Goal: Task Accomplishment & Management: Manage account settings

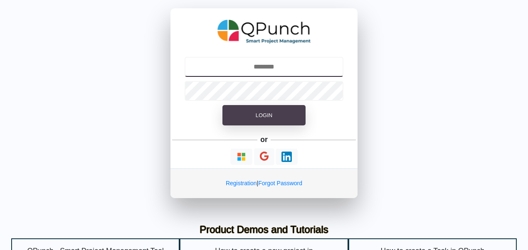
type input "**********"
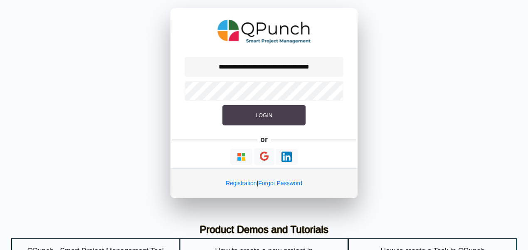
click at [264, 112] on span "Login" at bounding box center [264, 115] width 17 height 6
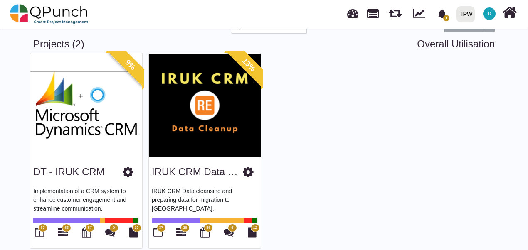
scroll to position [42, 0]
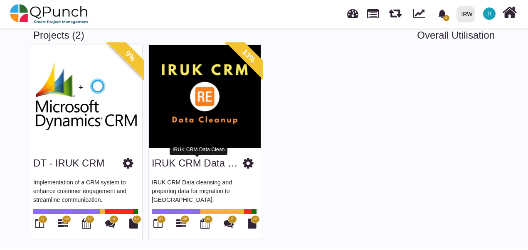
click at [171, 161] on link "IRUK CRM Data Clean" at bounding box center [203, 163] width 102 height 11
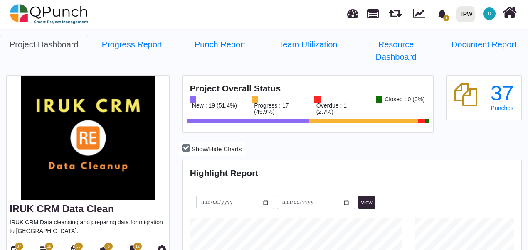
scroll to position [83, 0]
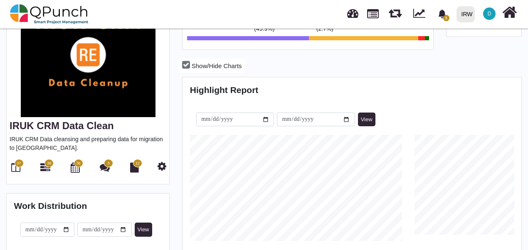
click at [48, 161] on span "38" at bounding box center [49, 164] width 4 height 6
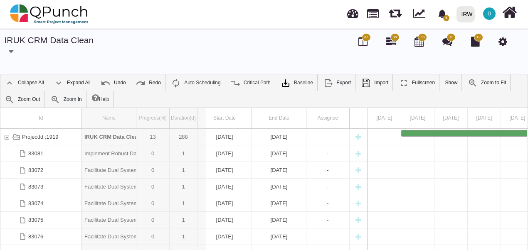
drag, startPoint x: 136, startPoint y: 114, endPoint x: 206, endPoint y: 119, distance: 70.5
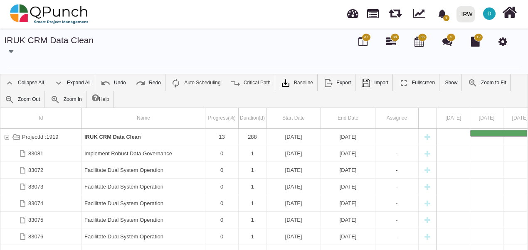
click at [10, 51] on icon "button" at bounding box center [11, 51] width 5 height 8
click at [22, 77] on link "DT - IRUK CRM" at bounding box center [41, 78] width 77 height 10
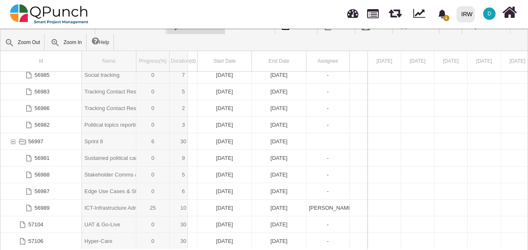
drag, startPoint x: 135, startPoint y: 57, endPoint x: 189, endPoint y: 62, distance: 54.4
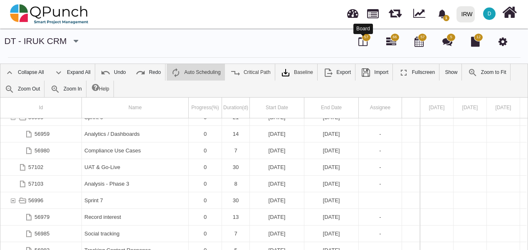
click at [362, 41] on icon at bounding box center [362, 42] width 9 height 10
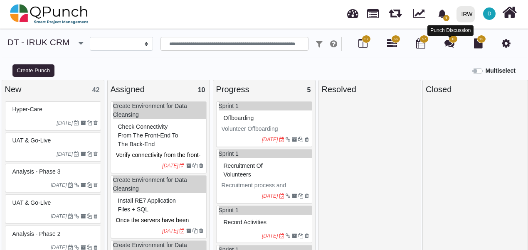
select select
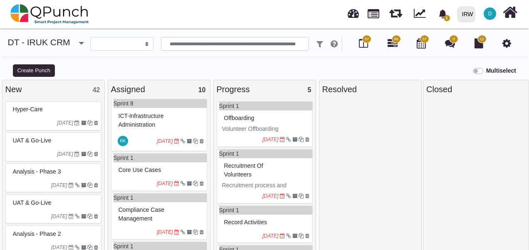
scroll to position [416, 0]
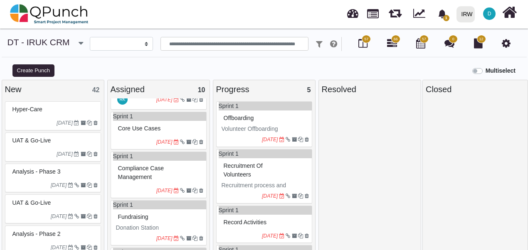
click at [149, 179] on span "Compliance case management" at bounding box center [141, 172] width 46 height 15
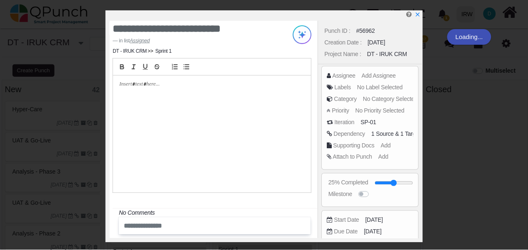
scroll to position [407, 0]
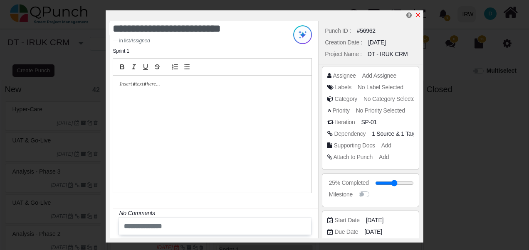
click at [419, 15] on icon "x" at bounding box center [418, 15] width 7 height 7
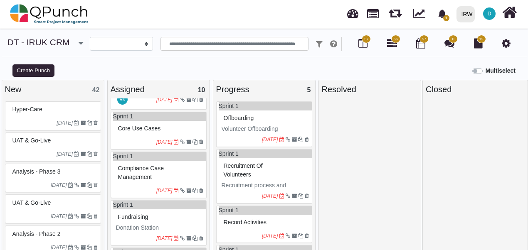
scroll to position [303, 0]
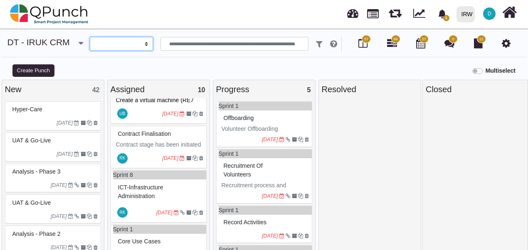
click at [127, 45] on select "**********" at bounding box center [121, 44] width 63 height 14
click at [62, 83] on div "New 42" at bounding box center [53, 89] width 96 height 12
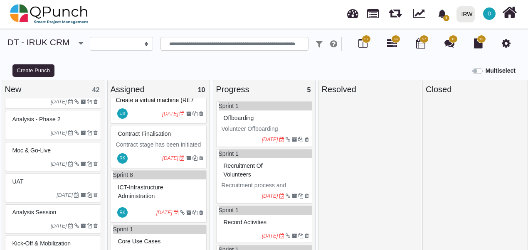
scroll to position [83, 0]
click at [59, 149] on div "Analysis - Phase 2" at bounding box center [53, 151] width 87 height 13
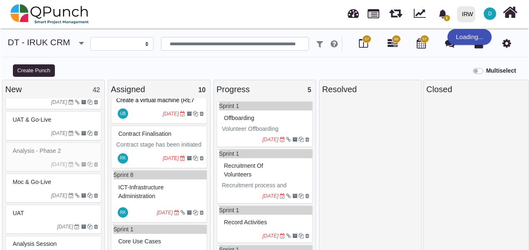
scroll to position [294, 0]
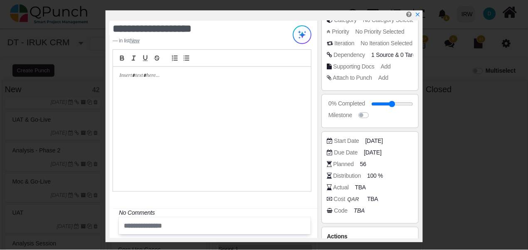
scroll to position [68, 0]
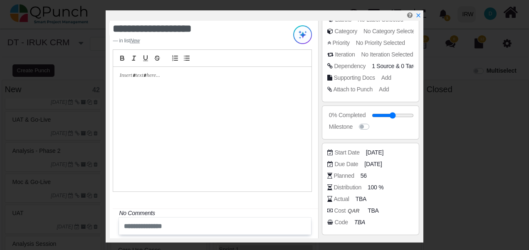
click at [417, 15] on icon "x" at bounding box center [418, 15] width 4 height 4
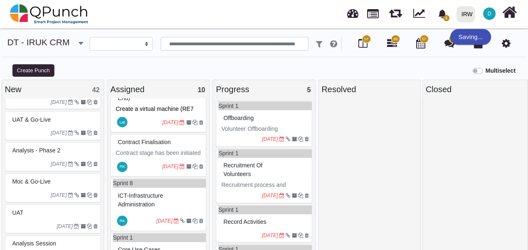
scroll to position [303, 0]
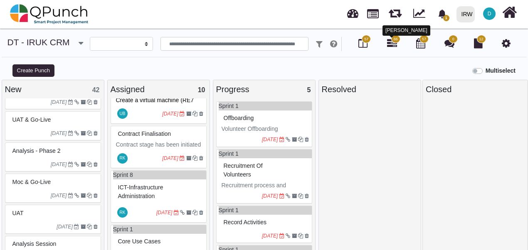
click at [395, 42] on span "66" at bounding box center [395, 39] width 9 height 8
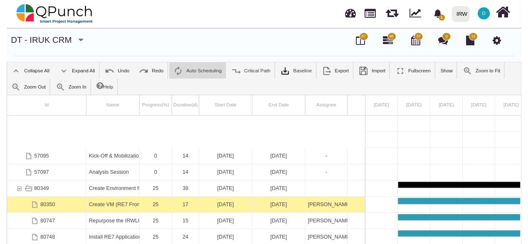
scroll to position [37, 0]
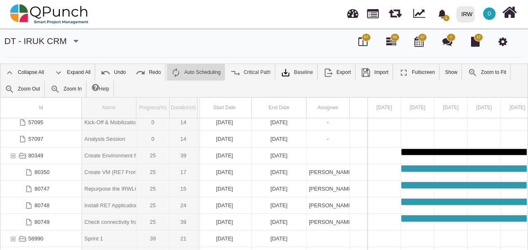
drag, startPoint x: 136, startPoint y: 103, endPoint x: 210, endPoint y: 107, distance: 73.7
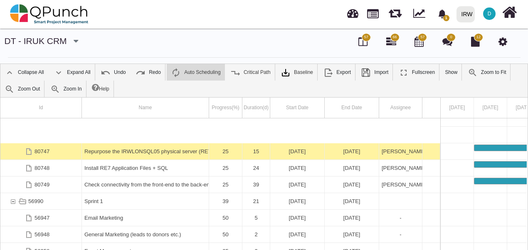
scroll to position [0, 0]
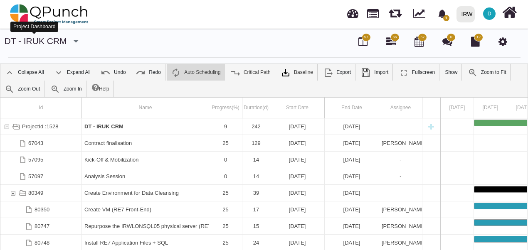
click at [37, 37] on link "DT - IRUK CRM" at bounding box center [36, 41] width 62 height 10
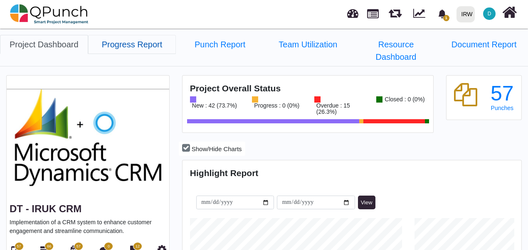
click at [129, 47] on link "Progress Report" at bounding box center [132, 44] width 88 height 19
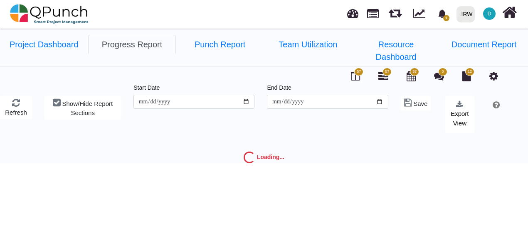
type input "**********"
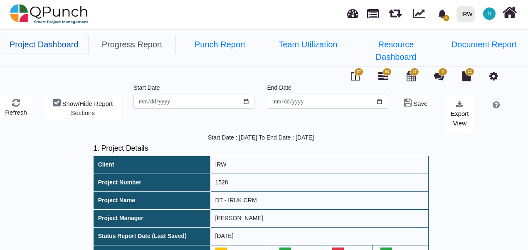
click at [52, 41] on link "Project Dashboard" at bounding box center [44, 44] width 88 height 19
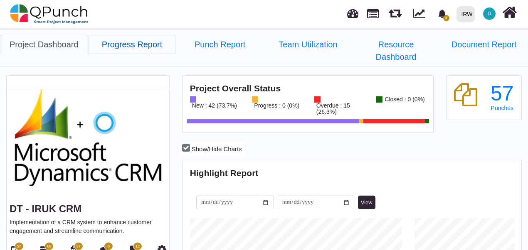
click at [131, 45] on link "Progress Report" at bounding box center [132, 44] width 88 height 19
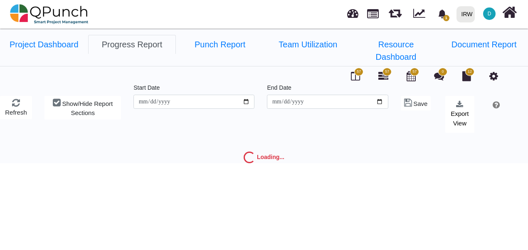
type input "**********"
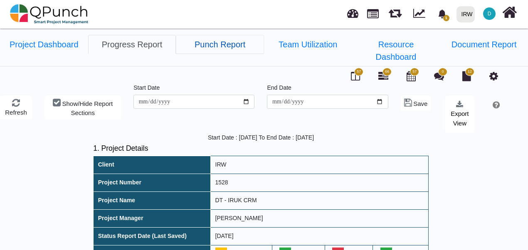
click at [214, 49] on link "Punch Report" at bounding box center [220, 44] width 88 height 19
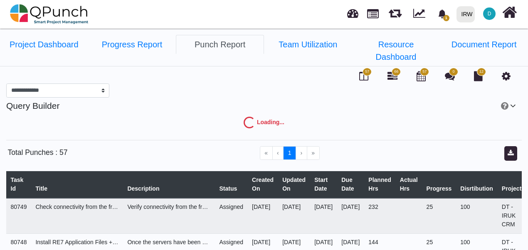
select select "***"
select select "****"
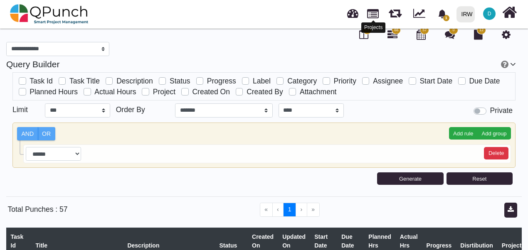
click at [371, 15] on link at bounding box center [373, 13] width 12 height 14
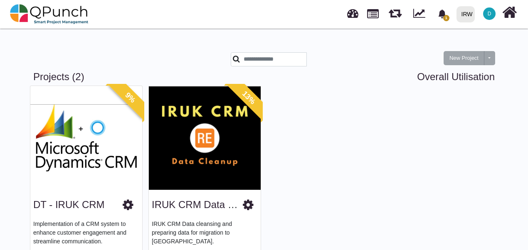
click at [210, 159] on img at bounding box center [205, 138] width 112 height 104
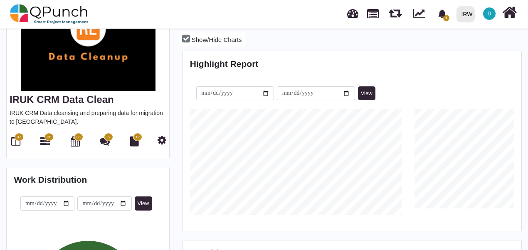
scroll to position [125, 0]
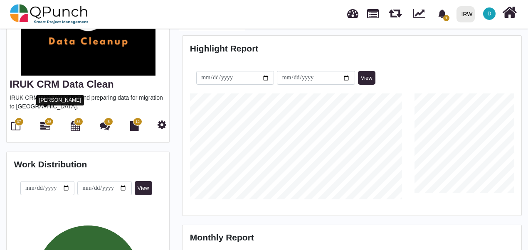
click at [48, 121] on icon at bounding box center [45, 126] width 10 height 10
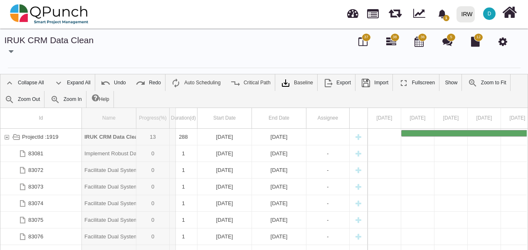
drag, startPoint x: 133, startPoint y: 121, endPoint x: 176, endPoint y: 126, distance: 42.7
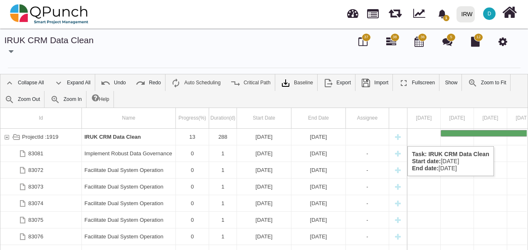
drag, startPoint x: 70, startPoint y: 138, endPoint x: 432, endPoint y: 136, distance: 362.2
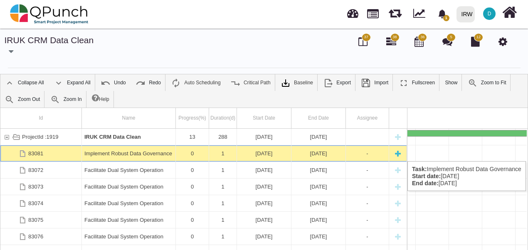
click at [367, 153] on div "-" at bounding box center [367, 154] width 38 height 16
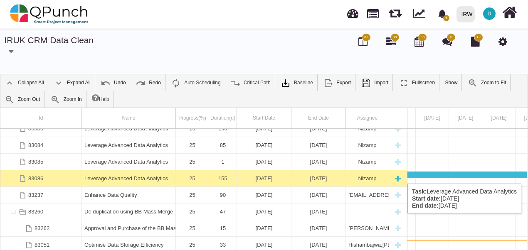
scroll to position [150, 0]
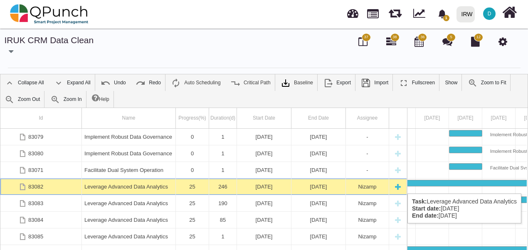
click at [36, 185] on div "83082" at bounding box center [35, 187] width 15 height 16
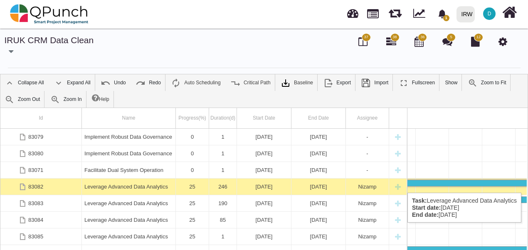
scroll to position [0, 1156]
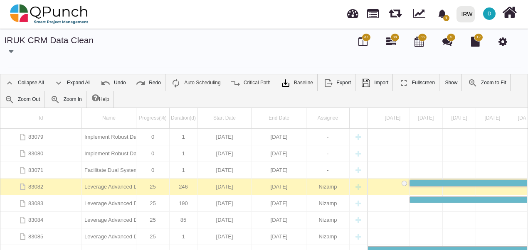
drag, startPoint x: 369, startPoint y: 112, endPoint x: 306, endPoint y: 118, distance: 63.5
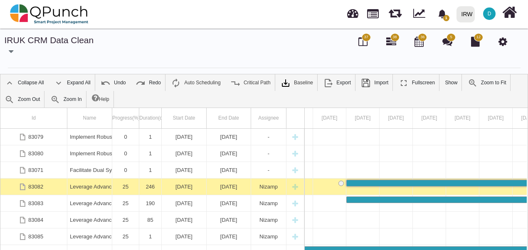
scroll to position [11, 0]
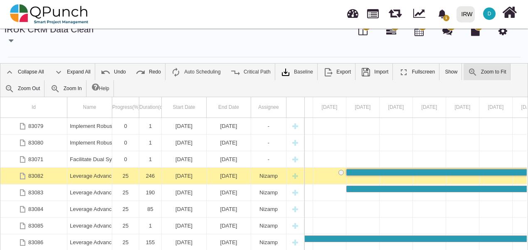
click at [469, 72] on img at bounding box center [473, 72] width 10 height 10
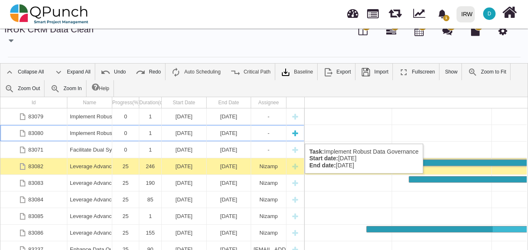
scroll to position [0, 471]
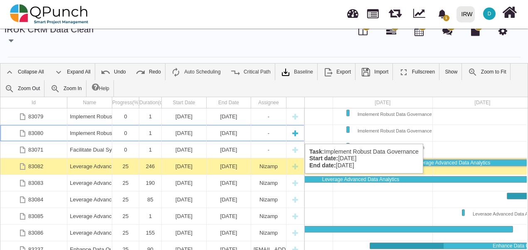
click at [151, 135] on div "1" at bounding box center [150, 133] width 17 height 16
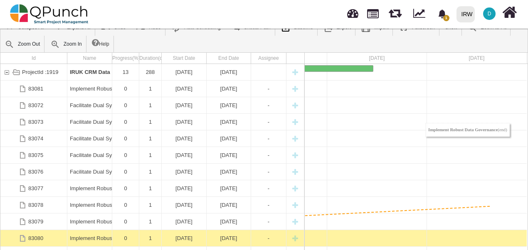
scroll to position [57, 0]
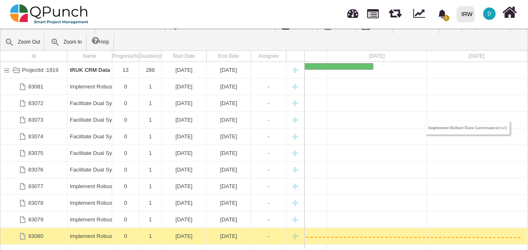
drag, startPoint x: 355, startPoint y: 128, endPoint x: 521, endPoint y: 237, distance: 198.6
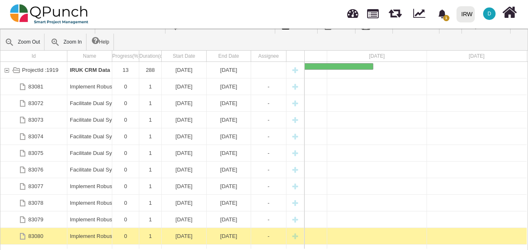
drag, startPoint x: 392, startPoint y: 250, endPoint x: 315, endPoint y: 249, distance: 76.9
click at [315, 250] on div at bounding box center [263, 250] width 527 height 1
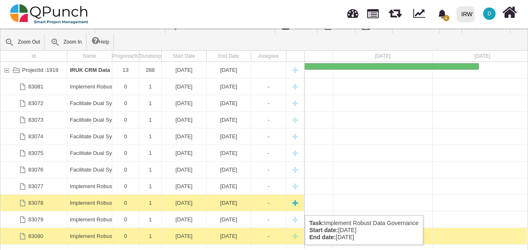
scroll to position [75, 0]
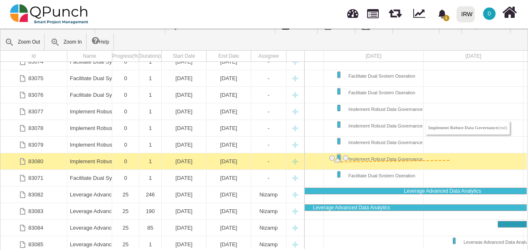
drag, startPoint x: 345, startPoint y: 159, endPoint x: 451, endPoint y: 160, distance: 106.0
drag, startPoint x: 345, startPoint y: 156, endPoint x: 395, endPoint y: 161, distance: 50.1
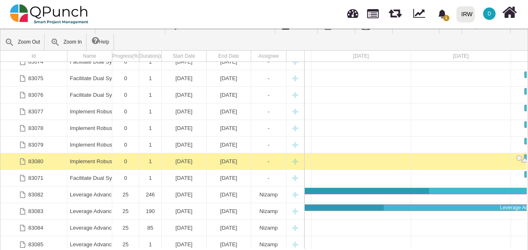
drag, startPoint x: 336, startPoint y: 161, endPoint x: 502, endPoint y: 161, distance: 165.9
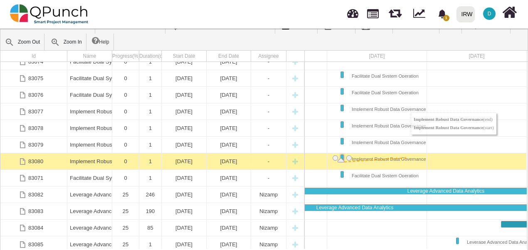
drag, startPoint x: 349, startPoint y: 157, endPoint x: 407, endPoint y: 158, distance: 57.4
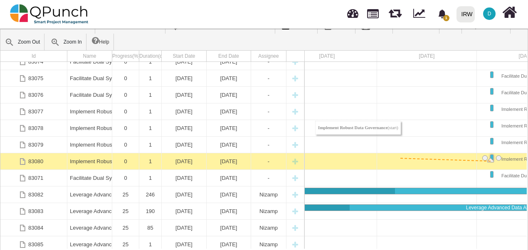
drag, startPoint x: 334, startPoint y: 158, endPoint x: 311, endPoint y: 158, distance: 22.9
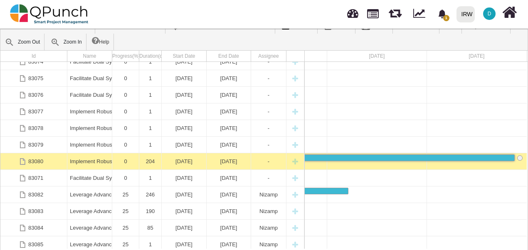
drag, startPoint x: 506, startPoint y: 157, endPoint x: 513, endPoint y: 161, distance: 8.4
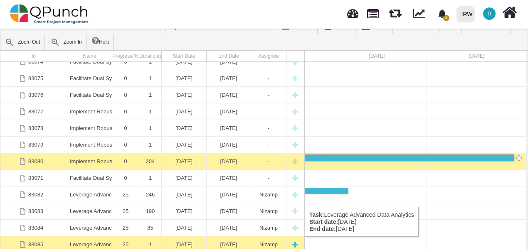
drag, startPoint x: 329, startPoint y: 248, endPoint x: 288, endPoint y: 245, distance: 41.3
click at [288, 245] on div "Id Name Progress(%) Duration(d) Start Date End Date Assignee 83074 Facilitate D…" at bounding box center [263, 150] width 527 height 199
drag, startPoint x: 323, startPoint y: 249, endPoint x: 251, endPoint y: 248, distance: 71.9
click at [250, 248] on div "Id Name Progress(%) Duration(d) Start Date End Date Assignee 83074 Facilitate D…" at bounding box center [263, 150] width 527 height 199
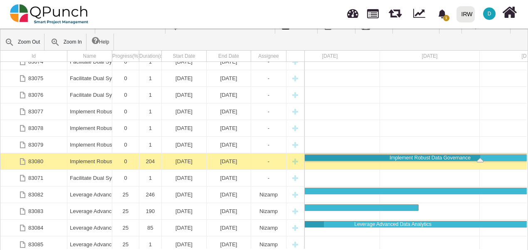
drag, startPoint x: 332, startPoint y: 160, endPoint x: 480, endPoint y: 170, distance: 148.4
drag, startPoint x: 376, startPoint y: 249, endPoint x: 351, endPoint y: 252, distance: 24.4
click at [351, 193] on html "1 Notification Clear Optimise Data Storage Efficiency [GEOGRAPHIC_DATA] [DATE] …" at bounding box center [264, 68] width 528 height 250
drag, startPoint x: 323, startPoint y: 250, endPoint x: 280, endPoint y: 250, distance: 42.8
click at [280, 250] on div "Id Name Progress(%) Duration(d) Start Date End Date Assignee 83074 Facilitate D…" at bounding box center [264, 150] width 528 height 200
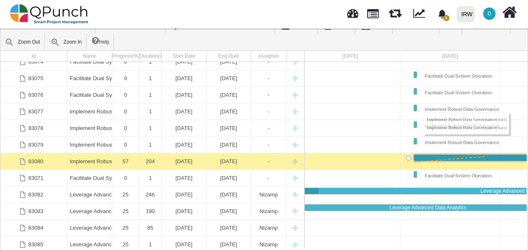
drag, startPoint x: 408, startPoint y: 157, endPoint x: 486, endPoint y: 156, distance: 77.8
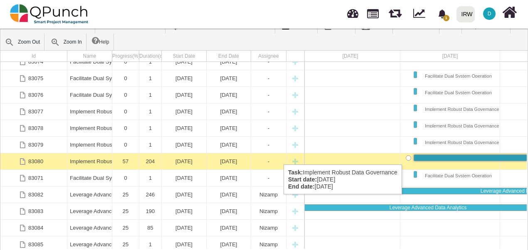
click at [408, 156] on div "Task: Implement Robust Data Governance Start date: 05-09-2025 End date: 27-03-2…" at bounding box center [408, 158] width 5 height 5
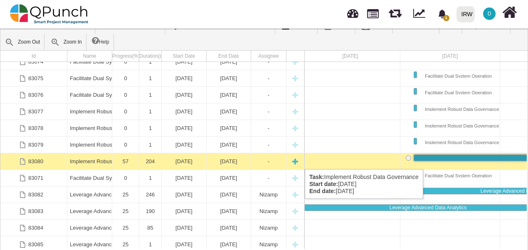
click at [232, 163] on div "[DATE]" at bounding box center [228, 161] width 39 height 16
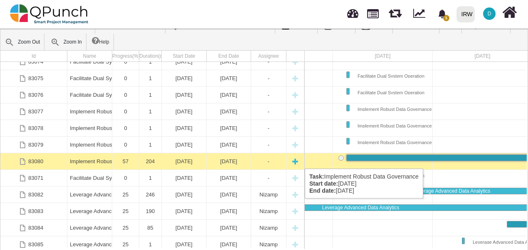
click at [234, 161] on div "[DATE]" at bounding box center [228, 161] width 39 height 16
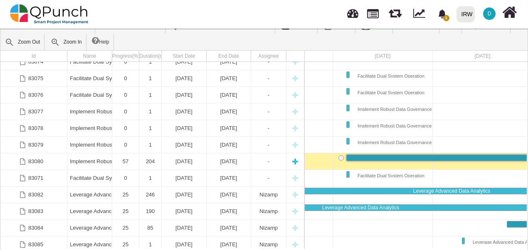
click at [234, 161] on div "[DATE]" at bounding box center [228, 161] width 39 height 16
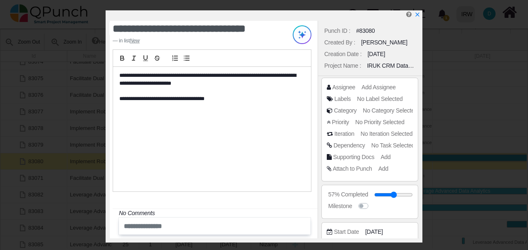
drag, startPoint x: 378, startPoint y: 230, endPoint x: 343, endPoint y: 233, distance: 35.8
click at [343, 233] on div "Start Date [DATE]" at bounding box center [372, 232] width 90 height 8
drag, startPoint x: 343, startPoint y: 233, endPoint x: 378, endPoint y: 229, distance: 36.0
click at [378, 229] on span "[DATE]" at bounding box center [374, 232] width 17 height 9
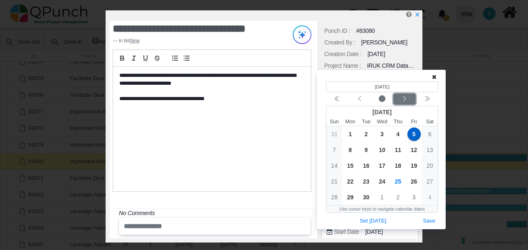
click at [403, 99] on icon "chevron left" at bounding box center [404, 99] width 7 height 7
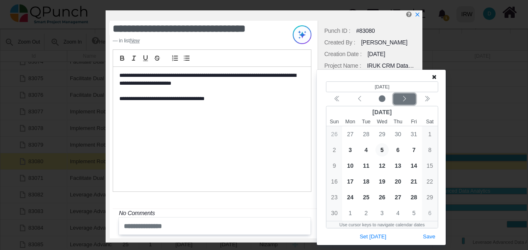
click at [403, 99] on icon "chevron left" at bounding box center [404, 99] width 7 height 7
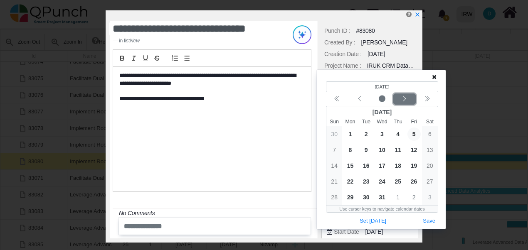
click at [403, 99] on icon "chevron left" at bounding box center [404, 99] width 7 height 7
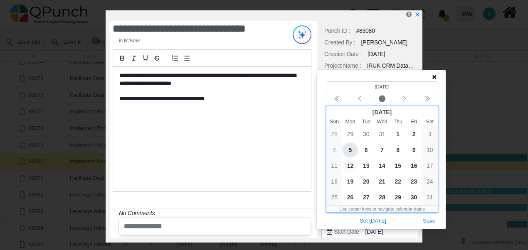
click at [351, 166] on span "12" at bounding box center [349, 165] width 13 height 13
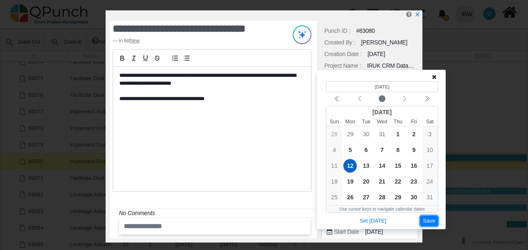
click at [427, 220] on button "Save" at bounding box center [429, 221] width 18 height 11
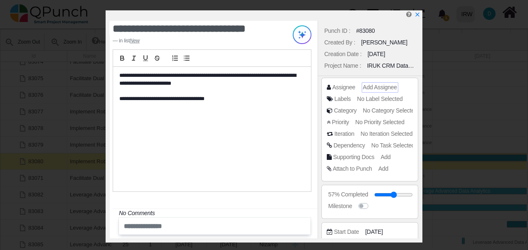
click at [389, 90] on span "Add Assignee" at bounding box center [380, 87] width 34 height 7
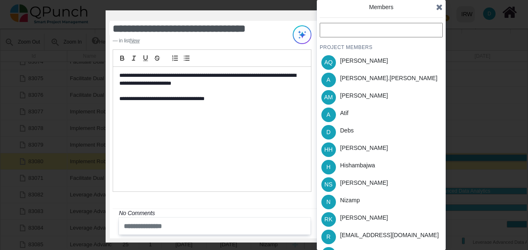
click at [341, 29] on input "text" at bounding box center [381, 30] width 123 height 15
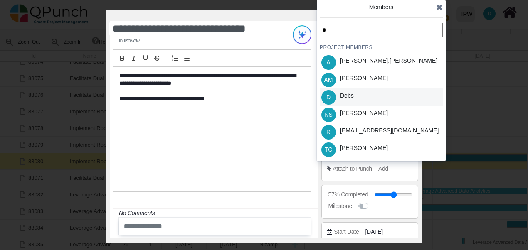
type input "*"
click at [341, 100] on div "Debs" at bounding box center [347, 95] width 14 height 9
click at [340, 34] on input "*" at bounding box center [381, 30] width 123 height 15
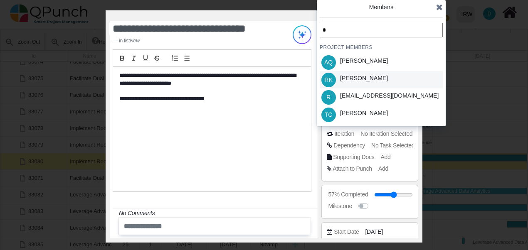
type input "*"
click at [326, 79] on span "RK" at bounding box center [328, 80] width 8 height 6
click at [440, 7] on icon at bounding box center [439, 7] width 7 height 8
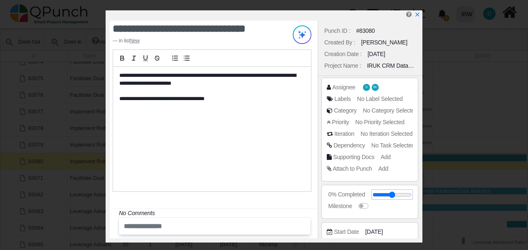
drag, startPoint x: 394, startPoint y: 195, endPoint x: 373, endPoint y: 197, distance: 20.9
click at [373, 197] on input "range" at bounding box center [392, 194] width 39 height 3
click at [416, 14] on icon "x" at bounding box center [417, 15] width 7 height 7
type input "**"
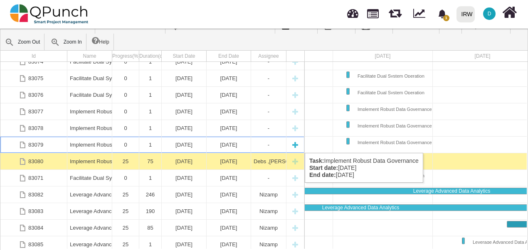
click at [96, 145] on div "Implement Robust Data Governance" at bounding box center [90, 145] width 40 height 16
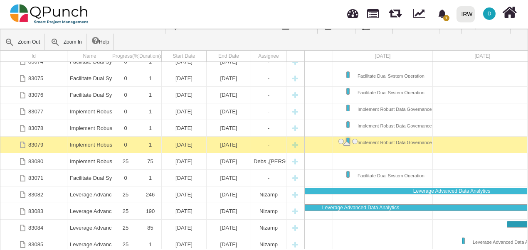
click at [96, 145] on div "Implement Robust Data Governance" at bounding box center [90, 145] width 40 height 16
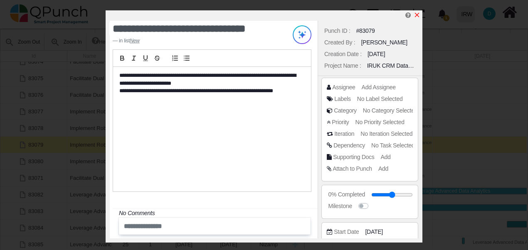
click at [417, 17] on icon "x" at bounding box center [417, 15] width 7 height 7
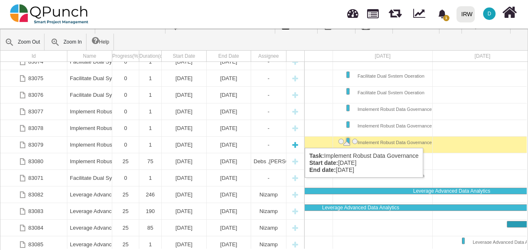
click at [180, 140] on div "[DATE]" at bounding box center [184, 145] width 40 height 16
click at [182, 140] on div "[DATE]" at bounding box center [184, 145] width 40 height 16
click at [264, 143] on div "-" at bounding box center [269, 145] width 30 height 16
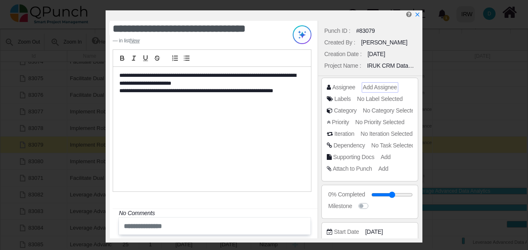
click at [367, 89] on span "Add Assignee" at bounding box center [380, 87] width 34 height 7
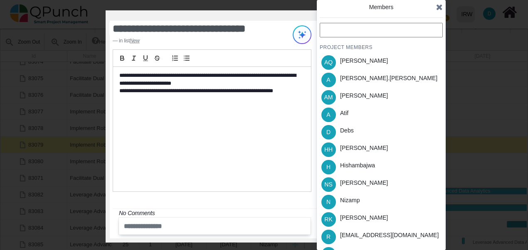
click at [354, 33] on input "text" at bounding box center [381, 30] width 123 height 15
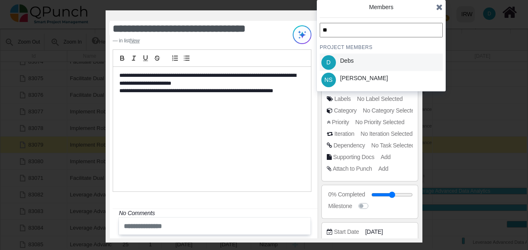
click at [355, 57] on div "Debs" at bounding box center [347, 62] width 20 height 17
click at [355, 61] on div "Debs" at bounding box center [347, 62] width 20 height 17
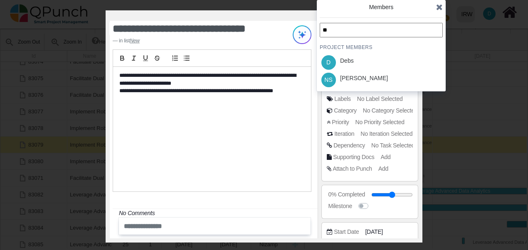
click at [354, 60] on div "** PROJECT MEMBERS D Debs NS [PERSON_NAME]" at bounding box center [381, 56] width 123 height 66
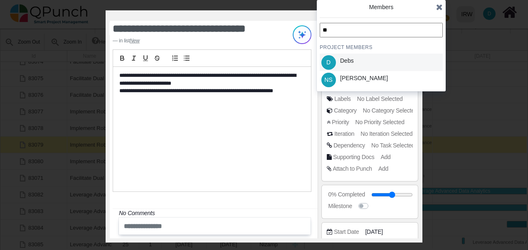
click at [357, 60] on div "D Debs" at bounding box center [381, 62] width 123 height 17
click at [365, 30] on input "**" at bounding box center [381, 30] width 123 height 15
type input "*"
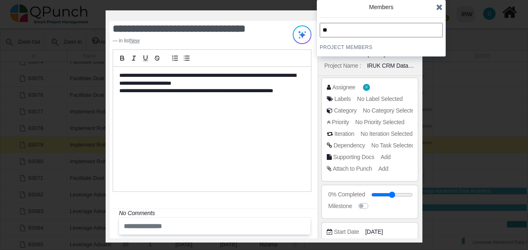
type input "*"
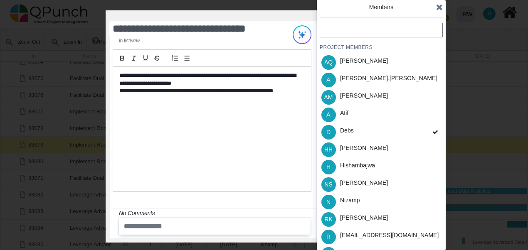
click at [440, 6] on icon at bounding box center [439, 7] width 7 height 8
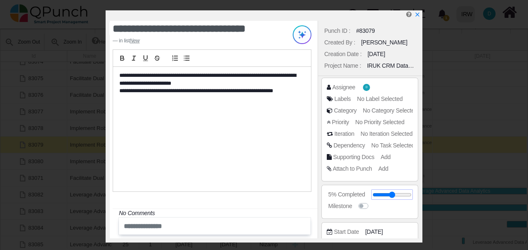
type input "*"
click at [377, 197] on input "range" at bounding box center [392, 194] width 39 height 3
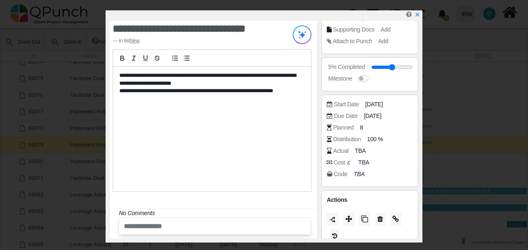
scroll to position [138, 0]
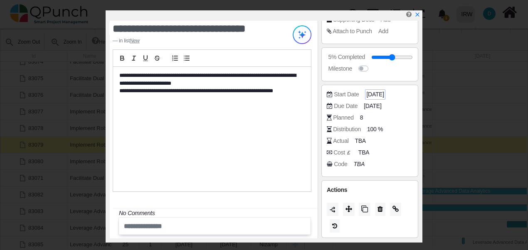
click at [372, 92] on span "[DATE]" at bounding box center [374, 94] width 17 height 9
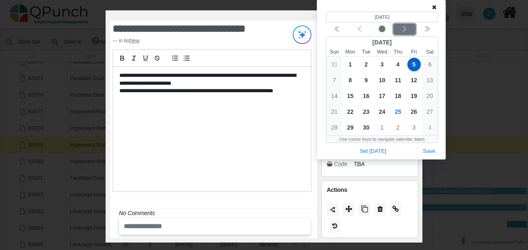
click at [406, 28] on icon "chevron left" at bounding box center [404, 29] width 7 height 7
click at [410, 25] on div "Next month" at bounding box center [405, 29] width 20 height 8
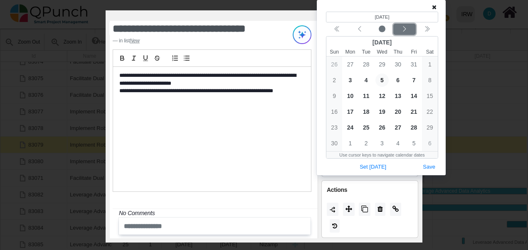
click at [409, 26] on div "Next month" at bounding box center [405, 29] width 20 height 8
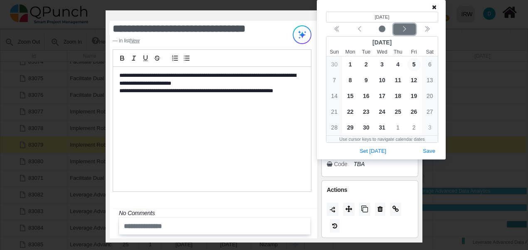
click at [411, 30] on div "Next month" at bounding box center [405, 29] width 20 height 8
click at [353, 32] on div "Previous month" at bounding box center [360, 29] width 20 height 8
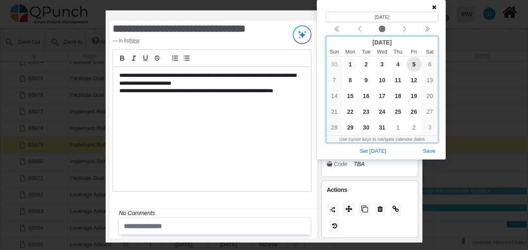
click at [353, 64] on span "1" at bounding box center [349, 64] width 13 height 13
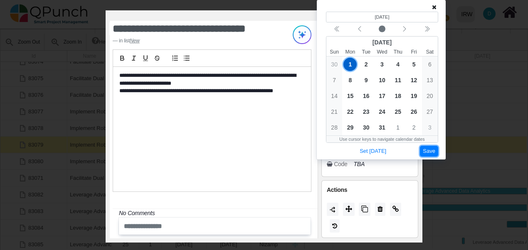
click at [429, 150] on button "Save" at bounding box center [429, 151] width 18 height 11
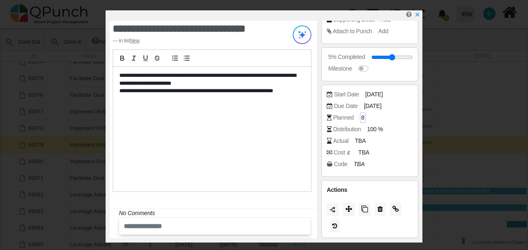
click at [360, 119] on div "8" at bounding box center [363, 118] width 6 height 10
click at [363, 116] on span "8" at bounding box center [362, 118] width 3 height 9
click at [362, 117] on span "8" at bounding box center [362, 118] width 3 height 9
click at [371, 107] on span "[DATE]" at bounding box center [373, 106] width 17 height 9
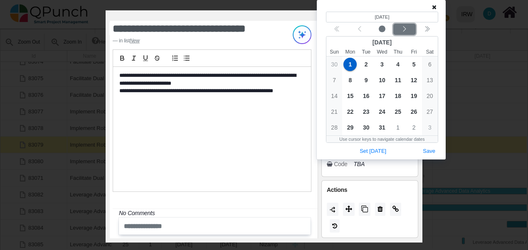
click at [407, 28] on icon "chevron left" at bounding box center [404, 29] width 7 height 7
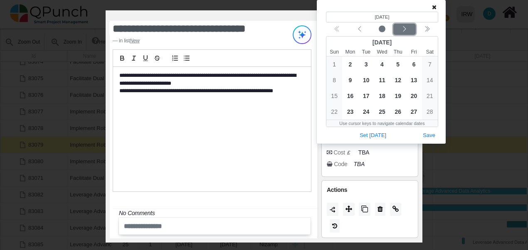
click at [406, 28] on icon "chevron left" at bounding box center [404, 29] width 7 height 7
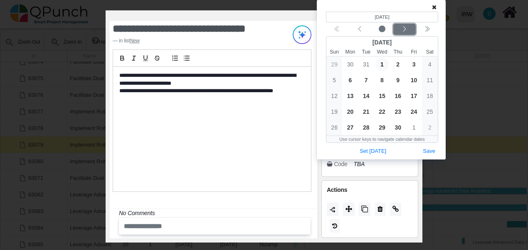
click at [406, 27] on icon "chevron left" at bounding box center [404, 29] width 7 height 7
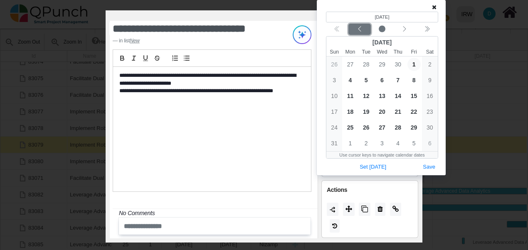
click at [358, 29] on icon "chevron left" at bounding box center [359, 28] width 3 height 5
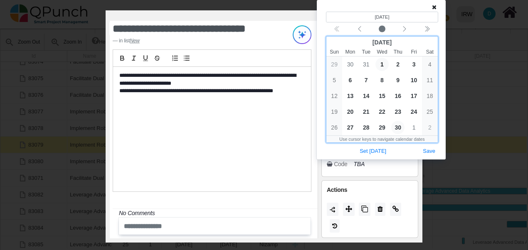
click at [399, 130] on span "30" at bounding box center [397, 127] width 13 height 13
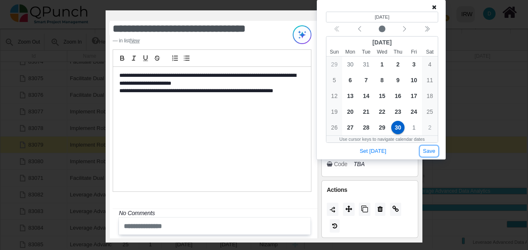
click at [432, 146] on button "Save" at bounding box center [429, 151] width 18 height 11
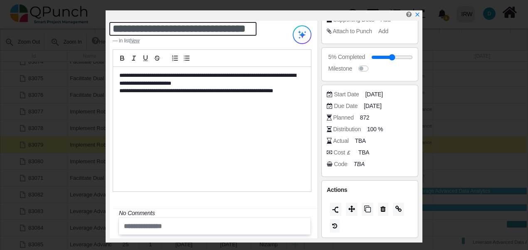
click at [221, 29] on textarea "**********" at bounding box center [182, 29] width 147 height 14
click at [224, 30] on textarea "**********" at bounding box center [182, 29] width 147 height 14
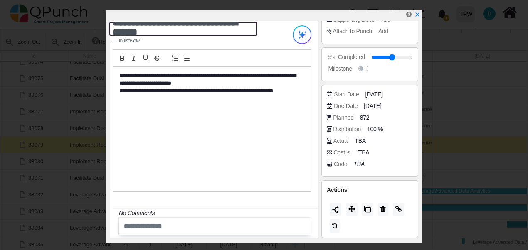
scroll to position [9, 0]
drag, startPoint x: 244, startPoint y: 30, endPoint x: 208, endPoint y: 31, distance: 35.3
click at [208, 31] on textarea "**********" at bounding box center [183, 29] width 148 height 14
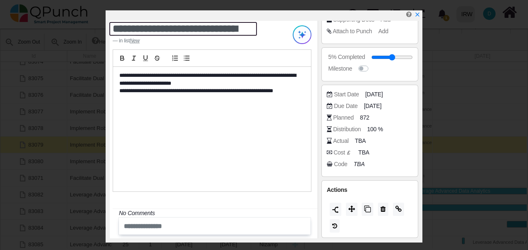
click at [251, 26] on textarea "**********" at bounding box center [183, 29] width 148 height 14
type textarea "**********"
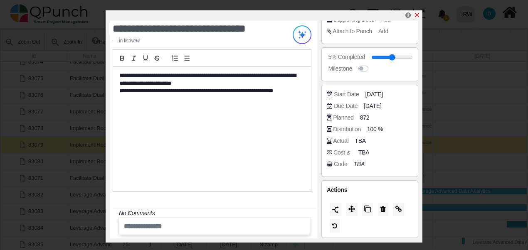
click at [418, 15] on icon "x" at bounding box center [417, 15] width 5 height 5
type input "**"
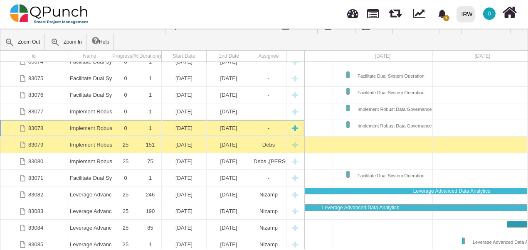
click at [91, 126] on div "Implement Robust Data Governance" at bounding box center [90, 128] width 40 height 16
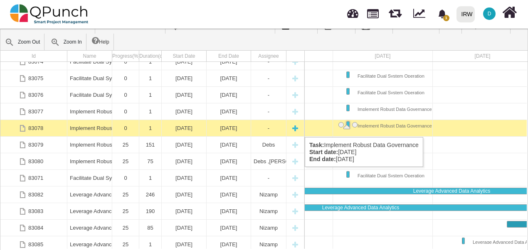
click at [107, 129] on div "Implement Robust Data Governance" at bounding box center [90, 128] width 40 height 16
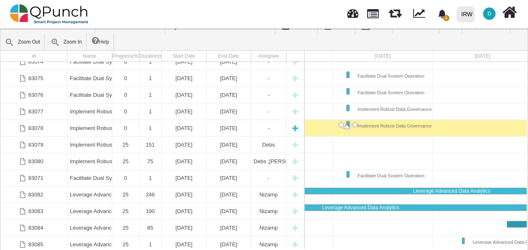
click at [107, 129] on div "Implement Robust Data Governance" at bounding box center [90, 128] width 40 height 16
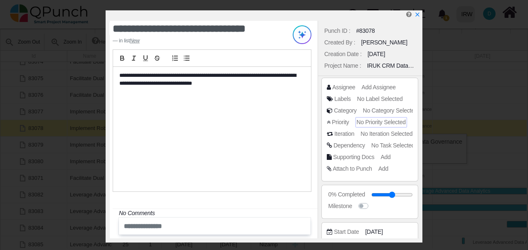
click at [379, 125] on span "No Priority Selected" at bounding box center [381, 122] width 49 height 7
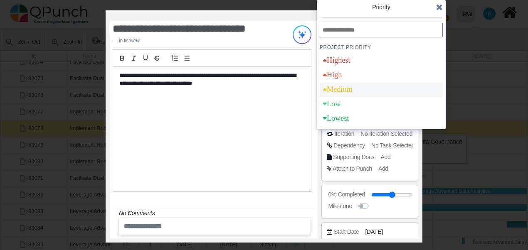
click at [373, 93] on div "Medium" at bounding box center [381, 90] width 123 height 15
click at [276, 115] on div "**********" at bounding box center [212, 129] width 198 height 125
click at [438, 6] on icon at bounding box center [439, 7] width 7 height 8
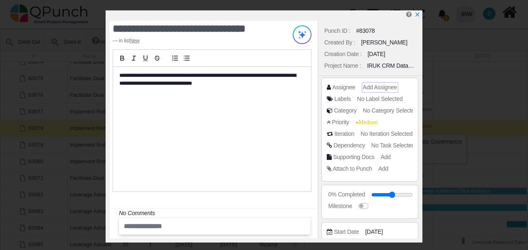
click at [365, 89] on span "Add Assignee" at bounding box center [380, 87] width 34 height 7
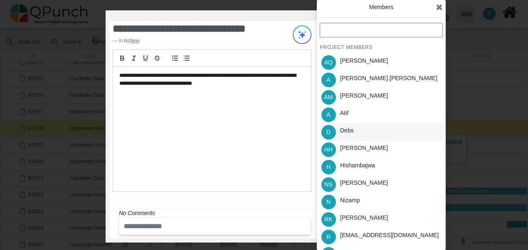
click at [352, 131] on div "Debs" at bounding box center [347, 130] width 14 height 9
click at [440, 7] on icon at bounding box center [439, 7] width 7 height 8
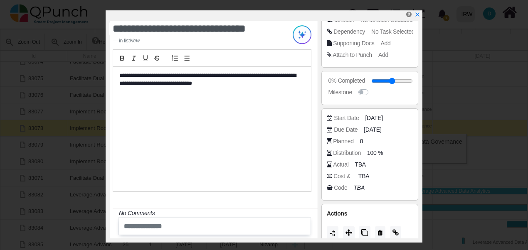
scroll to position [125, 0]
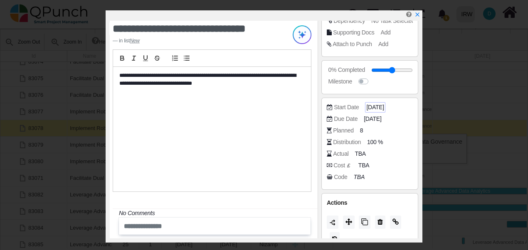
click at [371, 107] on span "[DATE]" at bounding box center [374, 107] width 17 height 9
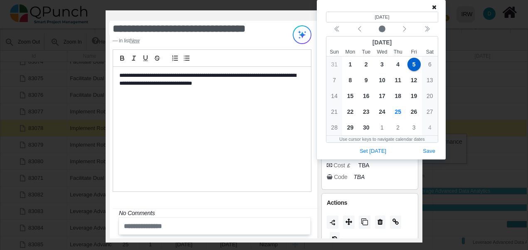
click at [433, 7] on icon at bounding box center [434, 7] width 5 height 6
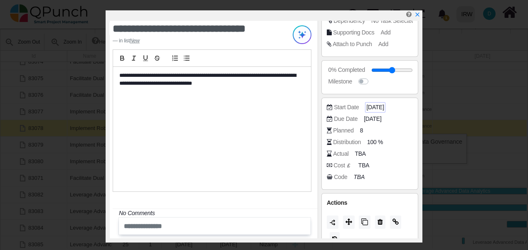
click at [383, 111] on span "[DATE]" at bounding box center [374, 107] width 17 height 9
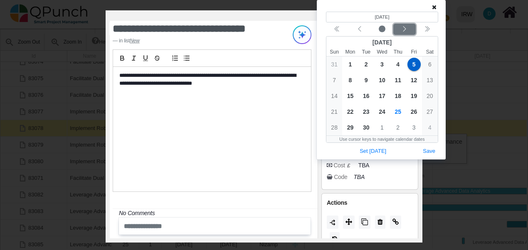
click at [400, 30] on div "Next month" at bounding box center [405, 29] width 20 height 8
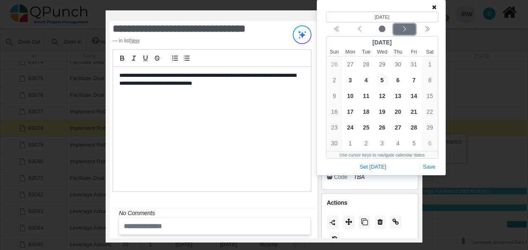
click at [400, 28] on div "Next month" at bounding box center [405, 29] width 20 height 8
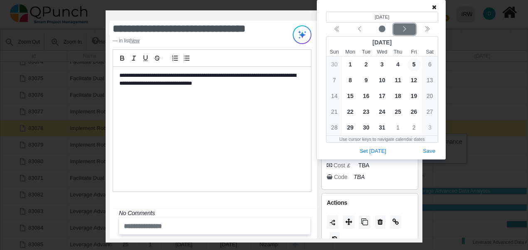
click at [400, 28] on div "Next month" at bounding box center [405, 29] width 20 height 8
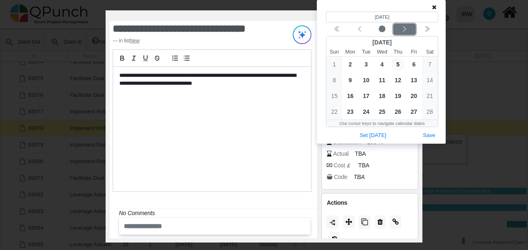
click at [400, 28] on div "Next month" at bounding box center [405, 29] width 20 height 8
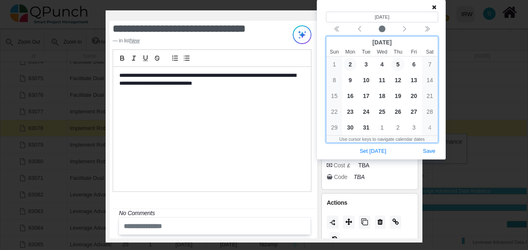
click at [349, 62] on span "2" at bounding box center [349, 64] width 13 height 13
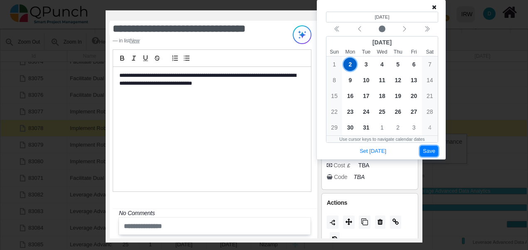
click at [433, 151] on button "Save" at bounding box center [429, 151] width 18 height 11
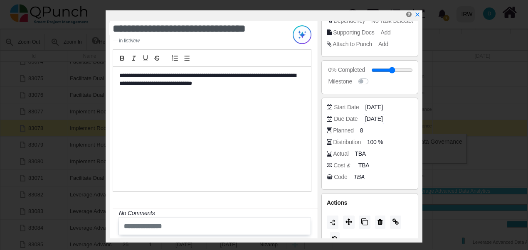
click at [380, 119] on span "[DATE]" at bounding box center [373, 119] width 17 height 9
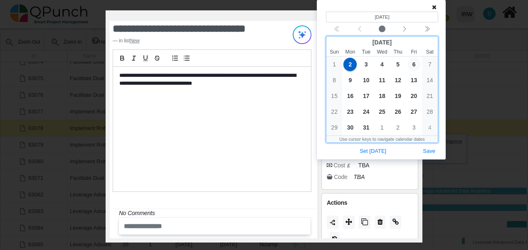
click at [414, 64] on span "6" at bounding box center [414, 64] width 13 height 13
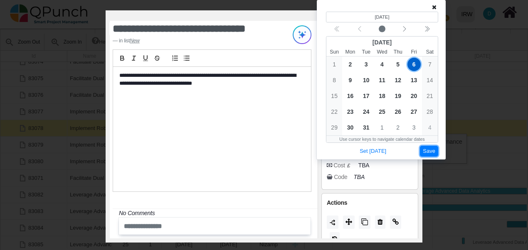
click at [427, 152] on button "Save" at bounding box center [429, 151] width 18 height 11
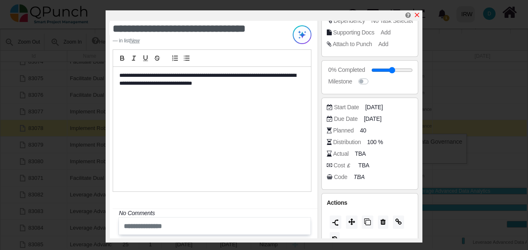
click at [418, 15] on icon "x" at bounding box center [417, 15] width 7 height 7
type input "**"
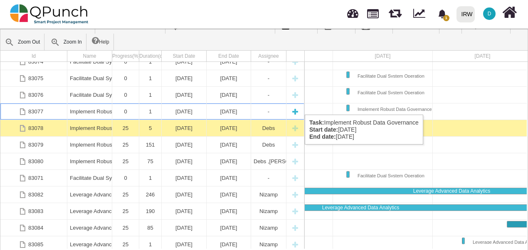
click at [80, 106] on div "Implement Robust Data Governance" at bounding box center [90, 112] width 40 height 16
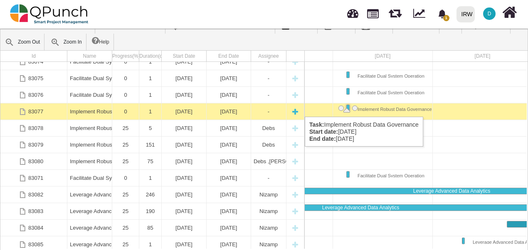
click at [81, 109] on div "Implement Robust Data Governance" at bounding box center [90, 112] width 40 height 16
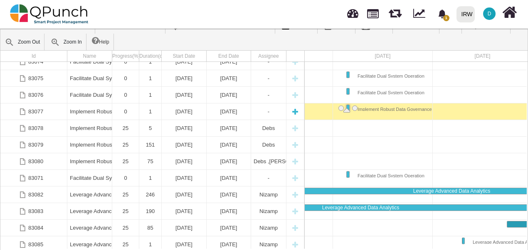
click at [81, 109] on div "Implement Robust Data Governance" at bounding box center [90, 112] width 40 height 16
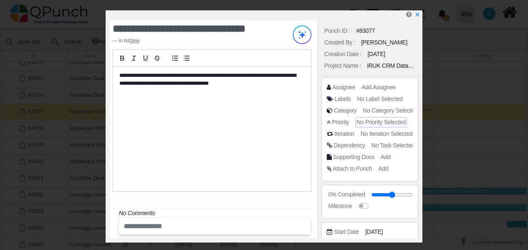
click at [393, 123] on span "No Priority Selected" at bounding box center [381, 122] width 49 height 7
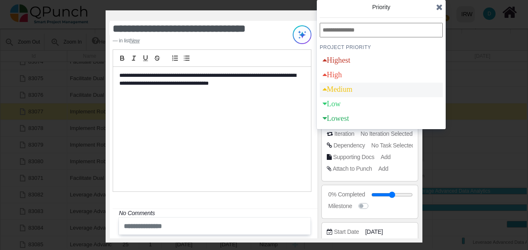
click at [383, 89] on div "Medium" at bounding box center [381, 90] width 123 height 15
click at [298, 112] on div "**********" at bounding box center [212, 129] width 198 height 125
click at [439, 6] on icon at bounding box center [439, 7] width 7 height 8
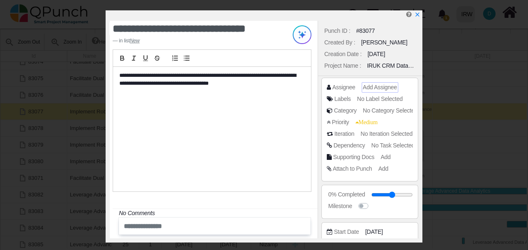
click at [382, 89] on span "Add Assignee" at bounding box center [380, 87] width 34 height 7
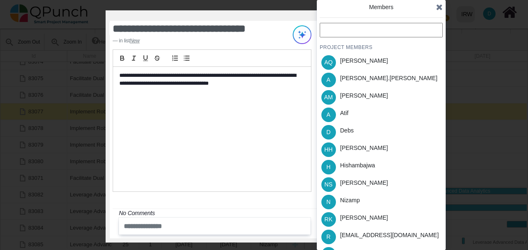
click at [346, 30] on input "text" at bounding box center [381, 30] width 123 height 15
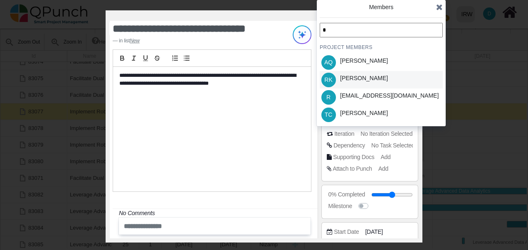
type input "*"
click at [345, 81] on div "[PERSON_NAME]" at bounding box center [364, 78] width 48 height 9
click at [335, 30] on input "*" at bounding box center [381, 30] width 123 height 15
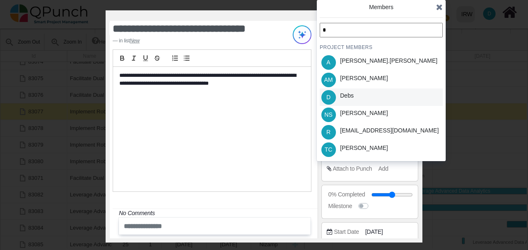
type input "*"
click at [342, 92] on div "Debs" at bounding box center [347, 95] width 14 height 9
click at [440, 7] on icon at bounding box center [439, 7] width 7 height 8
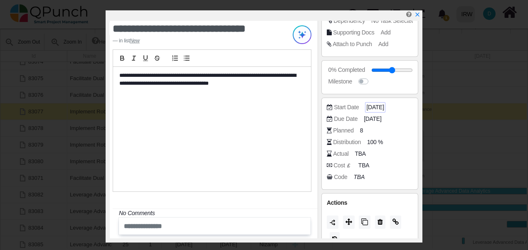
click at [384, 107] on span "[DATE]" at bounding box center [374, 107] width 17 height 9
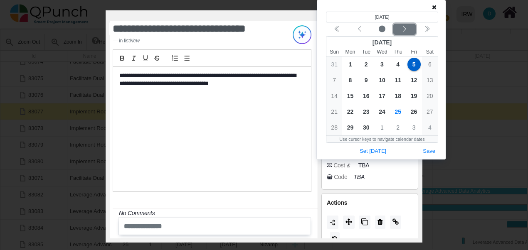
click at [408, 28] on icon "chevron left" at bounding box center [404, 29] width 7 height 7
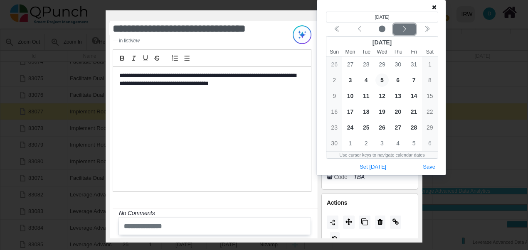
click at [408, 28] on icon "chevron left" at bounding box center [404, 29] width 7 height 7
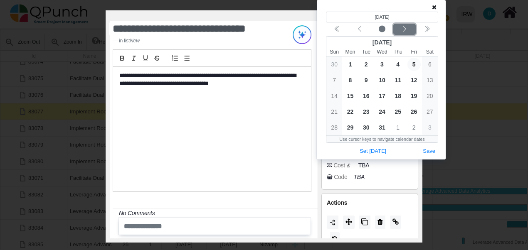
click at [404, 30] on icon "chevron left" at bounding box center [404, 29] width 7 height 7
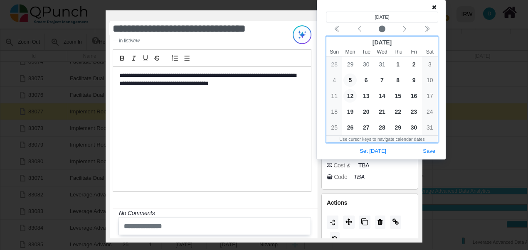
click at [348, 96] on span "12" at bounding box center [349, 95] width 13 height 13
click at [417, 93] on span "16" at bounding box center [414, 95] width 13 height 13
click at [350, 95] on span "12" at bounding box center [349, 95] width 13 height 13
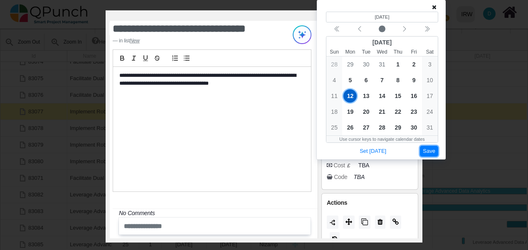
click at [429, 147] on button "Save" at bounding box center [429, 151] width 18 height 11
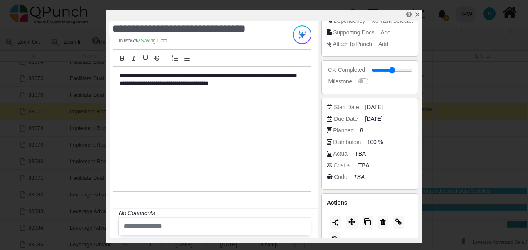
click at [383, 120] on span "[DATE]" at bounding box center [373, 119] width 17 height 9
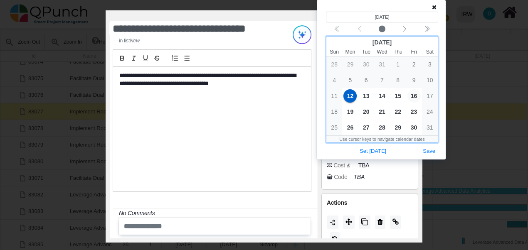
click at [416, 95] on span "16" at bounding box center [414, 95] width 13 height 13
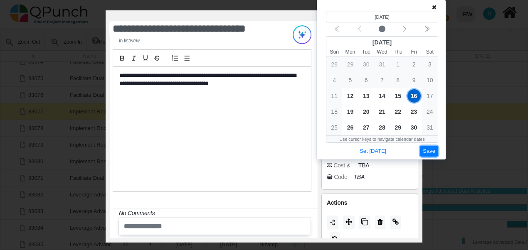
click at [422, 151] on button "Save" at bounding box center [429, 151] width 18 height 11
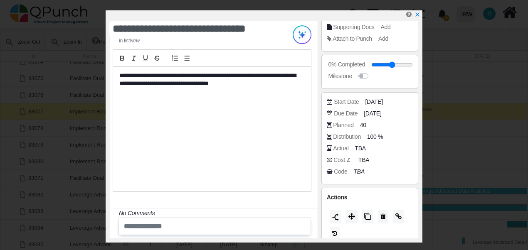
scroll to position [138, 0]
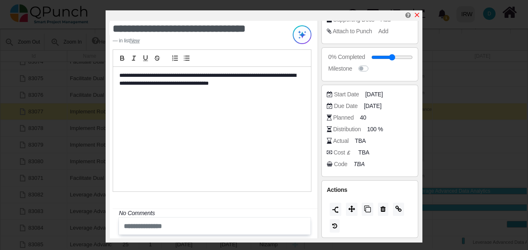
click at [418, 15] on icon "x" at bounding box center [417, 15] width 5 height 5
type input "**"
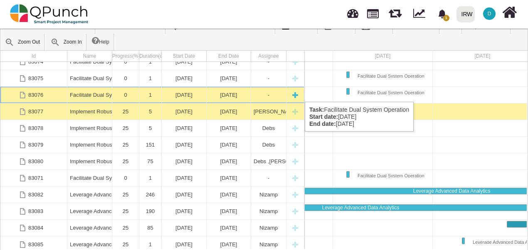
click at [78, 94] on div "Facilitate Dual System Operation" at bounding box center [90, 95] width 40 height 16
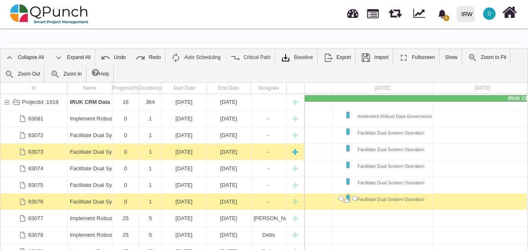
scroll to position [16, 0]
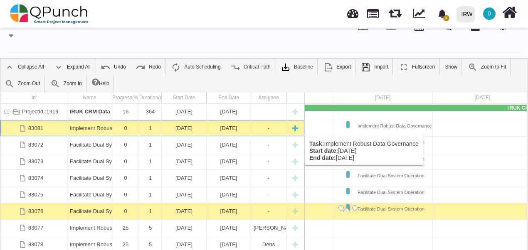
click at [95, 128] on div "Implement Robust Data Governance" at bounding box center [90, 128] width 40 height 16
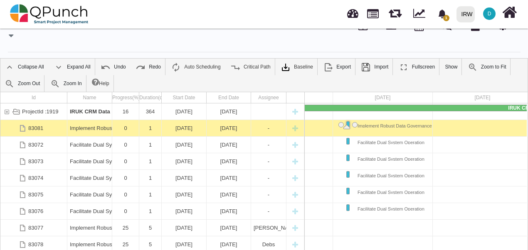
click at [95, 128] on div "Implement Robust Data Governance" at bounding box center [90, 128] width 40 height 16
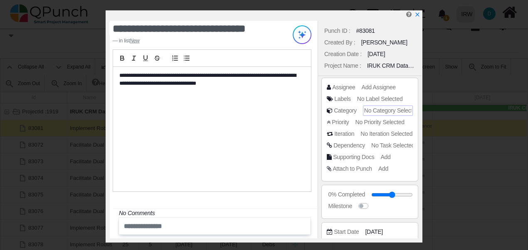
click at [378, 108] on span "No Category Selected" at bounding box center [391, 110] width 54 height 7
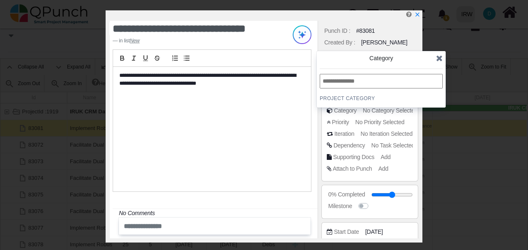
click at [437, 58] on icon at bounding box center [439, 58] width 7 height 8
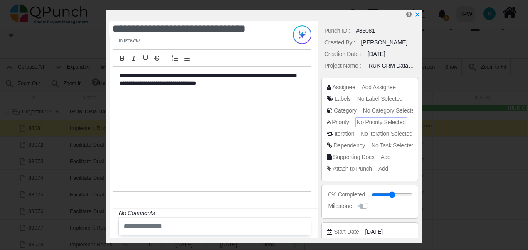
click at [376, 121] on span "No Priority Selected" at bounding box center [381, 122] width 49 height 7
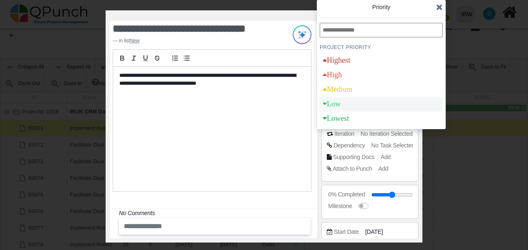
click at [366, 110] on div "Low" at bounding box center [381, 104] width 123 height 15
click at [439, 8] on icon at bounding box center [439, 7] width 7 height 8
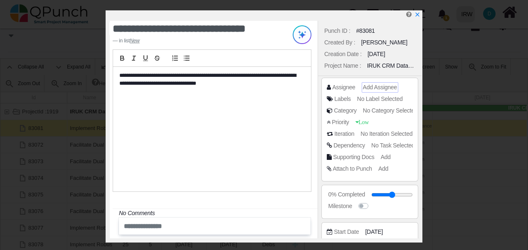
click at [376, 88] on span "Add Assignee" at bounding box center [380, 87] width 34 height 7
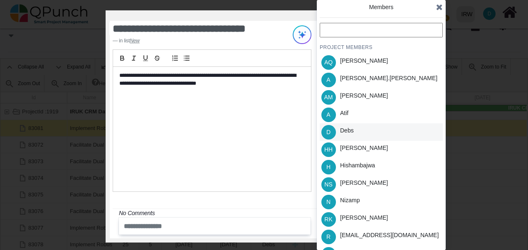
click at [370, 130] on div "D Debs" at bounding box center [381, 132] width 123 height 17
click at [377, 30] on input "text" at bounding box center [381, 30] width 123 height 15
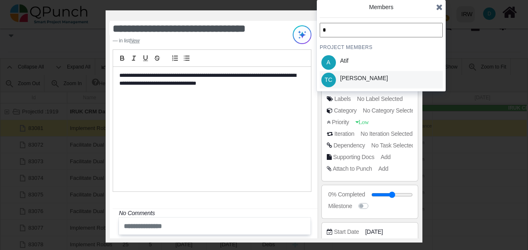
type input "*"
click at [361, 75] on div "[PERSON_NAME]" at bounding box center [364, 78] width 48 height 9
click at [440, 9] on icon at bounding box center [439, 7] width 7 height 8
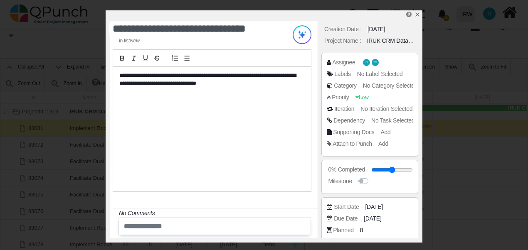
scroll to position [42, 0]
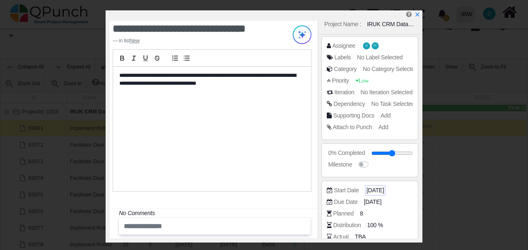
click at [377, 188] on span "[DATE]" at bounding box center [374, 190] width 17 height 9
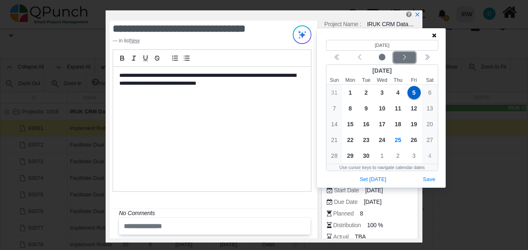
click at [411, 58] on div "Next month" at bounding box center [405, 58] width 20 height 8
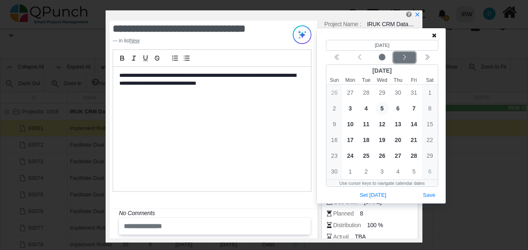
click at [411, 58] on div "Next month" at bounding box center [405, 58] width 20 height 8
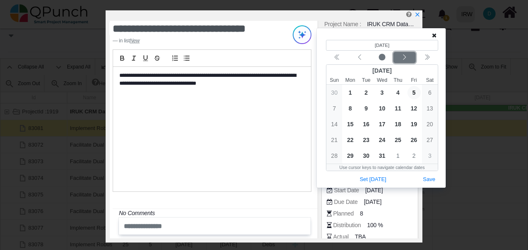
click at [411, 58] on div "Next month" at bounding box center [405, 58] width 20 height 8
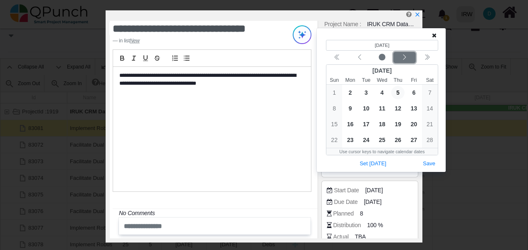
click at [411, 58] on div "Next month" at bounding box center [405, 58] width 20 height 8
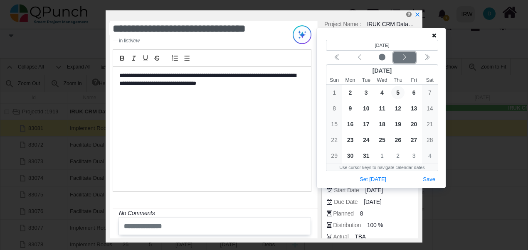
click at [411, 58] on div "Next month" at bounding box center [405, 58] width 20 height 8
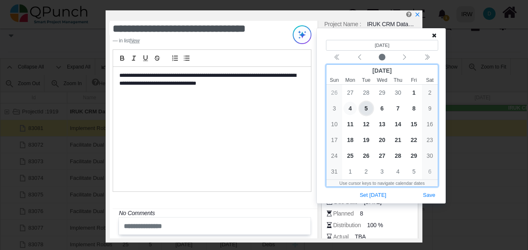
click at [351, 110] on span "4" at bounding box center [349, 108] width 13 height 13
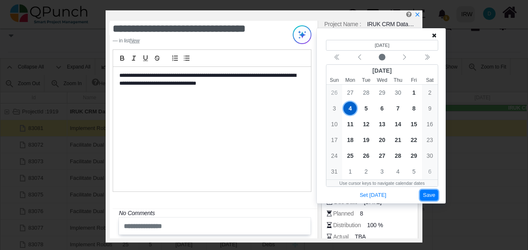
click at [430, 191] on button "Save" at bounding box center [429, 195] width 18 height 11
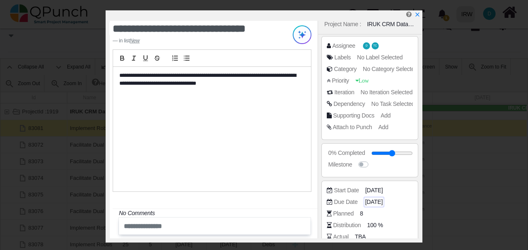
click at [379, 198] on span "[DATE]" at bounding box center [373, 202] width 17 height 9
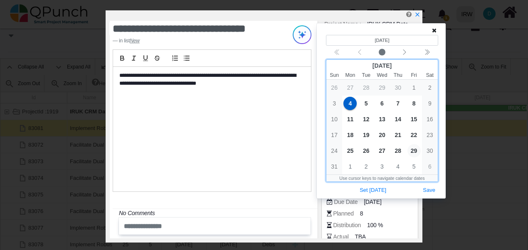
click at [415, 151] on span "29" at bounding box center [414, 150] width 13 height 13
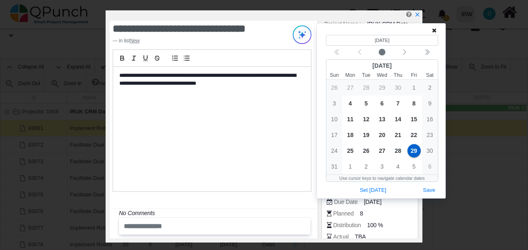
click at [435, 29] on icon at bounding box center [434, 30] width 5 height 6
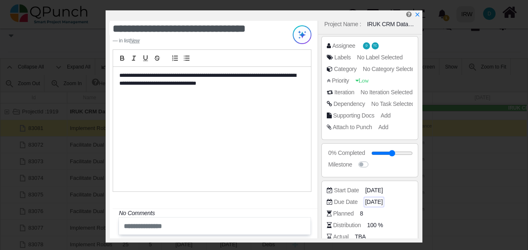
click at [381, 204] on span "[DATE]" at bounding box center [373, 202] width 17 height 9
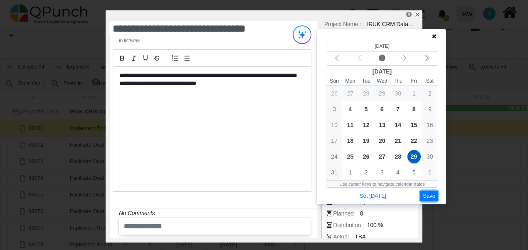
click at [430, 196] on button "Save" at bounding box center [429, 196] width 18 height 11
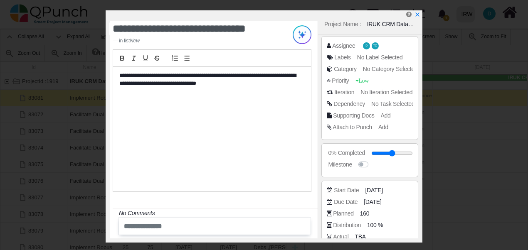
scroll to position [57, 0]
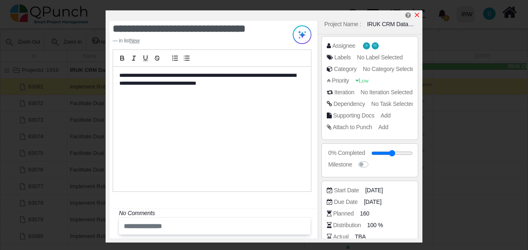
click at [416, 15] on icon "x" at bounding box center [417, 15] width 5 height 5
type input "**"
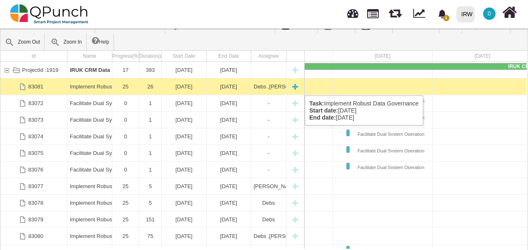
click at [267, 87] on div "Debs ,[PERSON_NAME]," at bounding box center [269, 87] width 30 height 16
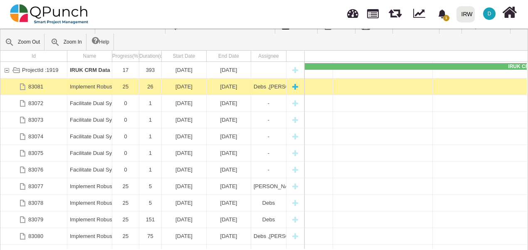
scroll to position [0, 1075]
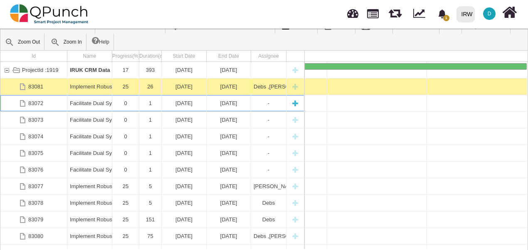
click at [95, 103] on div "Facilitate Dual System Operation" at bounding box center [90, 103] width 40 height 16
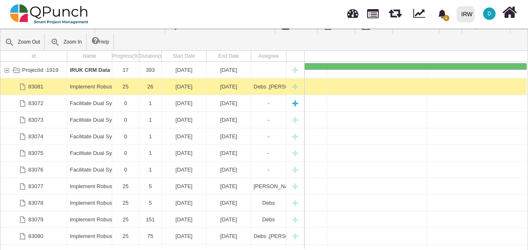
scroll to position [0, 471]
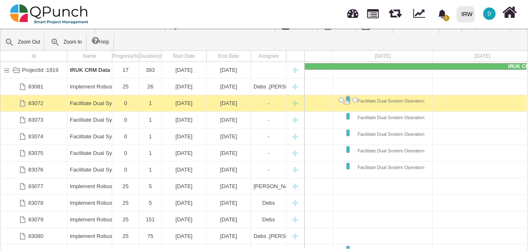
click at [95, 103] on div "Facilitate Dual System Operation" at bounding box center [90, 103] width 40 height 16
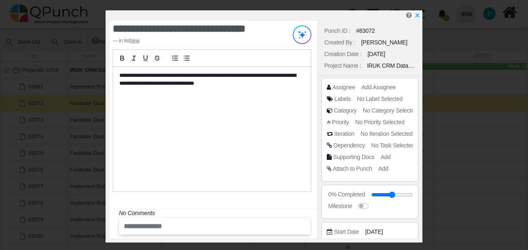
drag, startPoint x: 417, startPoint y: 12, endPoint x: 405, endPoint y: 17, distance: 12.5
click at [417, 12] on icon "x" at bounding box center [418, 15] width 6 height 6
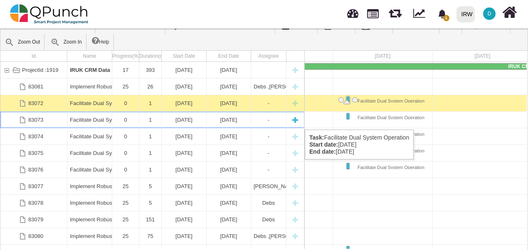
click at [90, 121] on div "Facilitate Dual System Operation" at bounding box center [90, 120] width 40 height 16
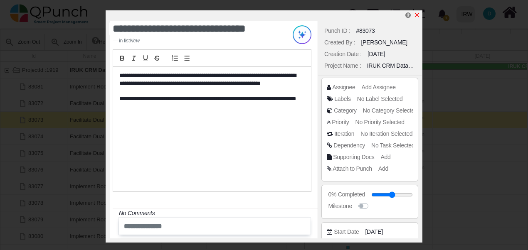
click at [417, 15] on icon "x" at bounding box center [417, 15] width 7 height 7
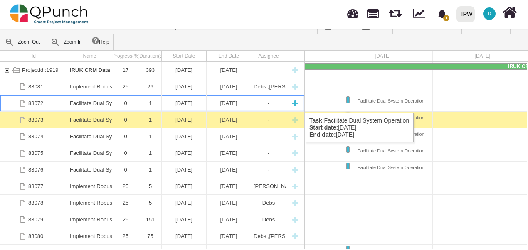
click at [100, 104] on div "Facilitate Dual System Operation" at bounding box center [90, 103] width 40 height 16
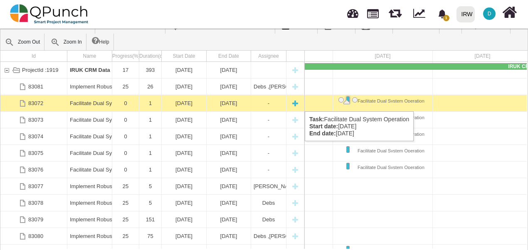
click at [294, 103] on div "New task" at bounding box center [295, 103] width 12 height 16
select select "*"
select select "****"
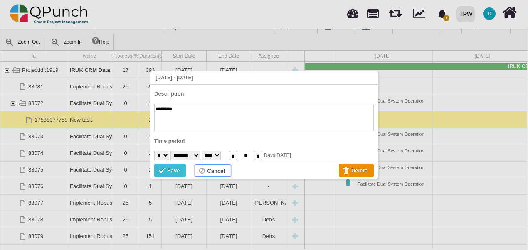
click at [212, 171] on div "Cancel" at bounding box center [216, 171] width 18 height 9
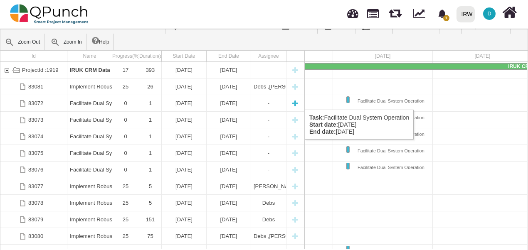
click at [34, 101] on div "83072" at bounding box center [35, 103] width 15 height 16
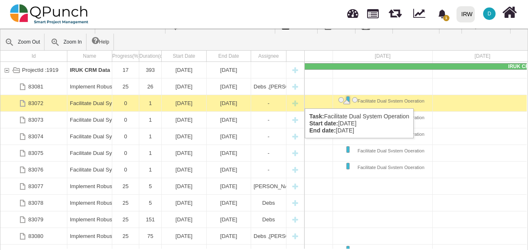
click at [25, 100] on div "83072" at bounding box center [23, 103] width 12 height 16
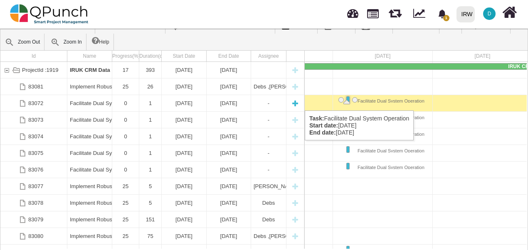
click at [113, 102] on div "0" at bounding box center [125, 103] width 27 height 16
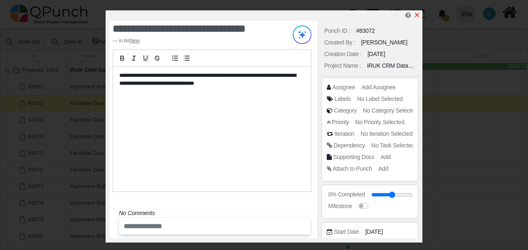
click at [419, 15] on icon "x" at bounding box center [417, 15] width 7 height 7
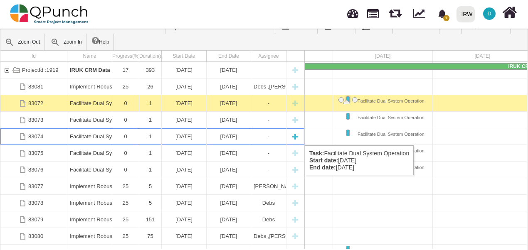
click at [91, 137] on div "Facilitate Dual System Operation" at bounding box center [90, 136] width 40 height 16
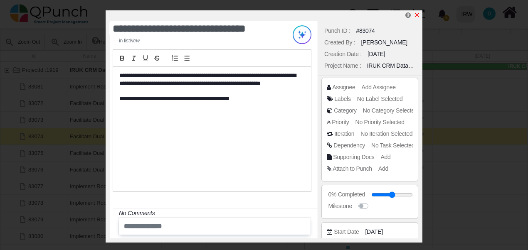
click at [418, 15] on icon "x" at bounding box center [417, 15] width 7 height 7
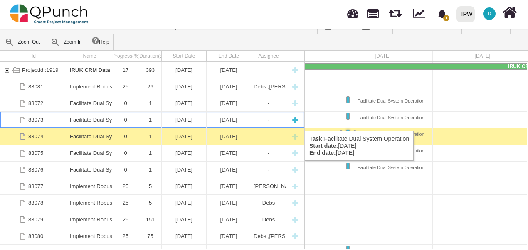
click at [87, 123] on div "Facilitate Dual System Operation" at bounding box center [90, 120] width 40 height 16
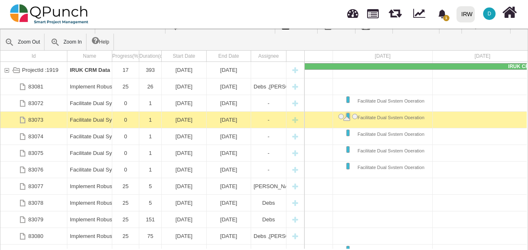
click at [87, 123] on div "Facilitate Dual System Operation" at bounding box center [90, 120] width 40 height 16
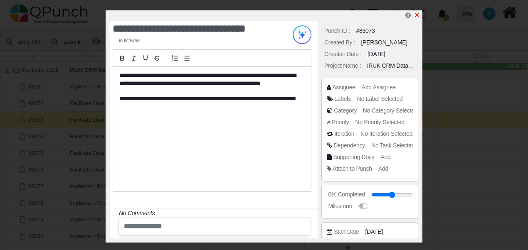
click at [417, 14] on icon "x" at bounding box center [417, 15] width 7 height 7
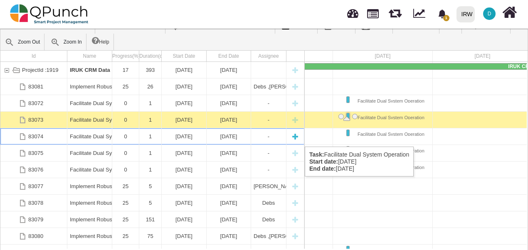
click at [95, 138] on div "Facilitate Dual System Operation" at bounding box center [90, 136] width 40 height 16
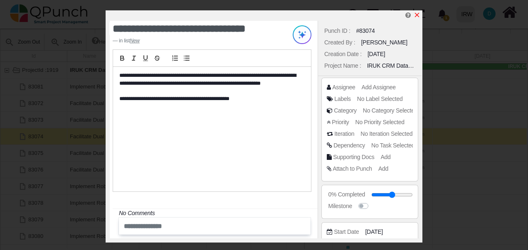
click at [418, 17] on icon "x" at bounding box center [417, 15] width 7 height 7
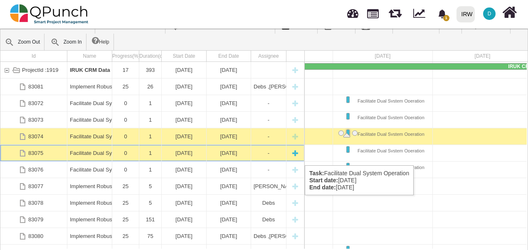
click at [82, 153] on div "Facilitate Dual System Operation" at bounding box center [90, 153] width 40 height 16
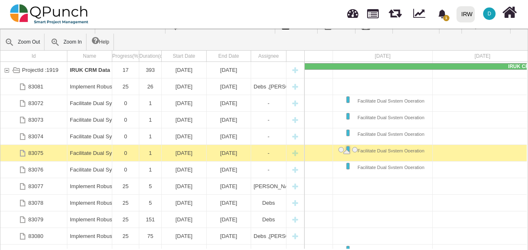
click at [82, 153] on div "Facilitate Dual System Operation" at bounding box center [90, 153] width 40 height 16
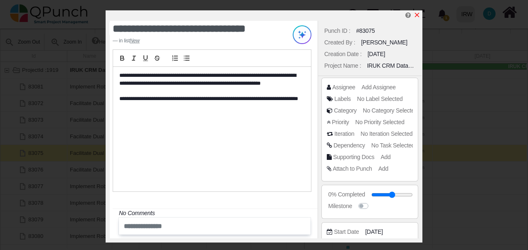
click at [416, 16] on icon "x" at bounding box center [417, 15] width 7 height 7
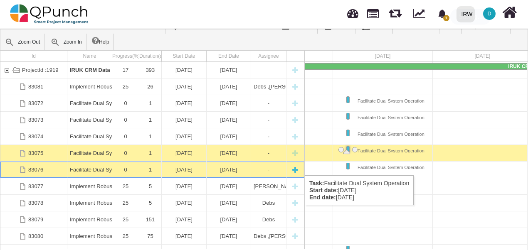
click at [87, 169] on div "Facilitate Dual System Operation" at bounding box center [90, 170] width 40 height 16
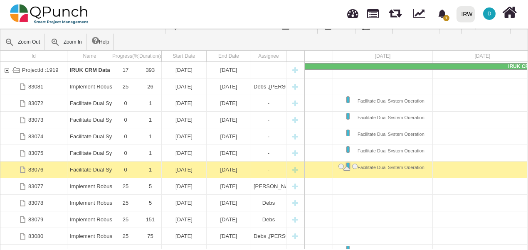
click at [87, 170] on div "Facilitate Dual System Operation" at bounding box center [90, 170] width 40 height 16
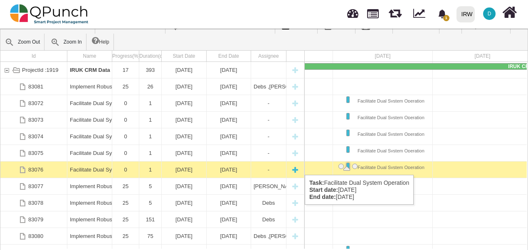
click at [95, 167] on div "Facilitate Dual System Operation" at bounding box center [90, 170] width 40 height 16
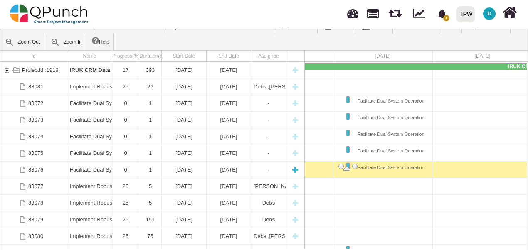
click at [95, 167] on div "Facilitate Dual System Operation" at bounding box center [90, 170] width 40 height 16
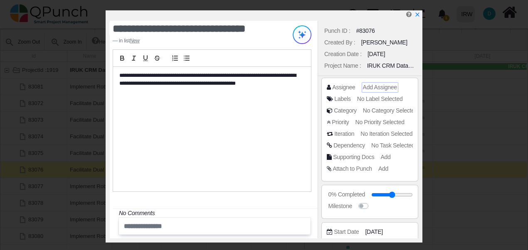
click at [378, 86] on span "Add Assignee" at bounding box center [380, 87] width 34 height 7
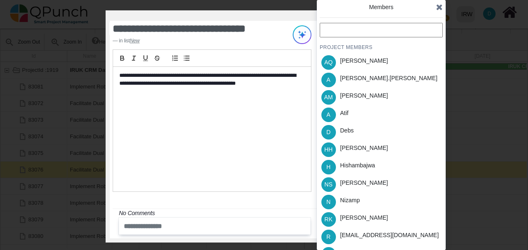
click at [344, 27] on input "text" at bounding box center [381, 30] width 123 height 15
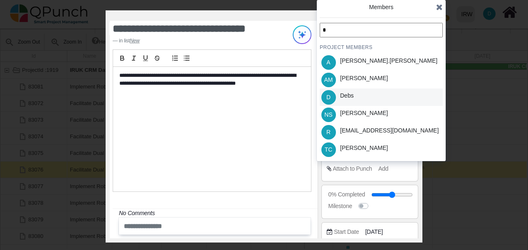
click at [353, 96] on div "Debs" at bounding box center [347, 95] width 14 height 9
drag, startPoint x: 336, startPoint y: 30, endPoint x: 303, endPoint y: 30, distance: 33.3
click at [303, 250] on div "**********" at bounding box center [264, 251] width 528 height 0
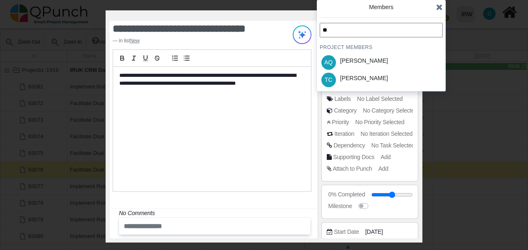
type input "*"
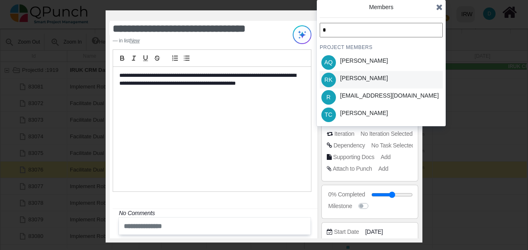
type input "*"
click at [345, 82] on div "[PERSON_NAME]" at bounding box center [364, 78] width 48 height 9
click at [440, 7] on icon at bounding box center [439, 7] width 7 height 8
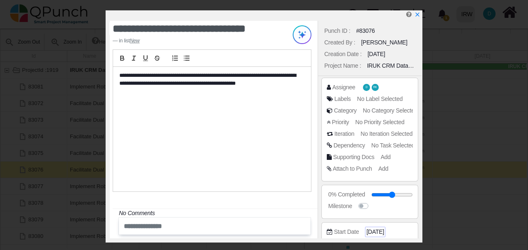
click at [367, 230] on span "[DATE]" at bounding box center [374, 232] width 17 height 9
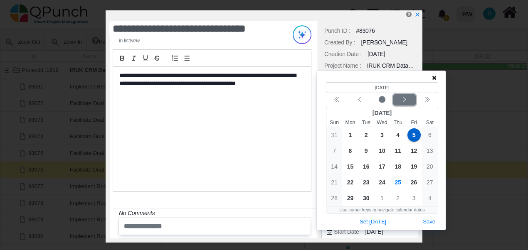
click at [406, 102] on icon "chevron left" at bounding box center [404, 99] width 7 height 7
click at [406, 101] on icon "chevron left" at bounding box center [404, 99] width 7 height 7
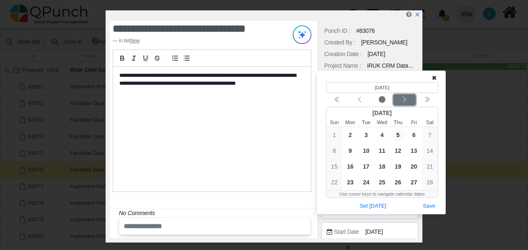
click at [404, 101] on icon "chevron left" at bounding box center [404, 99] width 3 height 5
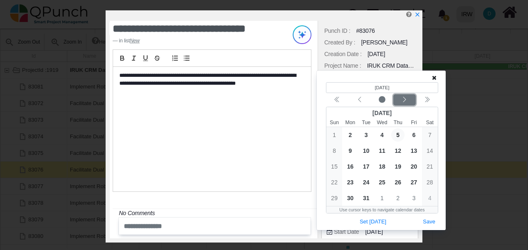
click at [403, 101] on icon "chevron left" at bounding box center [404, 99] width 7 height 7
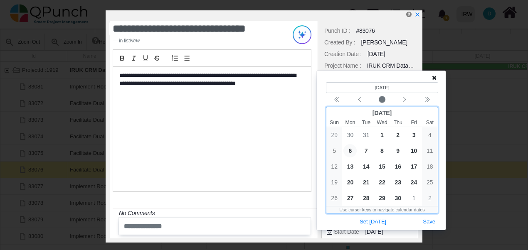
click at [351, 151] on span "6" at bounding box center [349, 150] width 13 height 13
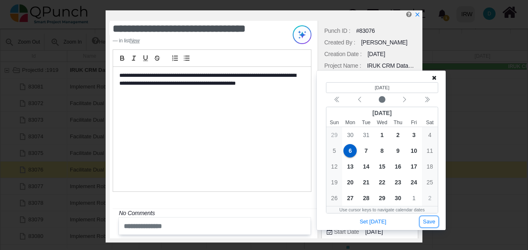
click at [426, 220] on button "Save" at bounding box center [429, 222] width 18 height 11
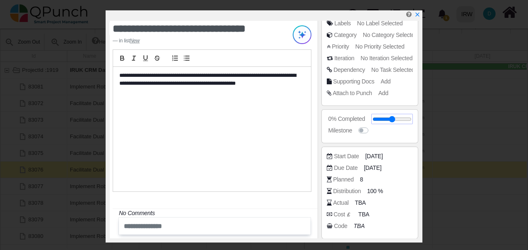
scroll to position [83, 0]
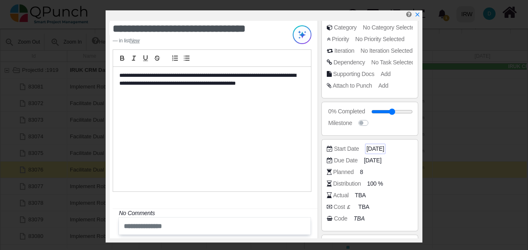
click at [377, 148] on span "[DATE]" at bounding box center [374, 149] width 17 height 9
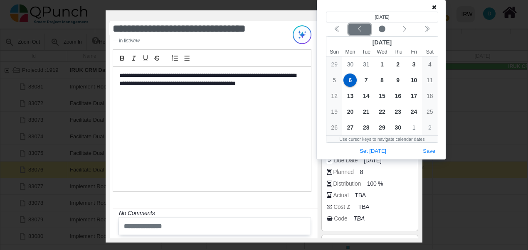
click at [358, 30] on icon "chevron left" at bounding box center [359, 29] width 7 height 7
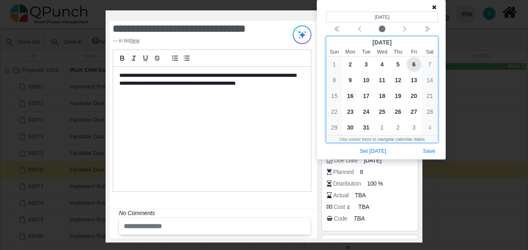
click at [352, 91] on span "16" at bounding box center [349, 95] width 13 height 13
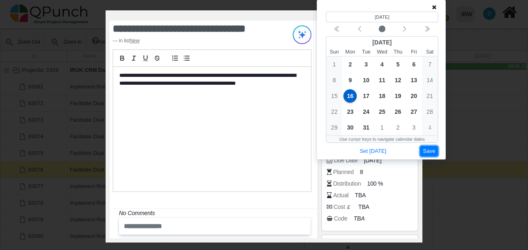
click at [429, 148] on button "Save" at bounding box center [429, 151] width 18 height 11
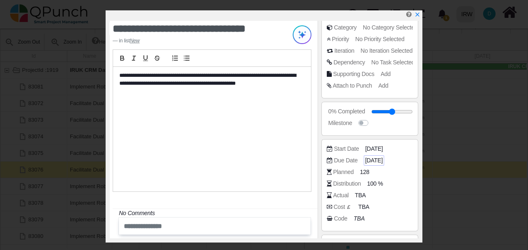
click at [378, 161] on span "[DATE]" at bounding box center [373, 160] width 17 height 9
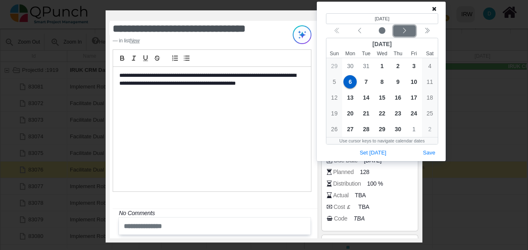
click at [405, 30] on icon "chevron left" at bounding box center [404, 30] width 7 height 7
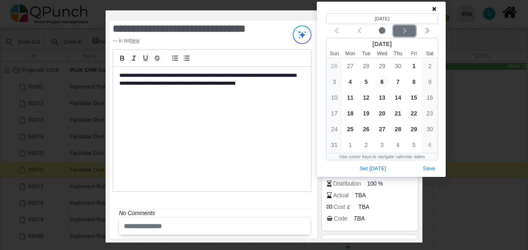
click at [405, 31] on icon "chevron left" at bounding box center [404, 30] width 3 height 5
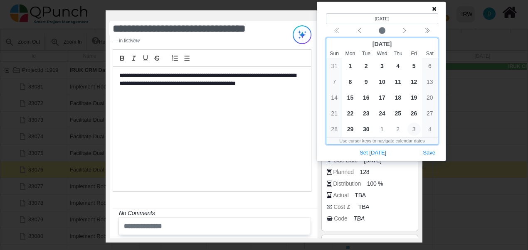
click at [413, 128] on span "3" at bounding box center [414, 129] width 13 height 13
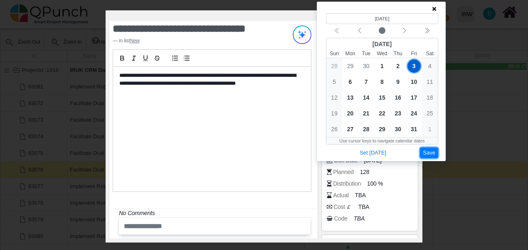
click at [429, 152] on button "Save" at bounding box center [429, 153] width 18 height 11
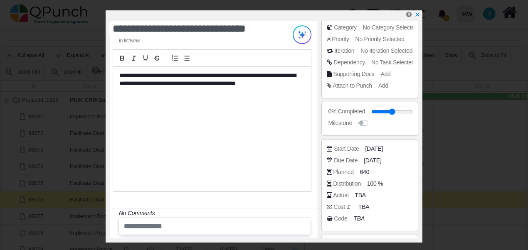
scroll to position [16, 0]
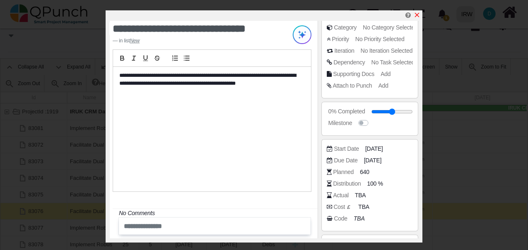
click at [418, 15] on icon "x" at bounding box center [417, 15] width 5 height 5
type input "**"
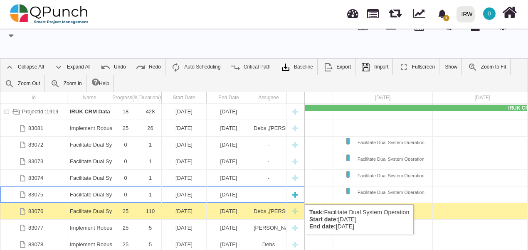
click at [91, 196] on div "Facilitate Dual System Operation" at bounding box center [90, 195] width 40 height 16
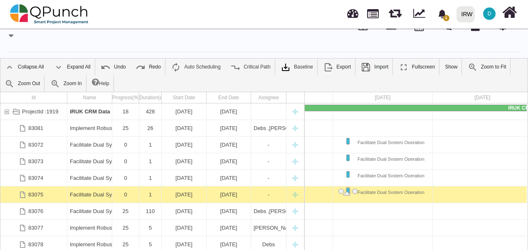
click at [91, 196] on div "Facilitate Dual System Operation" at bounding box center [90, 195] width 40 height 16
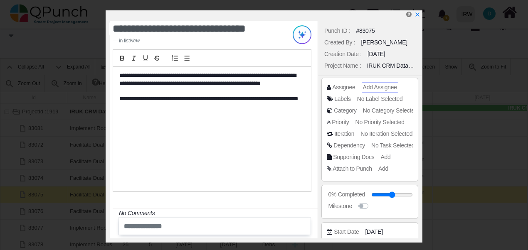
click at [389, 88] on span "Add Assignee" at bounding box center [380, 87] width 34 height 7
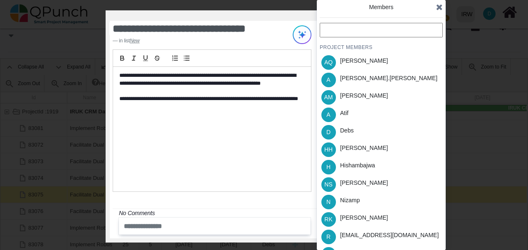
click at [368, 26] on input "text" at bounding box center [381, 30] width 123 height 15
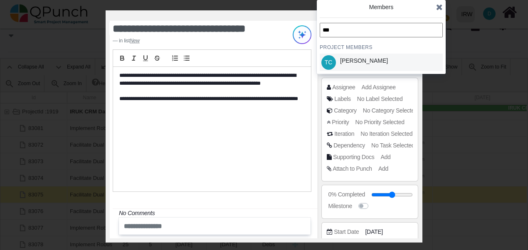
click at [376, 59] on div "[PERSON_NAME]" at bounding box center [364, 61] width 48 height 9
click at [369, 32] on input "***" at bounding box center [381, 30] width 123 height 15
drag, startPoint x: 343, startPoint y: 33, endPoint x: 296, endPoint y: 33, distance: 46.6
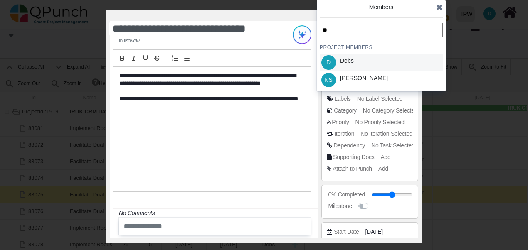
type input "**"
click at [343, 64] on div "Debs" at bounding box center [347, 61] width 14 height 9
click at [441, 9] on icon at bounding box center [439, 7] width 7 height 8
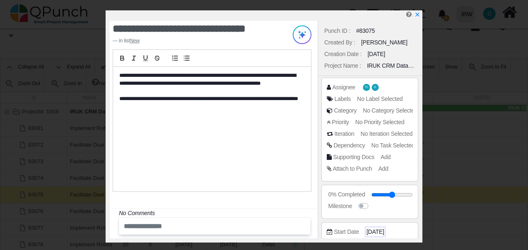
click at [369, 228] on span "[DATE]" at bounding box center [374, 232] width 17 height 9
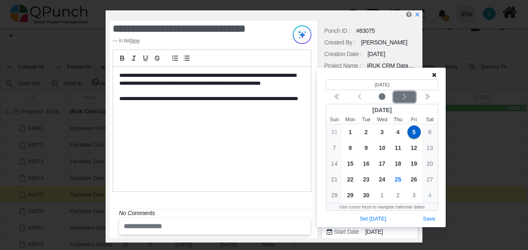
click at [406, 96] on icon "chevron left" at bounding box center [404, 97] width 7 height 7
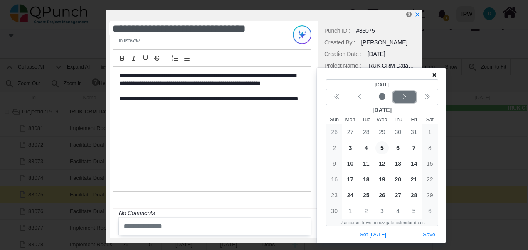
click at [406, 96] on icon "chevron left" at bounding box center [404, 97] width 7 height 7
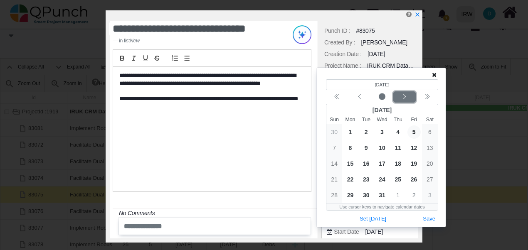
click at [406, 96] on icon "chevron left" at bounding box center [404, 97] width 7 height 7
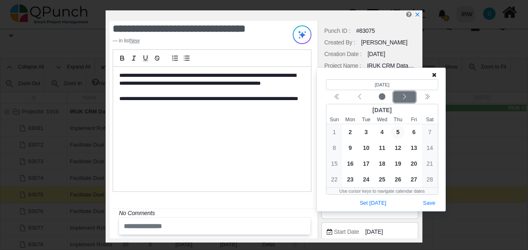
click at [406, 96] on icon "chevron left" at bounding box center [404, 97] width 7 height 7
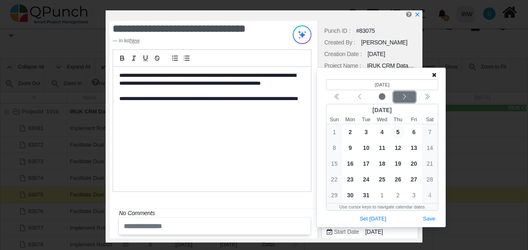
click at [406, 96] on icon "chevron left" at bounding box center [404, 97] width 7 height 7
click at [360, 97] on icon "chevron left" at bounding box center [359, 97] width 7 height 7
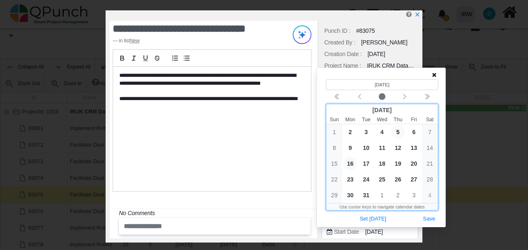
click at [351, 161] on span "16" at bounding box center [349, 163] width 13 height 13
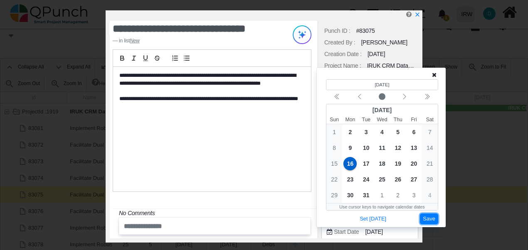
click at [427, 220] on button "Save" at bounding box center [429, 219] width 18 height 11
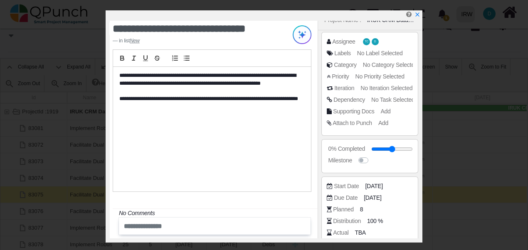
scroll to position [83, 0]
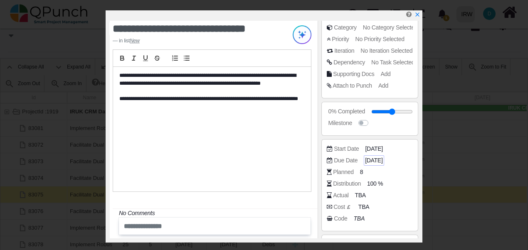
click at [366, 159] on span "[DATE]" at bounding box center [373, 160] width 17 height 9
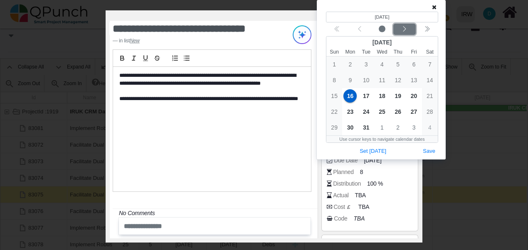
click at [408, 29] on div "Next month" at bounding box center [405, 29] width 20 height 8
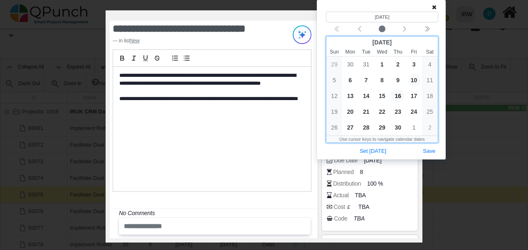
click at [413, 78] on span "10" at bounding box center [414, 80] width 13 height 13
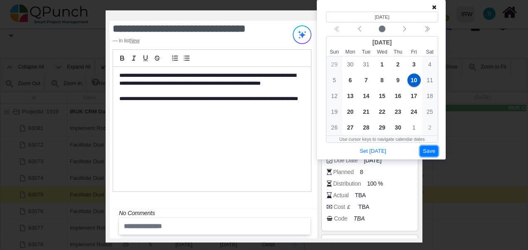
click at [424, 151] on button "Save" at bounding box center [429, 151] width 18 height 11
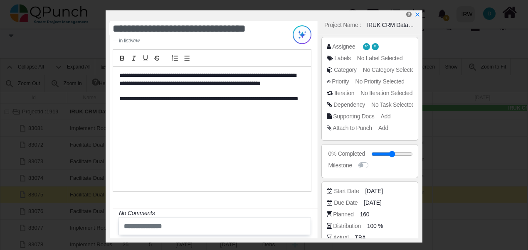
scroll to position [42, 0]
click at [373, 80] on span "No Priority Selected" at bounding box center [381, 80] width 49 height 7
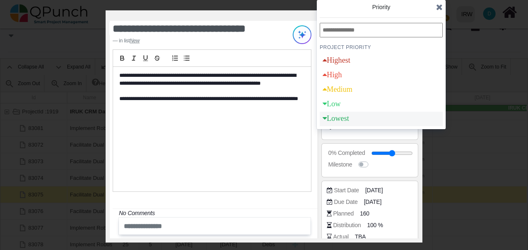
click at [373, 115] on div "Lowest" at bounding box center [381, 119] width 123 height 15
click at [437, 7] on icon at bounding box center [439, 7] width 7 height 8
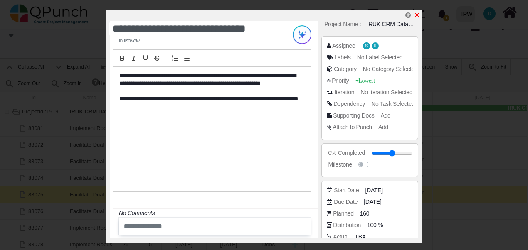
click at [415, 17] on icon "x" at bounding box center [417, 15] width 7 height 7
type input "**"
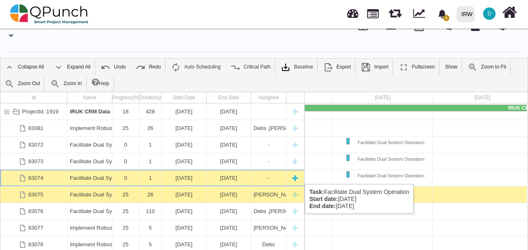
click at [92, 176] on div "Facilitate Dual System Operation" at bounding box center [90, 178] width 40 height 16
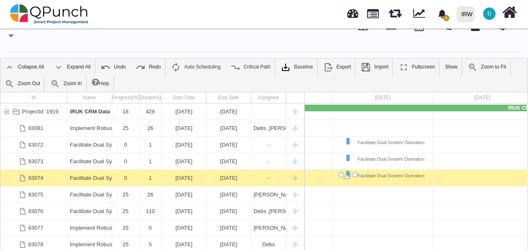
click at [92, 176] on div "Facilitate Dual System Operation" at bounding box center [90, 178] width 40 height 16
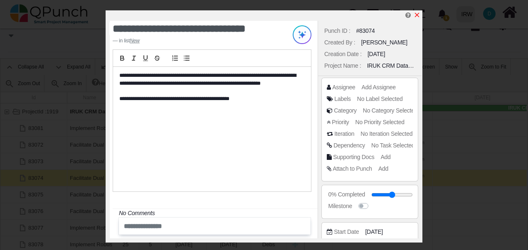
click at [420, 16] on icon "x" at bounding box center [417, 15] width 7 height 7
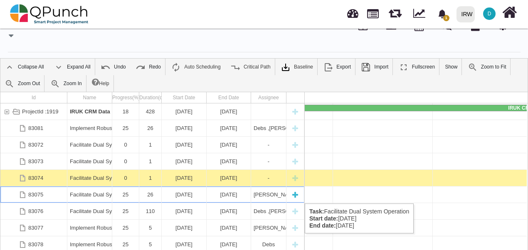
click at [94, 195] on div "Facilitate Dual System Operation" at bounding box center [90, 195] width 40 height 16
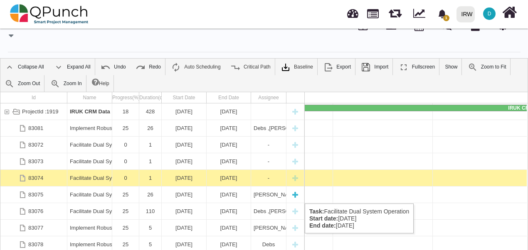
scroll to position [0, 1075]
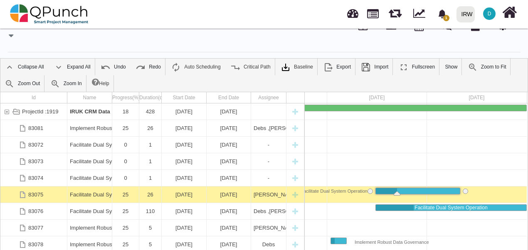
click at [94, 195] on div "Facilitate Dual System Operation" at bounding box center [90, 195] width 40 height 16
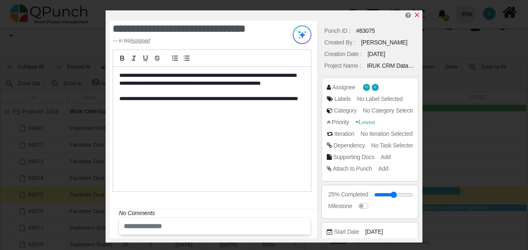
click at [417, 15] on icon "x" at bounding box center [417, 15] width 5 height 5
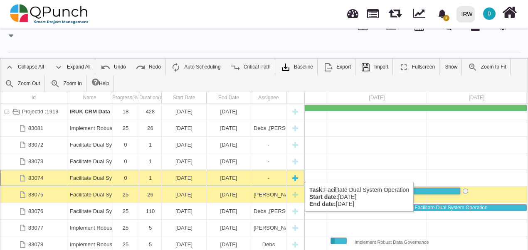
click at [95, 174] on div "Facilitate Dual System Operation" at bounding box center [90, 178] width 40 height 16
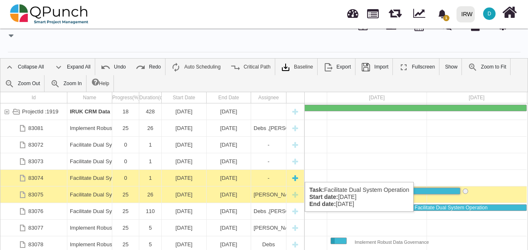
scroll to position [0, 471]
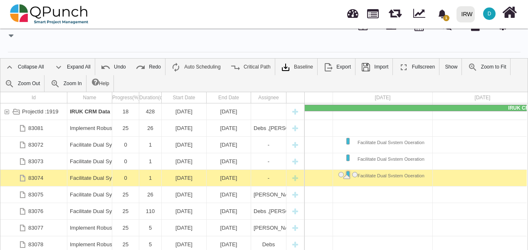
click at [95, 174] on div "Facilitate Dual System Operation" at bounding box center [90, 178] width 40 height 16
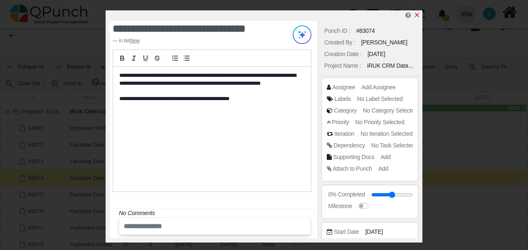
click at [417, 13] on icon "x" at bounding box center [417, 15] width 7 height 7
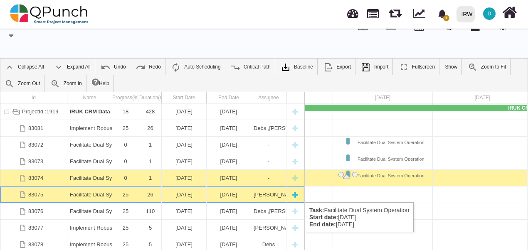
click at [96, 194] on div "Facilitate Dual System Operation" at bounding box center [90, 195] width 40 height 16
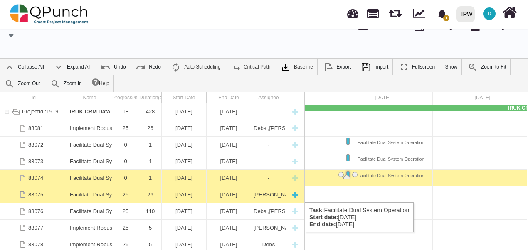
scroll to position [0, 1075]
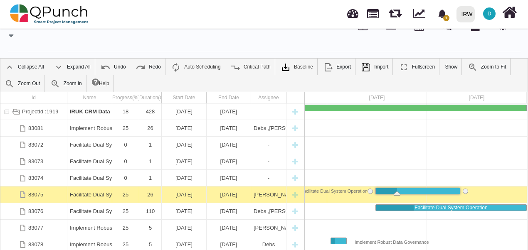
click at [96, 194] on div "Facilitate Dual System Operation" at bounding box center [90, 195] width 40 height 16
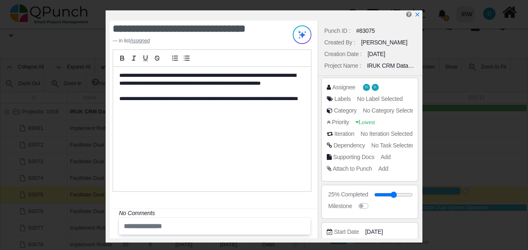
click at [168, 97] on p "**********" at bounding box center [209, 98] width 181 height 7
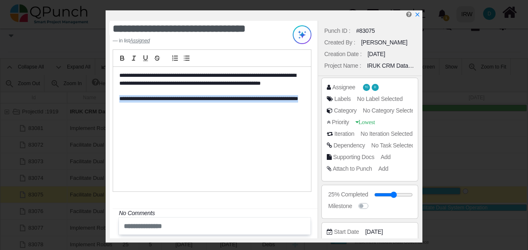
click at [168, 97] on p "**********" at bounding box center [209, 98] width 181 height 7
click at [173, 101] on p "**********" at bounding box center [209, 98] width 181 height 7
click at [141, 94] on p at bounding box center [209, 90] width 181 height 7
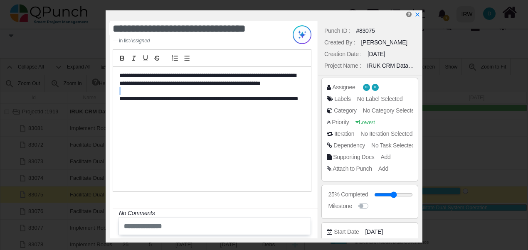
click at [141, 94] on p at bounding box center [209, 90] width 181 height 7
click at [148, 111] on div "**********" at bounding box center [212, 129] width 198 height 125
drag, startPoint x: 149, startPoint y: 102, endPoint x: 126, endPoint y: 101, distance: 23.7
click at [126, 101] on p "**********" at bounding box center [209, 98] width 181 height 7
drag, startPoint x: 126, startPoint y: 101, endPoint x: 187, endPoint y: 96, distance: 61.8
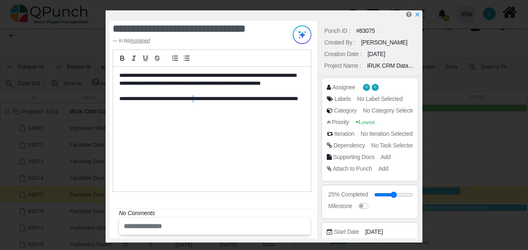
click at [187, 96] on p "**********" at bounding box center [209, 98] width 181 height 7
drag, startPoint x: 187, startPoint y: 96, endPoint x: 174, endPoint y: 94, distance: 13.4
click at [174, 94] on p at bounding box center [209, 90] width 181 height 7
click at [126, 92] on p at bounding box center [209, 90] width 181 height 7
click at [120, 117] on div "**********" at bounding box center [212, 129] width 198 height 125
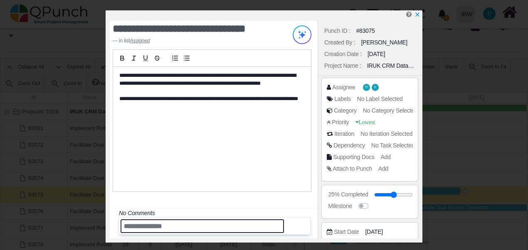
click at [170, 228] on input "text" at bounding box center [202, 227] width 163 height 14
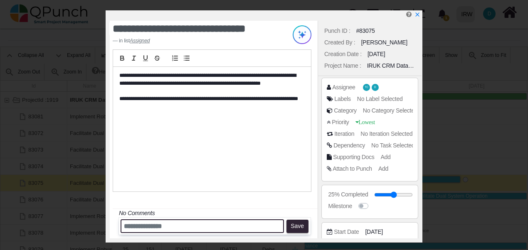
scroll to position [0, 0]
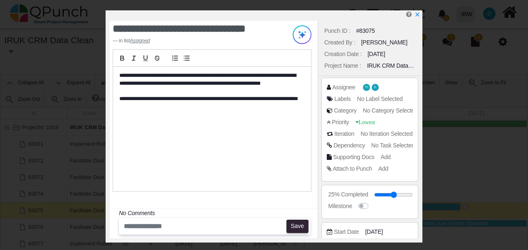
click at [213, 153] on div "**********" at bounding box center [212, 129] width 198 height 125
click at [214, 153] on div "**********" at bounding box center [212, 129] width 198 height 125
click at [224, 136] on div "**********" at bounding box center [212, 129] width 198 height 125
drag, startPoint x: 224, startPoint y: 136, endPoint x: 300, endPoint y: 97, distance: 85.7
click at [300, 97] on div "**********" at bounding box center [212, 129] width 198 height 125
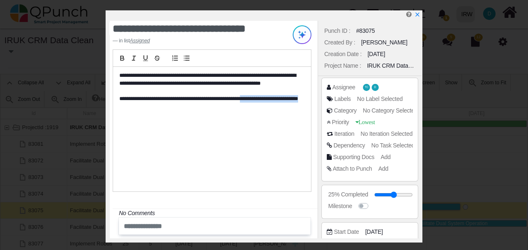
drag, startPoint x: 300, startPoint y: 97, endPoint x: 235, endPoint y: 97, distance: 64.9
click at [235, 97] on div "**********" at bounding box center [212, 129] width 198 height 125
drag, startPoint x: 235, startPoint y: 97, endPoint x: 243, endPoint y: 142, distance: 45.5
click at [243, 142] on div "**********" at bounding box center [212, 129] width 198 height 125
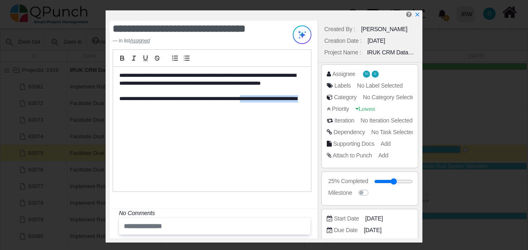
scroll to position [13, 0]
click at [262, 168] on div "**********" at bounding box center [212, 129] width 198 height 125
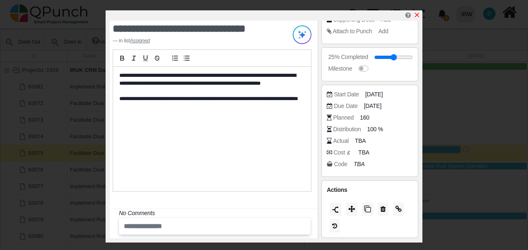
click at [417, 17] on icon "x" at bounding box center [417, 15] width 7 height 7
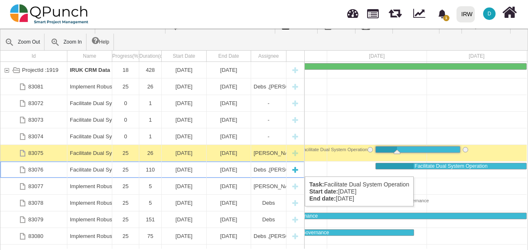
click at [92, 168] on div "Facilitate Dual System Operation" at bounding box center [90, 170] width 40 height 16
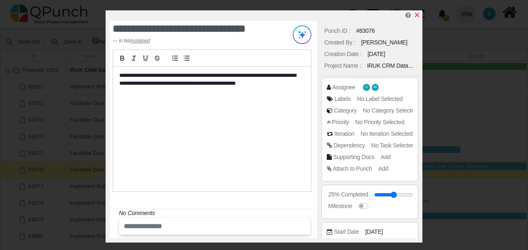
click at [418, 16] on icon "x" at bounding box center [417, 15] width 7 height 7
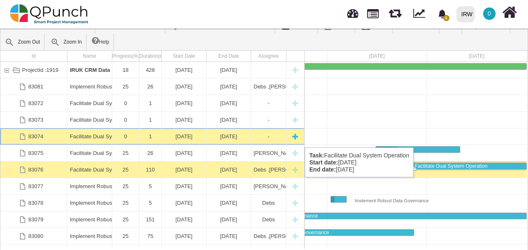
click at [89, 139] on div "Facilitate Dual System Operation" at bounding box center [90, 136] width 40 height 16
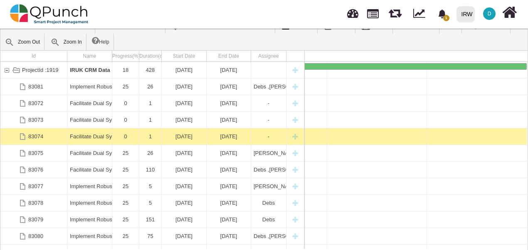
scroll to position [0, 471]
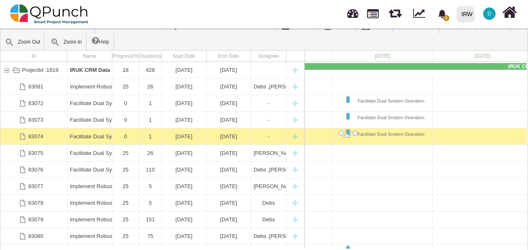
click at [89, 139] on div "Facilitate Dual System Operation" at bounding box center [90, 136] width 40 height 16
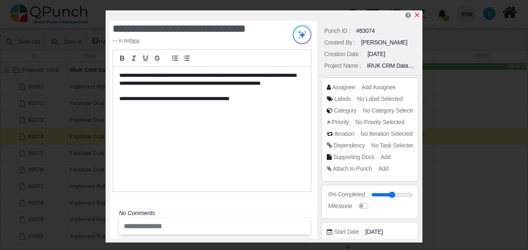
click at [420, 16] on icon "x" at bounding box center [417, 15] width 7 height 7
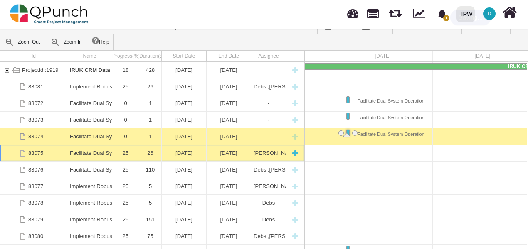
click at [90, 156] on div "Facilitate Dual System Operation" at bounding box center [90, 153] width 40 height 16
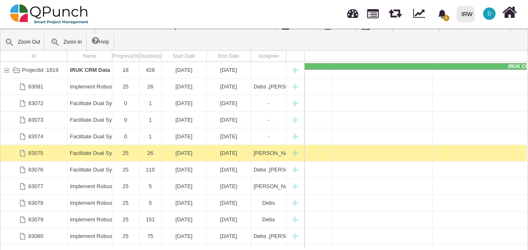
scroll to position [0, 1075]
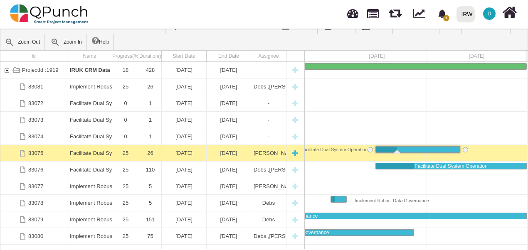
click at [90, 155] on div "Facilitate Dual System Operation" at bounding box center [90, 153] width 40 height 16
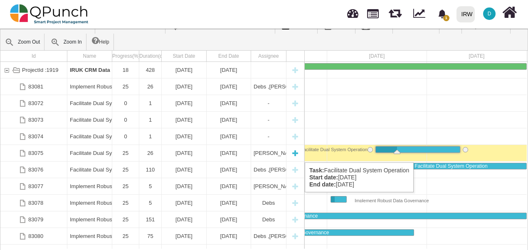
click at [96, 154] on div "Facilitate Dual System Operation" at bounding box center [90, 153] width 40 height 16
click at [97, 154] on div "Facilitate Dual System Operation" at bounding box center [90, 153] width 40 height 16
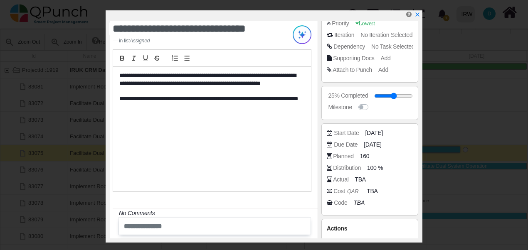
scroll to position [138, 0]
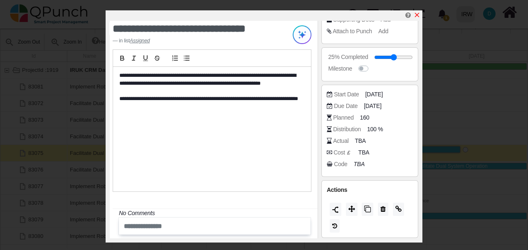
click at [420, 17] on icon "x" at bounding box center [417, 15] width 7 height 7
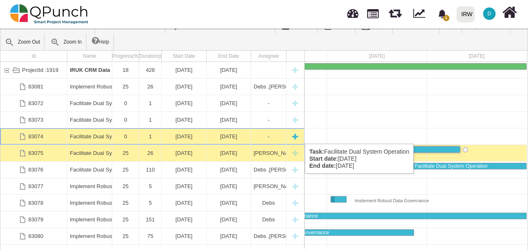
click at [94, 136] on div "Facilitate Dual System Operation" at bounding box center [90, 136] width 40 height 16
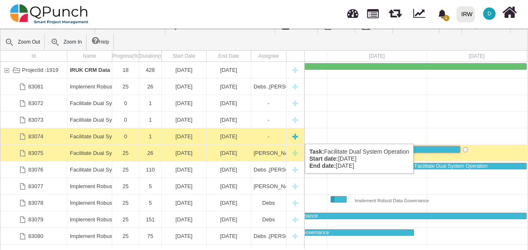
scroll to position [0, 471]
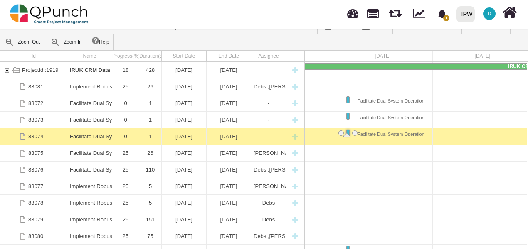
click at [94, 136] on div "Facilitate Dual System Operation" at bounding box center [90, 136] width 40 height 16
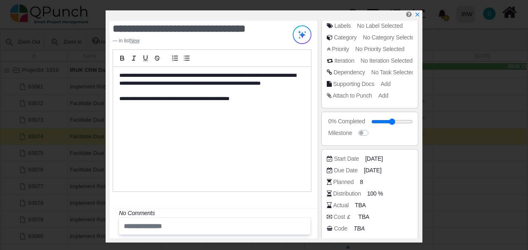
scroll to position [83, 0]
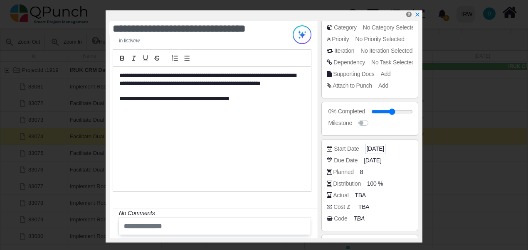
click at [372, 151] on span "[DATE]" at bounding box center [374, 149] width 17 height 9
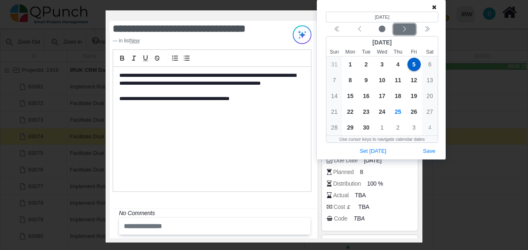
click at [407, 31] on icon "chevron left" at bounding box center [404, 29] width 7 height 7
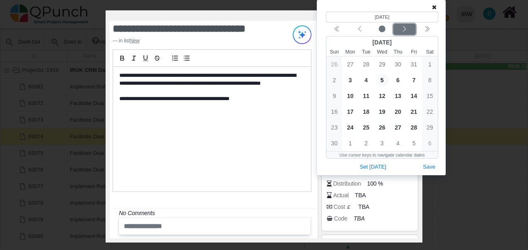
click at [407, 31] on icon "chevron left" at bounding box center [404, 29] width 7 height 7
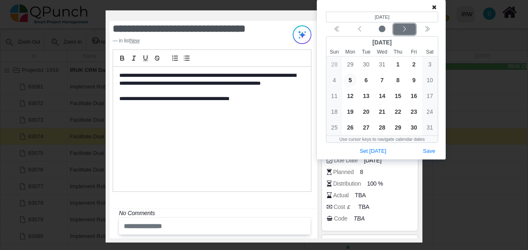
click at [407, 31] on icon "chevron left" at bounding box center [404, 29] width 7 height 7
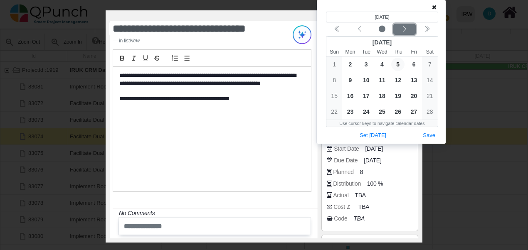
click at [407, 31] on icon "chevron left" at bounding box center [404, 29] width 7 height 7
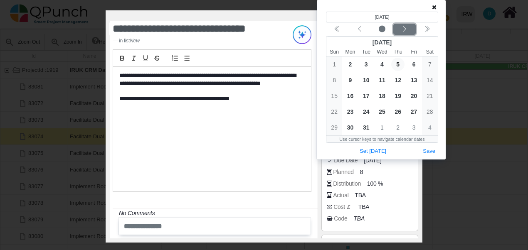
click at [407, 31] on icon "chevron left" at bounding box center [404, 29] width 7 height 7
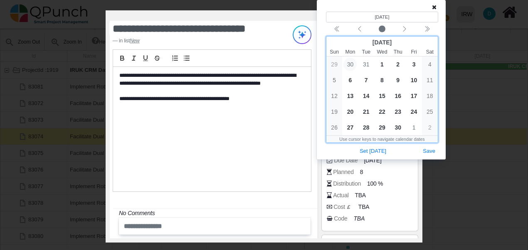
click at [351, 68] on span "30" at bounding box center [349, 64] width 13 height 13
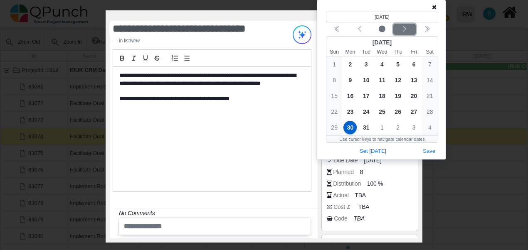
click at [403, 28] on icon "chevron left" at bounding box center [404, 29] width 7 height 7
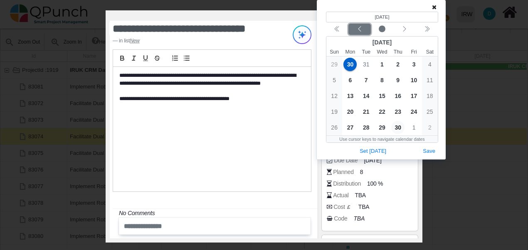
click at [358, 30] on icon "chevron left" at bounding box center [359, 29] width 7 height 7
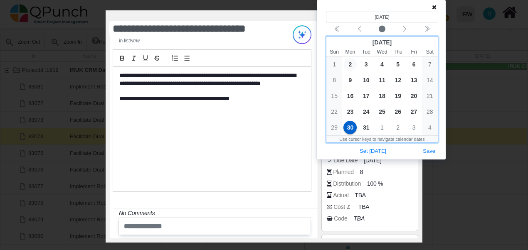
click at [350, 65] on span "2" at bounding box center [349, 64] width 13 height 13
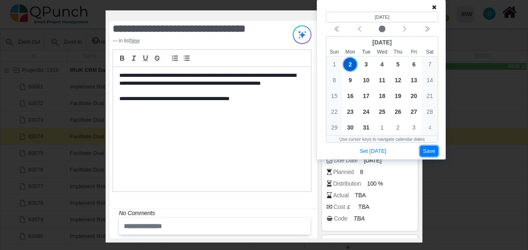
click at [427, 149] on button "Save" at bounding box center [429, 151] width 18 height 11
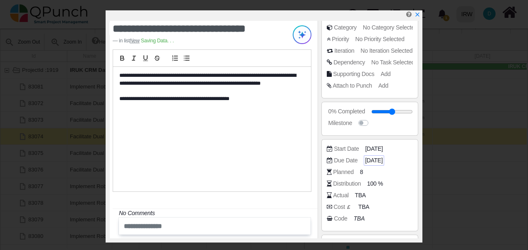
click at [383, 160] on span "[DATE]" at bounding box center [373, 160] width 17 height 9
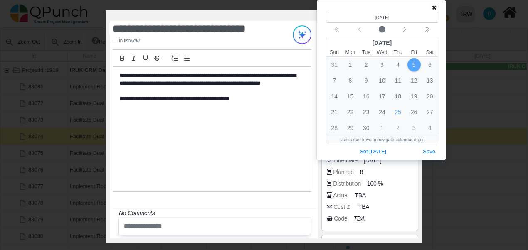
click at [357, 27] on div "Calendar navigation" at bounding box center [382, 29] width 112 height 11
drag, startPoint x: 357, startPoint y: 27, endPoint x: 361, endPoint y: 30, distance: 4.3
click at [361, 30] on div "Calendar navigation" at bounding box center [382, 29] width 112 height 11
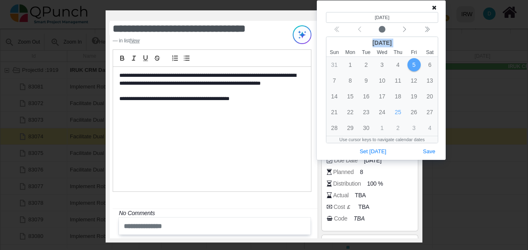
click at [361, 30] on div "Calendar navigation" at bounding box center [382, 29] width 112 height 11
drag, startPoint x: 361, startPoint y: 30, endPoint x: 435, endPoint y: 32, distance: 74.1
click at [436, 33] on div "Next year" at bounding box center [428, 30] width 20 height 8
click at [360, 32] on icon "chevron left" at bounding box center [359, 29] width 7 height 7
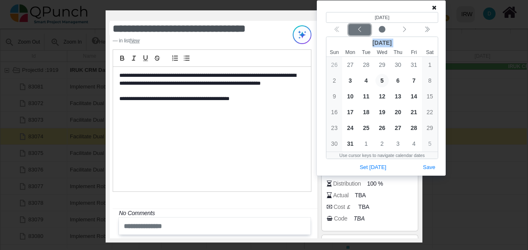
click at [360, 32] on icon "chevron left" at bounding box center [359, 29] width 7 height 7
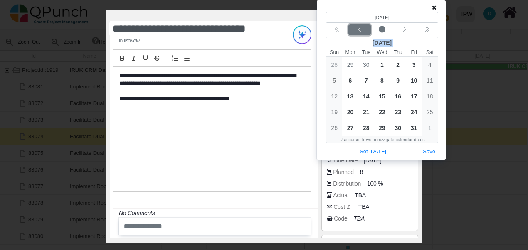
click at [360, 32] on icon "chevron left" at bounding box center [359, 29] width 7 height 7
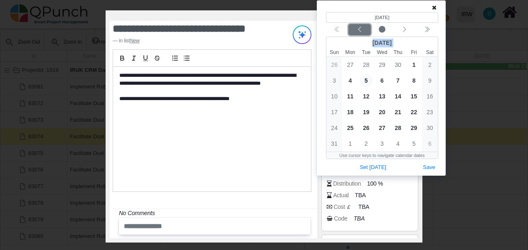
click at [360, 32] on icon "chevron left" at bounding box center [359, 29] width 7 height 7
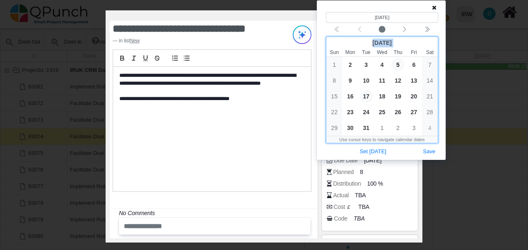
click at [367, 96] on span "17" at bounding box center [366, 96] width 13 height 13
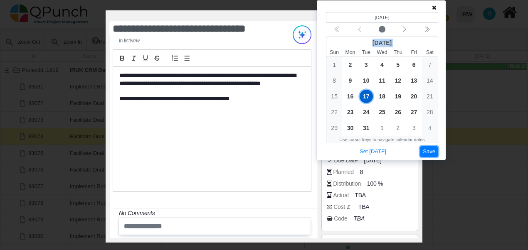
click at [427, 148] on button "Save" at bounding box center [429, 151] width 18 height 11
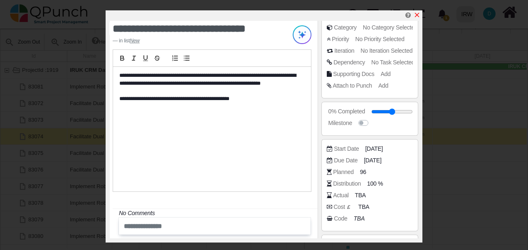
click at [418, 16] on icon "x" at bounding box center [417, 15] width 5 height 5
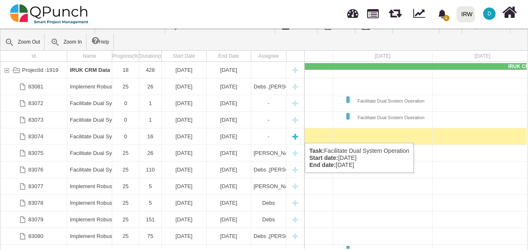
click at [89, 135] on div "Facilitate Dual System Operation" at bounding box center [90, 136] width 40 height 16
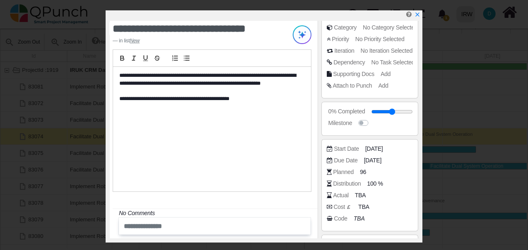
scroll to position [0, 0]
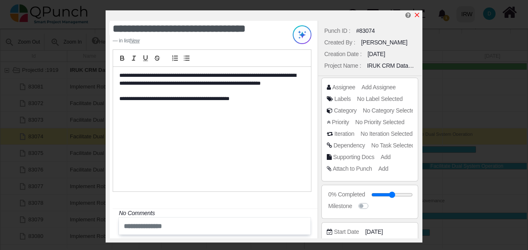
click at [418, 13] on icon "x" at bounding box center [417, 15] width 7 height 7
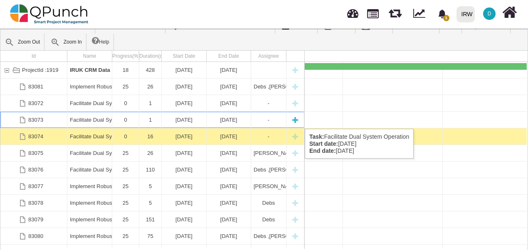
click at [84, 121] on div "Facilitate Dual System Operation" at bounding box center [90, 120] width 40 height 16
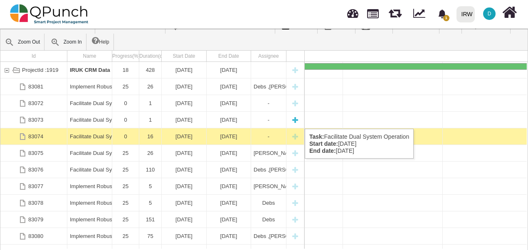
scroll to position [0, 471]
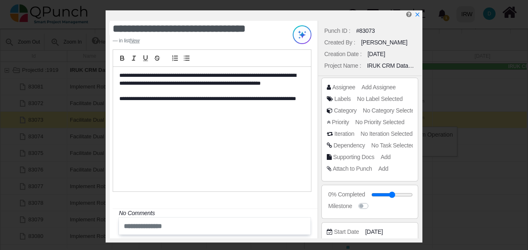
click at [183, 99] on p "**********" at bounding box center [209, 102] width 181 height 15
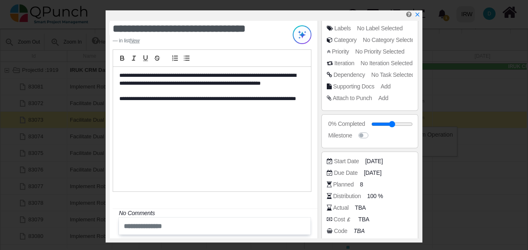
scroll to position [121, 0]
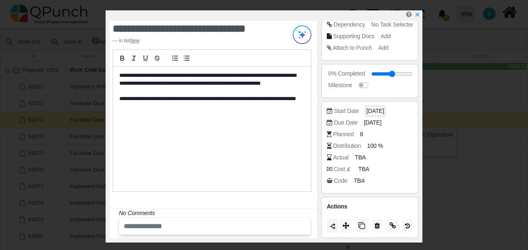
click at [384, 112] on span "[DATE]" at bounding box center [374, 111] width 17 height 9
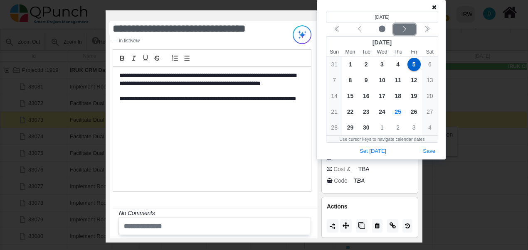
click at [406, 27] on icon "chevron left" at bounding box center [404, 29] width 7 height 7
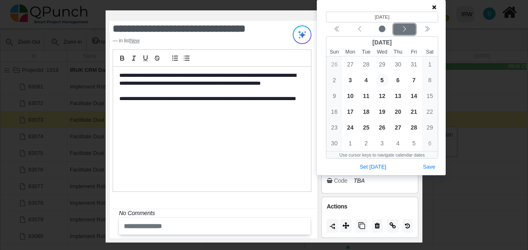
click at [406, 27] on icon "chevron left" at bounding box center [404, 29] width 7 height 7
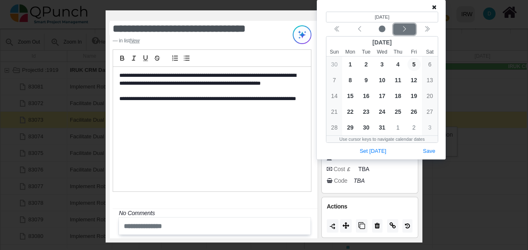
click at [406, 28] on icon "chevron left" at bounding box center [404, 29] width 7 height 7
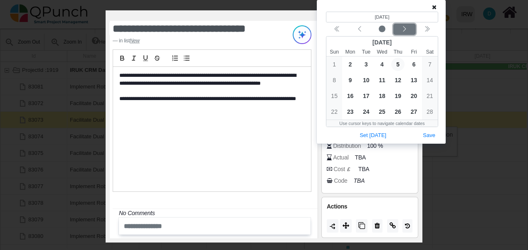
click at [404, 28] on icon "chevron left" at bounding box center [404, 29] width 7 height 7
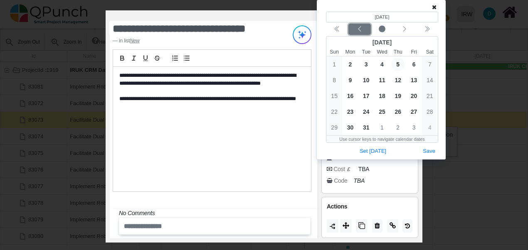
click at [358, 31] on icon "chevron left" at bounding box center [359, 29] width 7 height 7
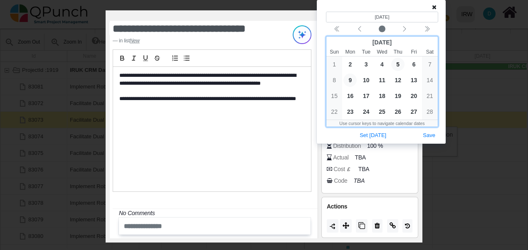
click at [348, 79] on span "9" at bounding box center [349, 80] width 13 height 13
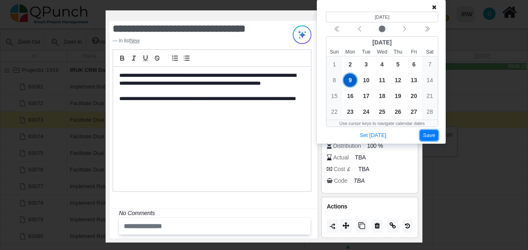
click at [427, 133] on button "Save" at bounding box center [429, 135] width 18 height 11
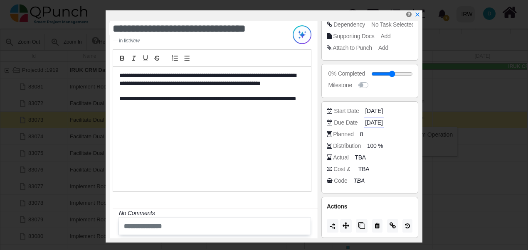
click at [375, 122] on span "[DATE]" at bounding box center [373, 123] width 17 height 9
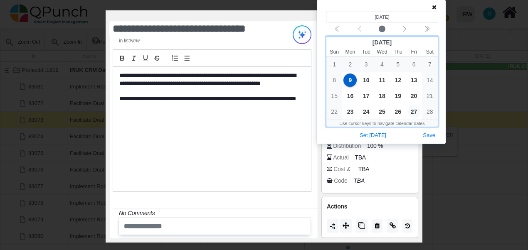
drag, startPoint x: 418, startPoint y: 116, endPoint x: 416, endPoint y: 111, distance: 6.1
click at [418, 116] on span "27" at bounding box center [414, 111] width 13 height 13
click at [416, 111] on span "27" at bounding box center [414, 111] width 13 height 13
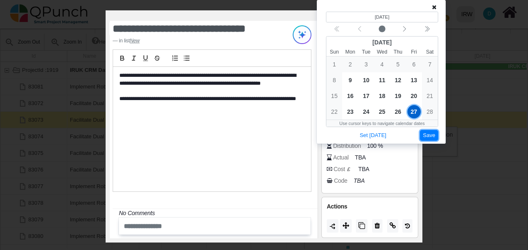
click at [430, 137] on button "Save" at bounding box center [429, 135] width 18 height 11
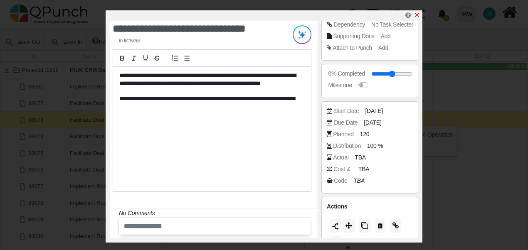
click at [418, 15] on icon "x" at bounding box center [417, 15] width 5 height 5
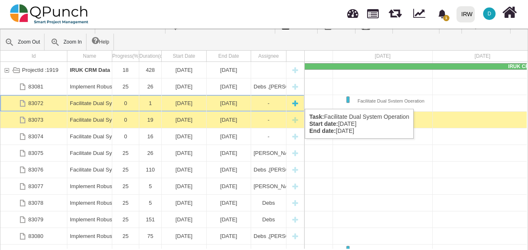
click at [97, 101] on div "Facilitate Dual System Operation" at bounding box center [90, 103] width 40 height 16
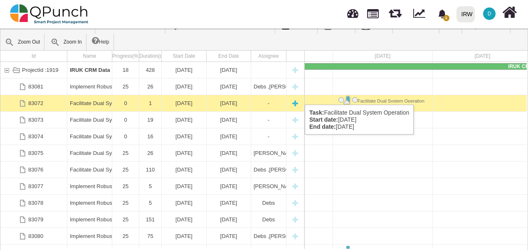
click at [101, 106] on div "Facilitate Dual System Operation" at bounding box center [90, 103] width 40 height 16
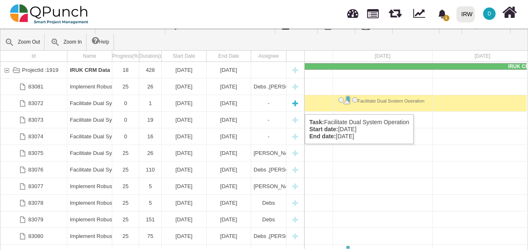
click at [101, 106] on div "Facilitate Dual System Operation" at bounding box center [90, 103] width 40 height 16
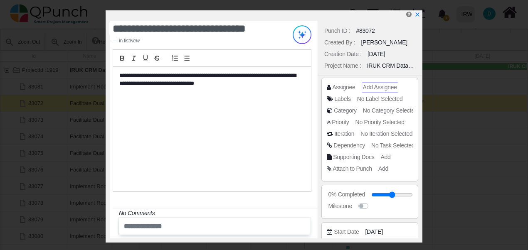
click at [383, 84] on span "Add Assignee" at bounding box center [380, 87] width 34 height 7
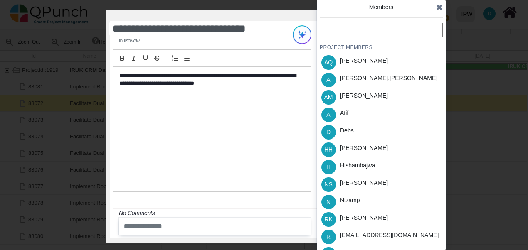
click at [348, 37] on div "PROJECT MEMBERS AQ [PERSON_NAME] A [PERSON_NAME].[PERSON_NAME] AM [PERSON_NAME]…" at bounding box center [381, 143] width 123 height 240
click at [348, 32] on input "text" at bounding box center [381, 30] width 123 height 15
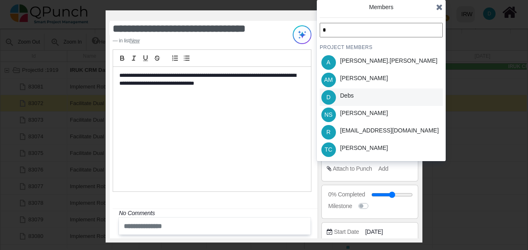
type input "*"
click at [343, 97] on div "Debs" at bounding box center [347, 95] width 14 height 9
click at [338, 31] on input "*" at bounding box center [381, 30] width 123 height 15
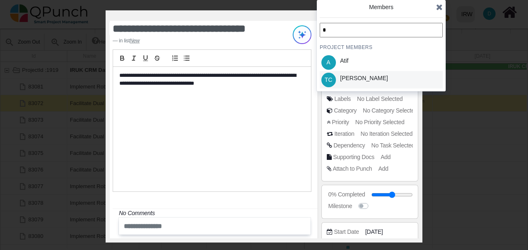
type input "*"
click at [356, 78] on div "[PERSON_NAME]" at bounding box center [364, 78] width 48 height 9
click at [375, 31] on input "*" at bounding box center [381, 30] width 123 height 15
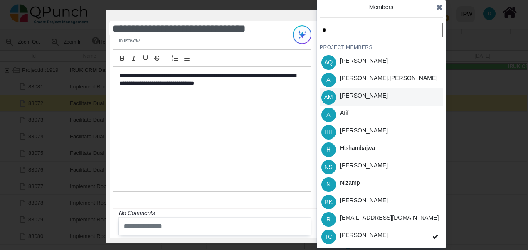
type input "*"
click at [363, 99] on div "[PERSON_NAME]" at bounding box center [364, 95] width 48 height 9
click at [438, 8] on icon at bounding box center [439, 7] width 7 height 8
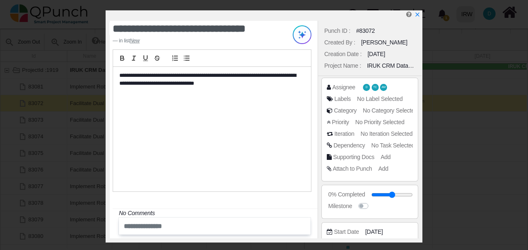
scroll to position [83, 0]
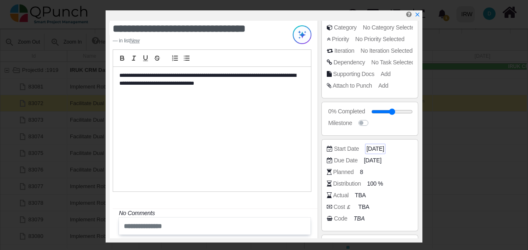
click at [375, 149] on span "[DATE]" at bounding box center [374, 149] width 17 height 9
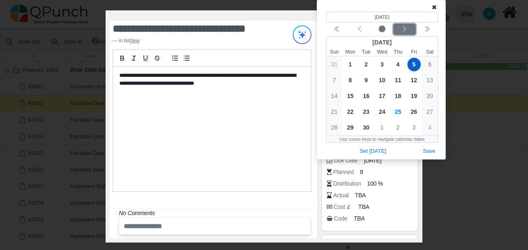
click at [402, 28] on icon "chevron left" at bounding box center [404, 29] width 7 height 7
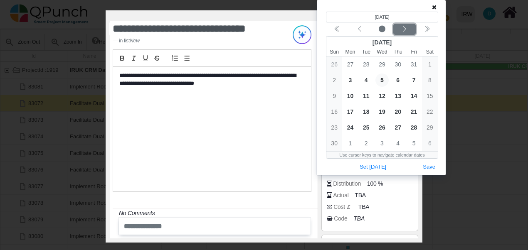
click at [402, 28] on icon "chevron left" at bounding box center [404, 29] width 7 height 7
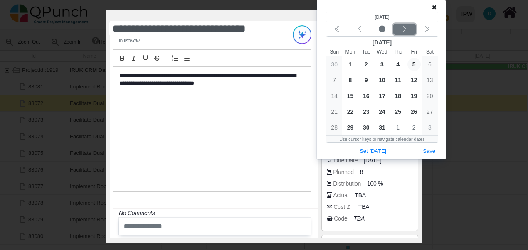
click at [402, 28] on icon "chevron left" at bounding box center [404, 29] width 7 height 7
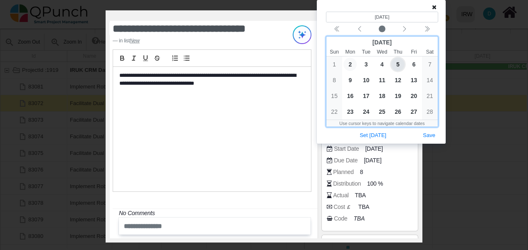
click at [351, 65] on span "2" at bounding box center [349, 64] width 13 height 13
click at [347, 77] on span "9" at bounding box center [349, 80] width 13 height 13
click at [351, 65] on span "2" at bounding box center [349, 64] width 13 height 13
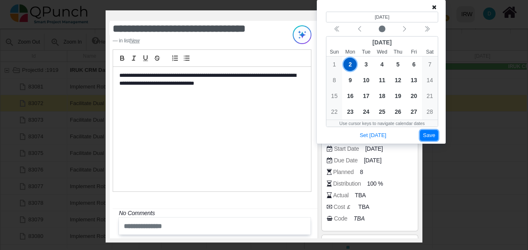
click at [428, 133] on button "Save" at bounding box center [429, 135] width 18 height 11
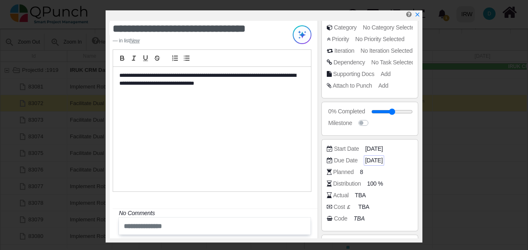
click at [378, 160] on span "[DATE]" at bounding box center [373, 160] width 17 height 9
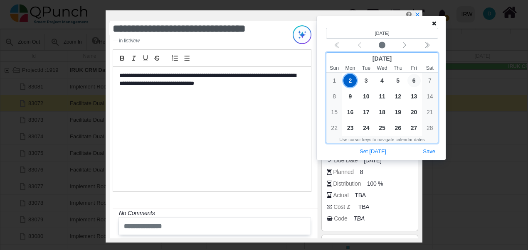
click at [415, 82] on span "6" at bounding box center [414, 80] width 13 height 13
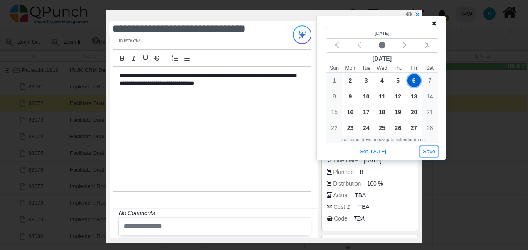
click at [424, 150] on button "Save" at bounding box center [429, 151] width 18 height 11
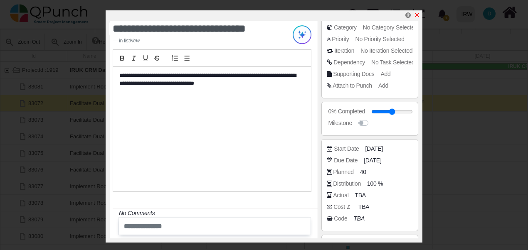
click at [418, 16] on icon "x" at bounding box center [417, 15] width 5 height 5
type input "**"
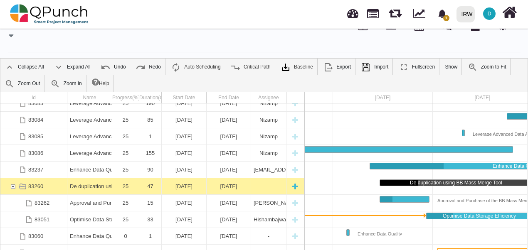
scroll to position [262, 0]
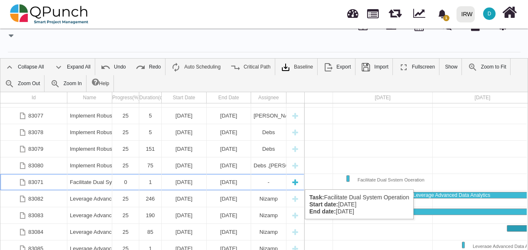
click at [94, 181] on div "Facilitate Dual System Operation" at bounding box center [90, 182] width 40 height 16
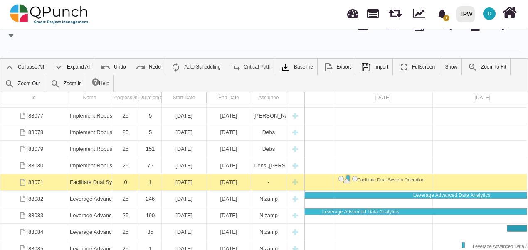
click at [94, 181] on div "Facilitate Dual System Operation" at bounding box center [90, 182] width 40 height 16
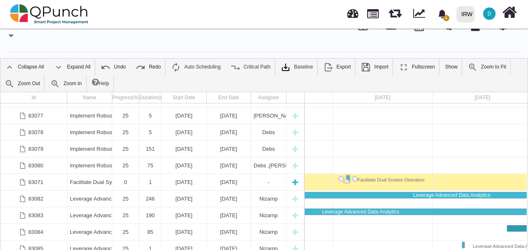
click at [94, 181] on div "Facilitate Dual System Operation" at bounding box center [90, 182] width 40 height 16
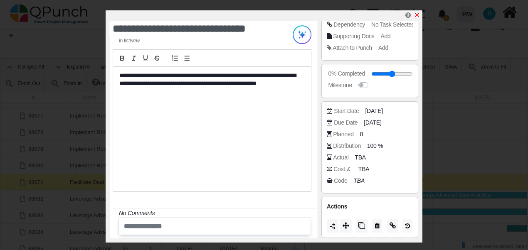
click at [418, 13] on icon "x" at bounding box center [417, 15] width 7 height 7
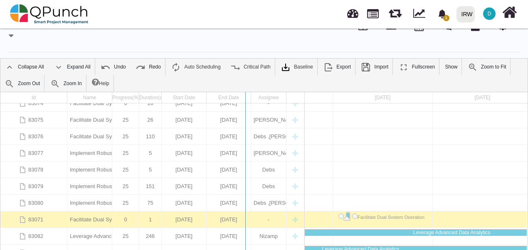
drag, startPoint x: 304, startPoint y: 96, endPoint x: 244, endPoint y: 94, distance: 59.5
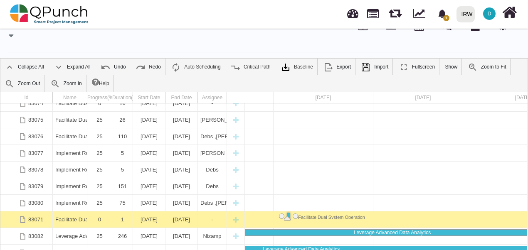
click at [435, 165] on div at bounding box center [423, 170] width 1297 height 17
click at [506, 97] on div "[DATE]" at bounding box center [523, 97] width 100 height 11
click at [480, 67] on link "Zoom to Fit" at bounding box center [487, 67] width 47 height 17
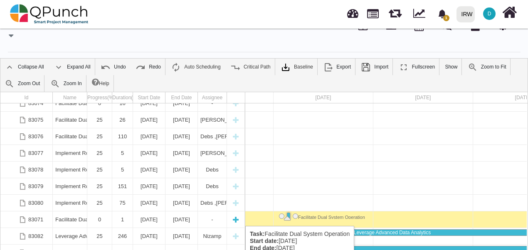
click at [113, 218] on div "1" at bounding box center [122, 220] width 21 height 16
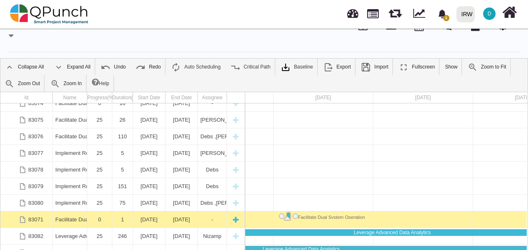
click at [113, 218] on div "1" at bounding box center [122, 220] width 21 height 16
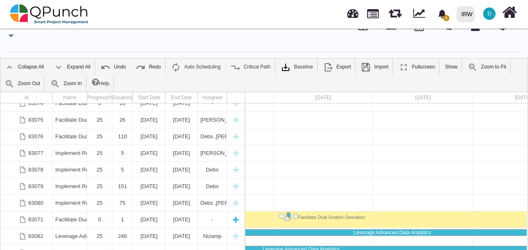
click at [113, 218] on div "1" at bounding box center [122, 220] width 21 height 16
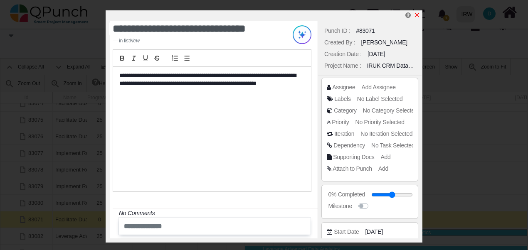
click at [418, 16] on icon "x" at bounding box center [417, 15] width 5 height 5
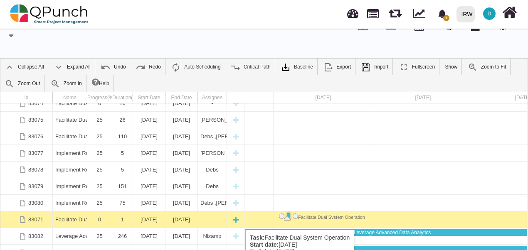
click at [118, 222] on div "1" at bounding box center [122, 220] width 15 height 16
click at [118, 221] on div "1" at bounding box center [122, 220] width 15 height 16
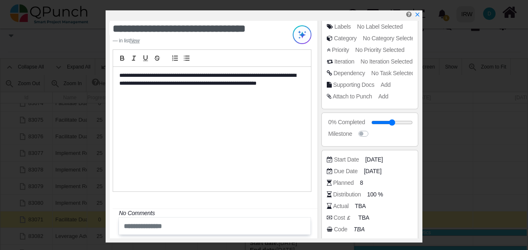
scroll to position [83, 0]
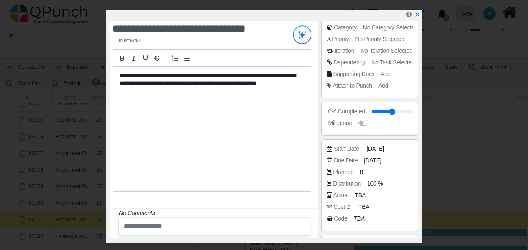
click at [367, 148] on span "[DATE]" at bounding box center [374, 149] width 17 height 9
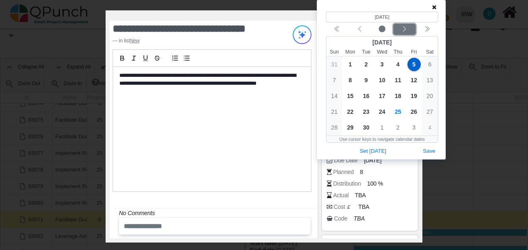
click at [404, 31] on icon "chevron left" at bounding box center [404, 28] width 3 height 5
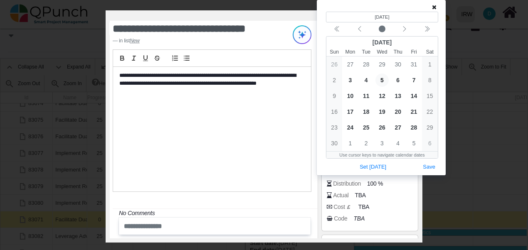
click at [433, 7] on icon at bounding box center [434, 7] width 5 height 6
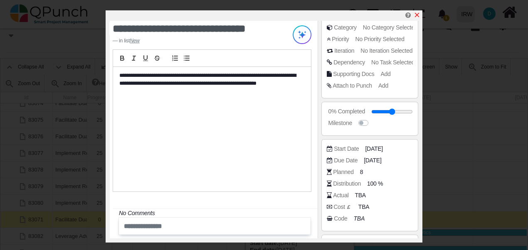
click at [419, 15] on icon "x" at bounding box center [417, 15] width 7 height 7
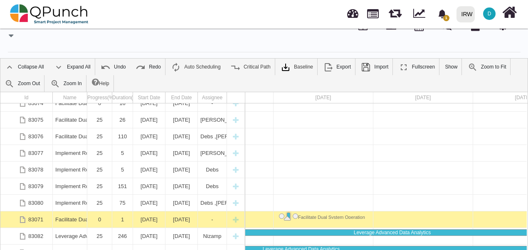
click at [415, 101] on div "[DATE]" at bounding box center [423, 97] width 100 height 11
click at [29, 85] on link "Zoom Out" at bounding box center [22, 83] width 44 height 17
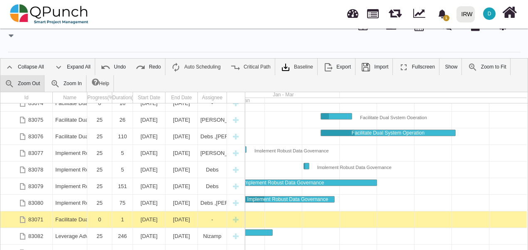
scroll to position [0, 89]
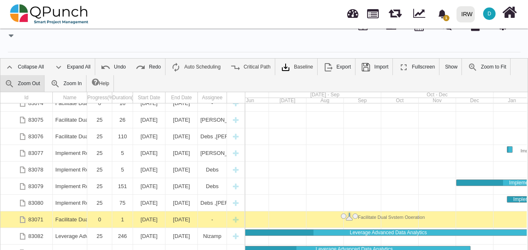
click at [29, 85] on link "Zoom Out" at bounding box center [22, 83] width 44 height 17
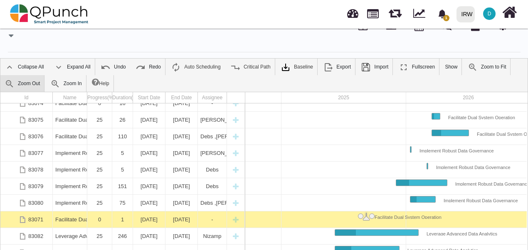
scroll to position [0, 79]
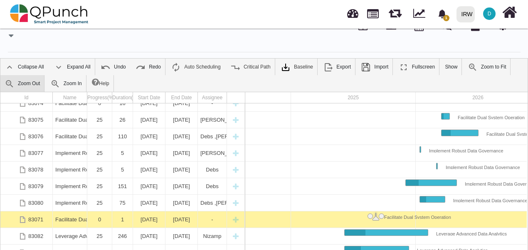
click at [29, 85] on link "Zoom Out" at bounding box center [22, 83] width 44 height 17
click at [30, 84] on link "Zoom Out" at bounding box center [22, 83] width 44 height 17
drag, startPoint x: 492, startPoint y: 99, endPoint x: 403, endPoint y: 100, distance: 88.2
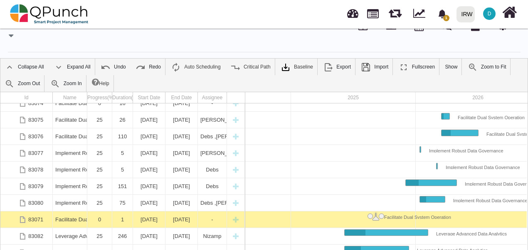
click at [403, 100] on div "2024 2025 2026" at bounding box center [415, 97] width 499 height 11
drag, startPoint x: 414, startPoint y: 97, endPoint x: 320, endPoint y: 104, distance: 94.2
click at [322, 105] on div "2024 2025 2026 Facilitate Dual System Operation Facilitate Dual System Operatio…" at bounding box center [386, 191] width 282 height 198
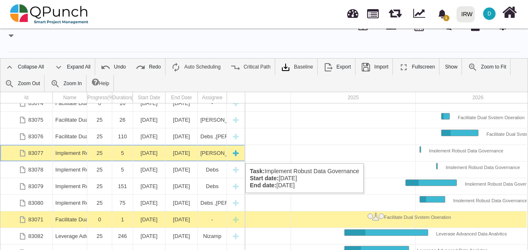
click at [72, 155] on div "Implement Robust Data Governance" at bounding box center [69, 153] width 29 height 16
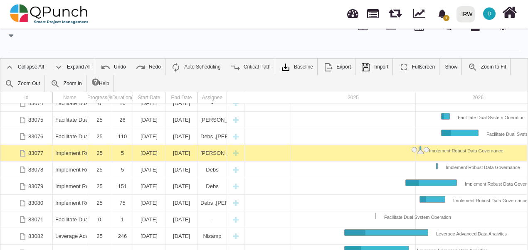
scroll to position [0, 212]
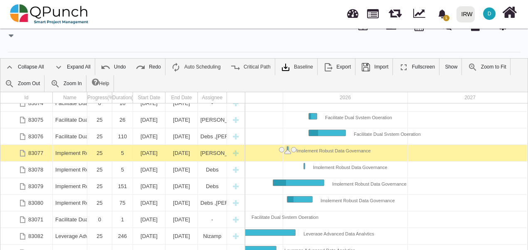
click at [72, 156] on div "Implement Robust Data Governance" at bounding box center [69, 153] width 29 height 16
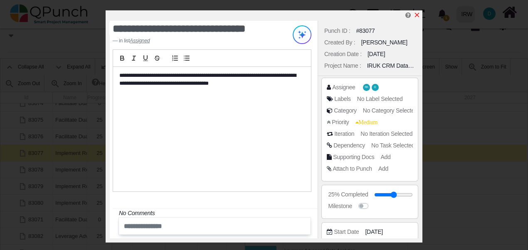
click at [418, 16] on icon "x" at bounding box center [417, 15] width 7 height 7
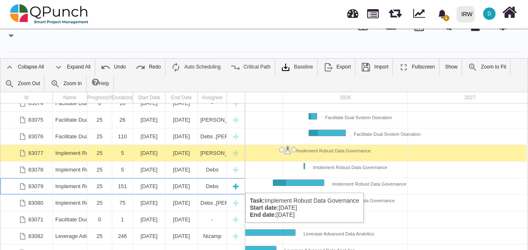
click at [78, 185] on div "Implement Robust Data Governance" at bounding box center [69, 186] width 29 height 16
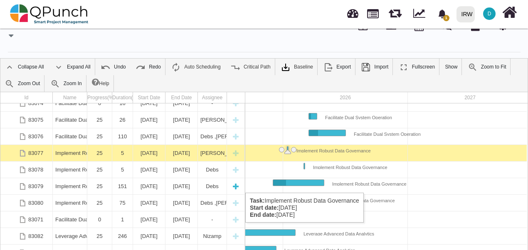
scroll to position [0, 198]
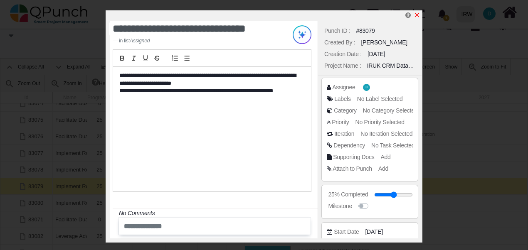
click at [417, 15] on icon "x" at bounding box center [417, 15] width 5 height 5
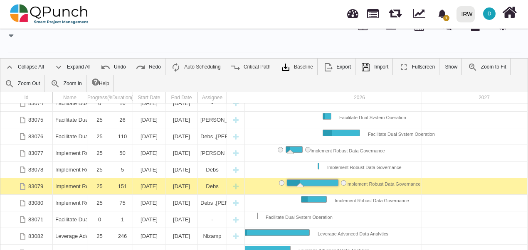
drag, startPoint x: 298, startPoint y: 149, endPoint x: 281, endPoint y: 149, distance: 17.0
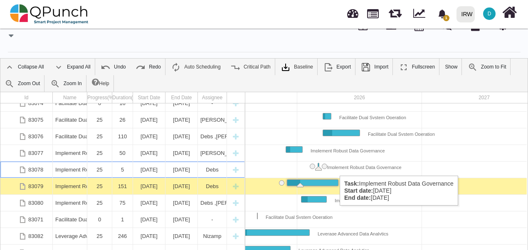
click at [336, 168] on div "Implement Robust Data Governance" at bounding box center [360, 166] width 83 height 6
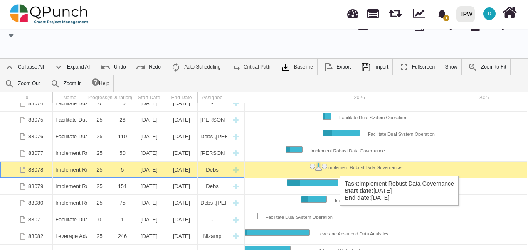
click at [336, 168] on div "Implement Robust Data Governance" at bounding box center [360, 166] width 83 height 6
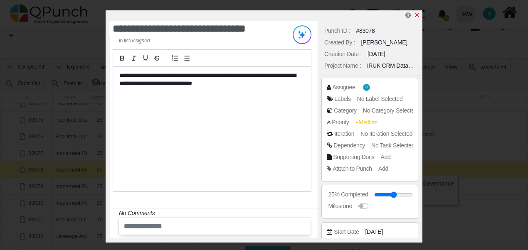
click at [417, 16] on icon "x" at bounding box center [417, 15] width 5 height 5
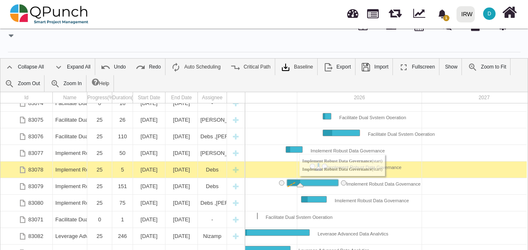
drag, startPoint x: 279, startPoint y: 181, endPoint x: 296, endPoint y: 181, distance: 16.2
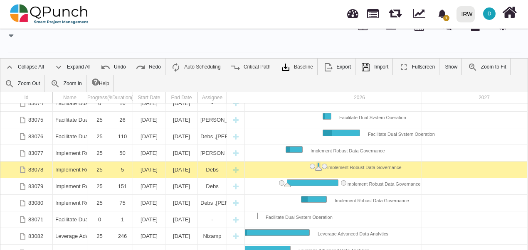
drag, startPoint x: 300, startPoint y: 184, endPoint x: 286, endPoint y: 186, distance: 14.8
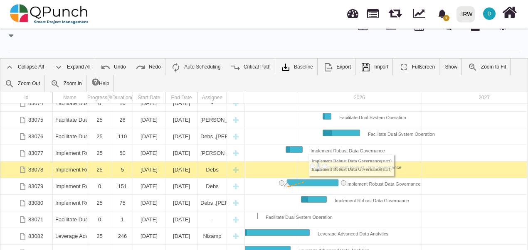
drag, startPoint x: 282, startPoint y: 182, endPoint x: 304, endPoint y: 181, distance: 22.9
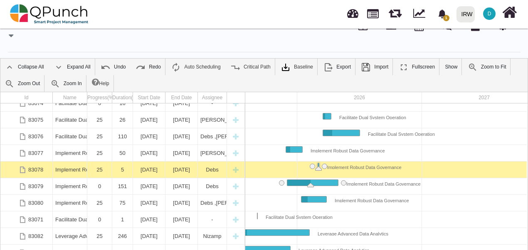
drag, startPoint x: 287, startPoint y: 186, endPoint x: 303, endPoint y: 186, distance: 16.2
drag, startPoint x: 286, startPoint y: 180, endPoint x: 303, endPoint y: 181, distance: 17.5
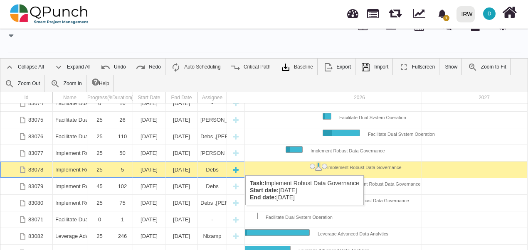
click at [81, 167] on div "Implement Robust Data Governance" at bounding box center [69, 170] width 29 height 16
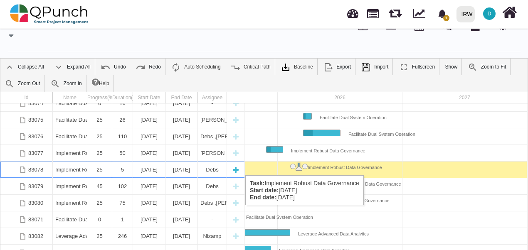
click at [82, 167] on div "Implement Robust Data Governance" at bounding box center [69, 170] width 29 height 16
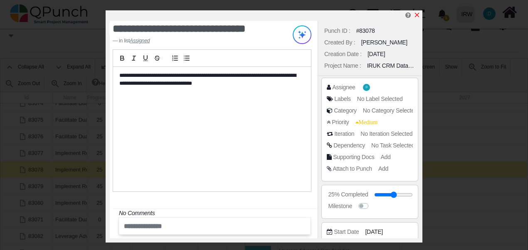
click at [418, 15] on icon "x" at bounding box center [417, 15] width 7 height 7
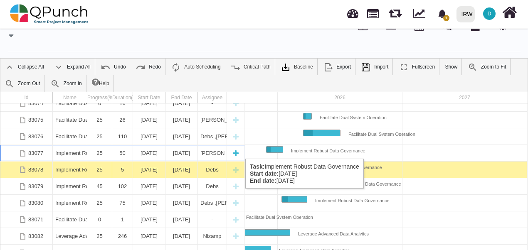
click at [66, 151] on div "Implement Robust Data Governance" at bounding box center [69, 153] width 29 height 16
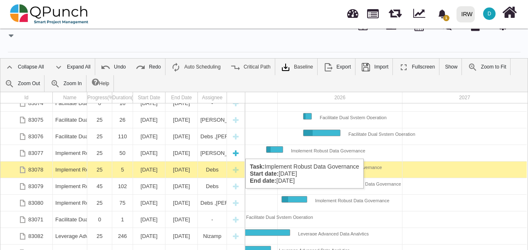
scroll to position [0, 196]
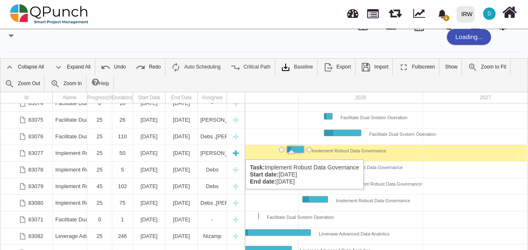
click at [67, 151] on div "Collapse All Expand All Undo Redo Auto Scheduling Critical Path Baseline Add Ba…" at bounding box center [264, 175] width 528 height 234
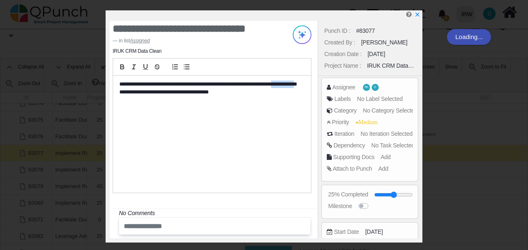
click at [68, 152] on div "**********" at bounding box center [264, 125] width 528 height 250
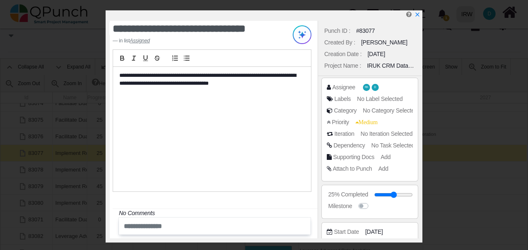
drag, startPoint x: 68, startPoint y: 152, endPoint x: 160, endPoint y: 152, distance: 91.9
click at [160, 152] on div "**********" at bounding box center [212, 129] width 198 height 125
click at [419, 14] on icon "x" at bounding box center [417, 15] width 5 height 5
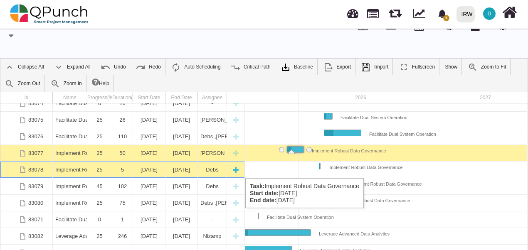
click at [68, 170] on div "Implement Robust Data Governance" at bounding box center [69, 170] width 29 height 16
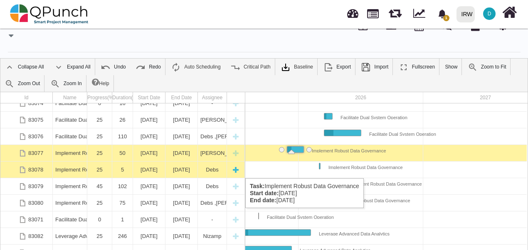
scroll to position [0, 217]
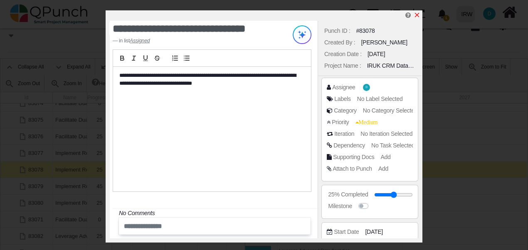
click at [417, 15] on icon "x" at bounding box center [417, 15] width 5 height 5
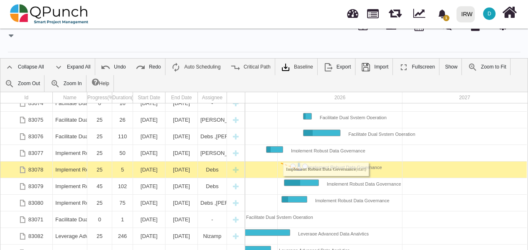
drag, startPoint x: 292, startPoint y: 165, endPoint x: 279, endPoint y: 163, distance: 13.0
drag, startPoint x: 297, startPoint y: 168, endPoint x: 286, endPoint y: 168, distance: 10.8
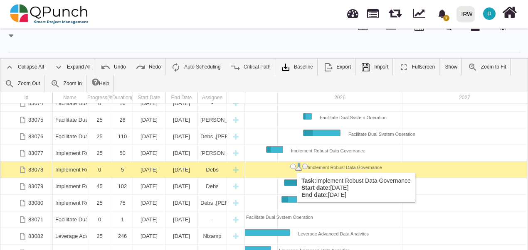
click at [293, 165] on div "Task: Implement Robust Data Governance Start date: 02-03-2026 End date: 06-03-2…" at bounding box center [292, 166] width 5 height 5
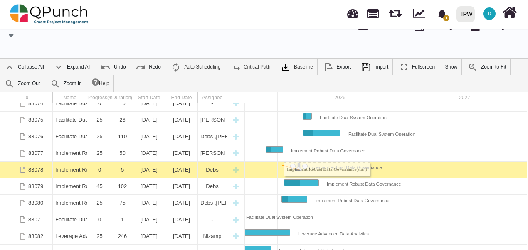
drag, startPoint x: 292, startPoint y: 165, endPoint x: 280, endPoint y: 165, distance: 11.7
drag, startPoint x: 280, startPoint y: 165, endPoint x: 304, endPoint y: 165, distance: 23.7
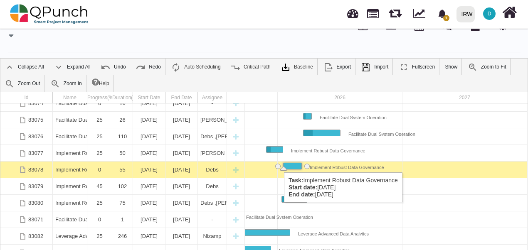
drag, startPoint x: 295, startPoint y: 165, endPoint x: 280, endPoint y: 164, distance: 15.0
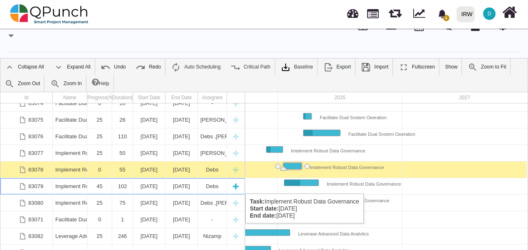
click at [78, 185] on div "Implement Robust Data Governance" at bounding box center [69, 186] width 29 height 16
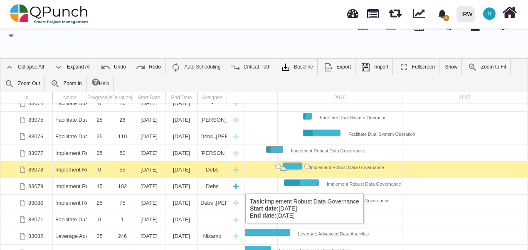
scroll to position [0, 214]
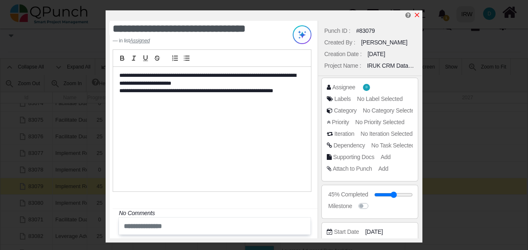
click at [418, 13] on icon "x" at bounding box center [417, 15] width 7 height 7
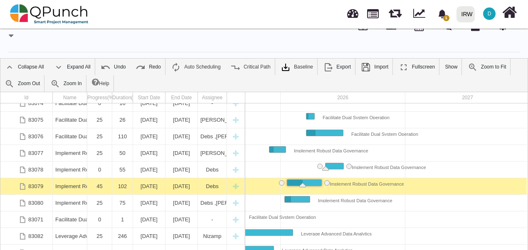
drag, startPoint x: 299, startPoint y: 164, endPoint x: 338, endPoint y: 163, distance: 39.1
drag, startPoint x: 279, startPoint y: 148, endPoint x: 335, endPoint y: 153, distance: 56.0
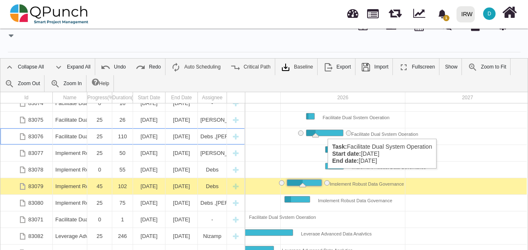
click at [324, 131] on div "Task: Facilitate Dual System Operation Start date: 16-03-2026 End date: 03-07-2…" at bounding box center [324, 133] width 37 height 6
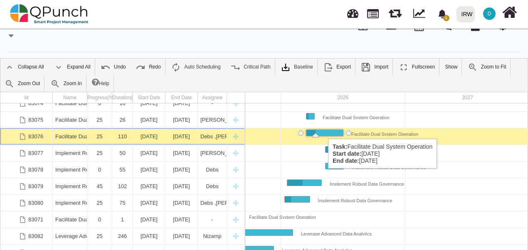
click at [324, 131] on div "Task: Facilitate Dual System Operation Start date: 16-03-2026 End date: 03-07-2…" at bounding box center [324, 133] width 37 height 6
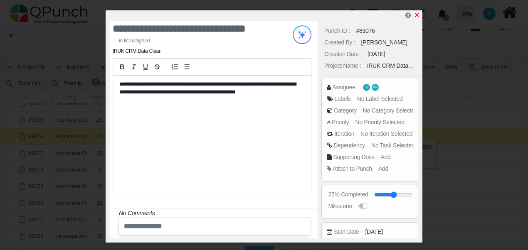
click at [417, 15] on icon "x" at bounding box center [417, 15] width 5 height 5
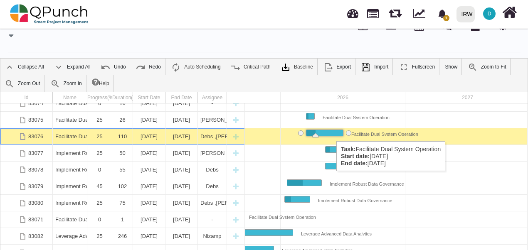
click at [332, 133] on div "Task: Facilitate Dual System Operation Start date: 16-03-2026 End date: 03-07-2…" at bounding box center [324, 133] width 37 height 6
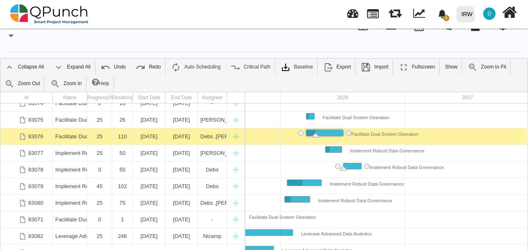
drag, startPoint x: 336, startPoint y: 166, endPoint x: 361, endPoint y: 165, distance: 25.0
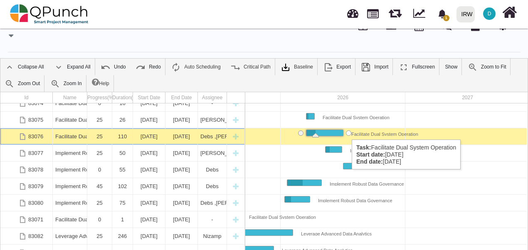
click at [348, 131] on div "Task: Facilitate Dual System Operation Start date: 16-03-2026 End date: 03-07-2…" at bounding box center [348, 133] width 5 height 5
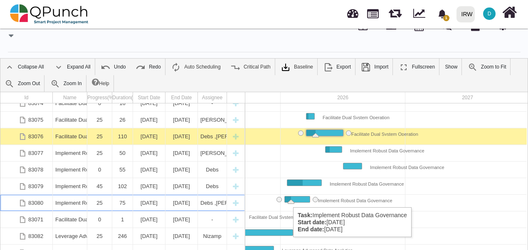
click at [289, 199] on div "Task: Implement Robust Data Governance Start date: 12-01-2026 End date: 27-03-2…" at bounding box center [297, 200] width 25 height 6
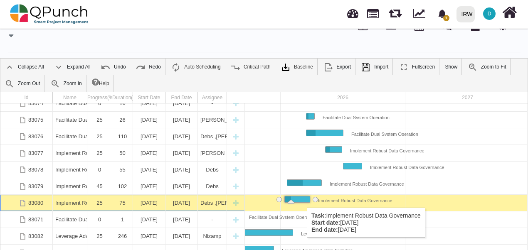
click at [303, 200] on div "Task: Implement Robust Data Governance Start date: 12-01-2026 End date: 27-03-2…" at bounding box center [297, 200] width 25 height 6
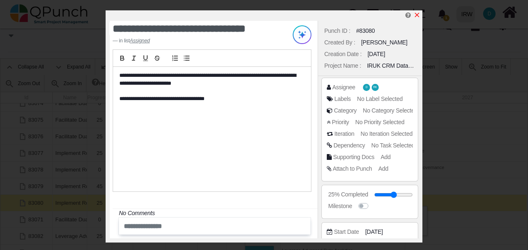
click at [416, 16] on icon "x" at bounding box center [417, 15] width 7 height 7
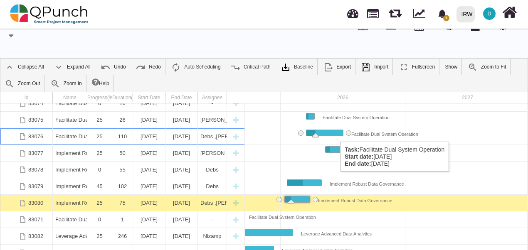
click at [336, 133] on div "Task: Facilitate Dual System Operation Start date: 16-03-2026 End date: 03-07-2…" at bounding box center [324, 133] width 37 height 6
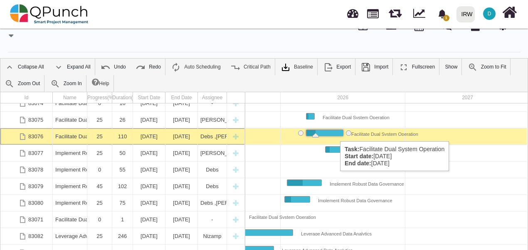
click at [336, 133] on div "Task: Facilitate Dual System Operation Start date: 16-03-2026 End date: 03-07-2…" at bounding box center [324, 133] width 37 height 6
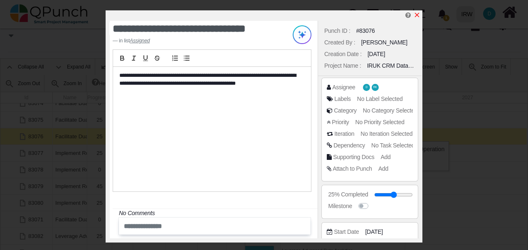
click at [418, 15] on icon "x" at bounding box center [417, 15] width 5 height 5
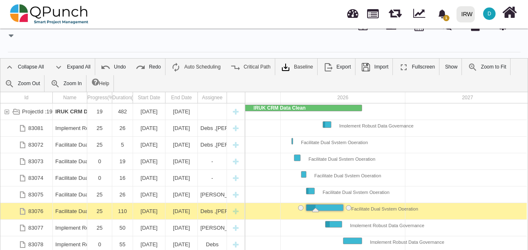
scroll to position [37, 0]
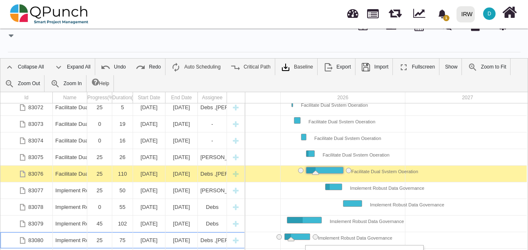
click at [301, 237] on div "Task: Implement Robust Data Governance Start date: 12-01-2026 End date: 27-03-2…" at bounding box center [297, 237] width 25 height 6
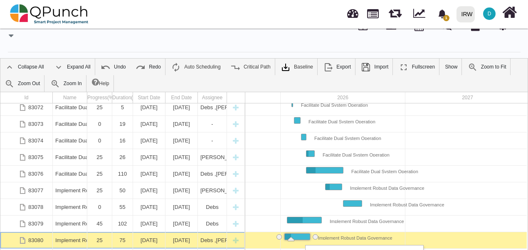
click at [301, 237] on div "Task: Implement Robust Data Governance Start date: 12-01-2026 End date: 27-03-2…" at bounding box center [297, 237] width 25 height 6
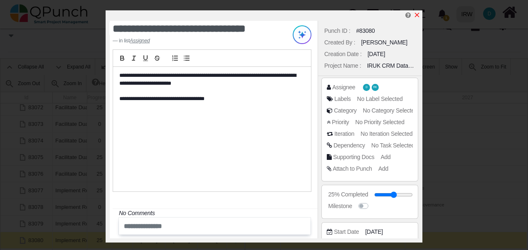
click at [415, 15] on icon "x" at bounding box center [417, 15] width 7 height 7
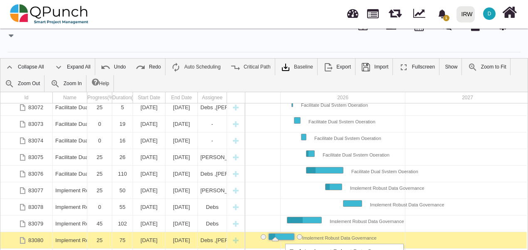
drag, startPoint x: 297, startPoint y: 236, endPoint x: 281, endPoint y: 236, distance: 15.8
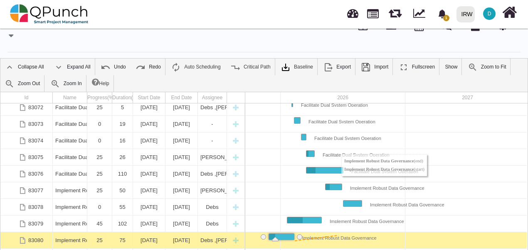
drag, startPoint x: 300, startPoint y: 237, endPoint x: 337, endPoint y: 235, distance: 37.1
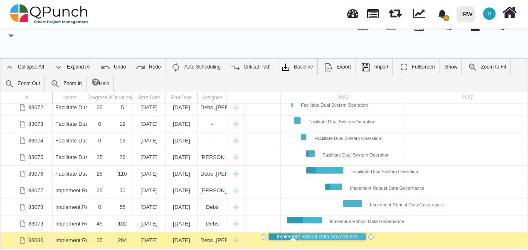
drag, startPoint x: 294, startPoint y: 235, endPoint x: 365, endPoint y: 243, distance: 72.0
click at [469, 150] on div at bounding box center [280, 157] width 499 height 17
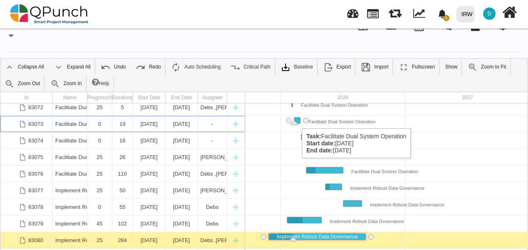
click at [298, 120] on div "Task: Facilitate Dual System Operation Start date: 09-02-2026 End date: 27-02-2…" at bounding box center [297, 121] width 6 height 6
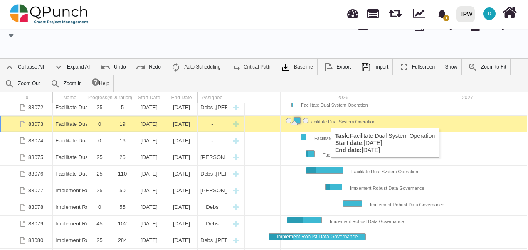
click at [327, 120] on div "Facilitate Dual System Operation" at bounding box center [337, 121] width 75 height 6
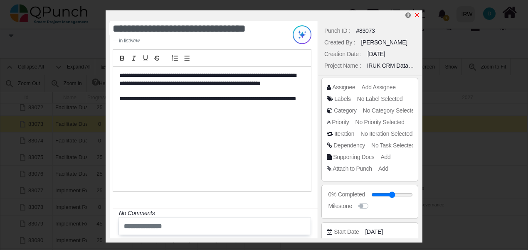
click at [416, 15] on icon "x" at bounding box center [417, 15] width 5 height 5
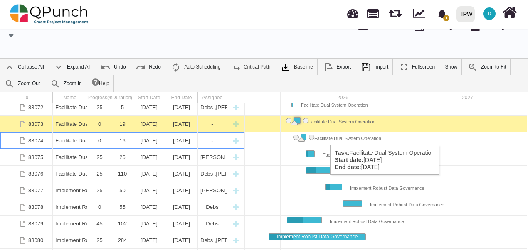
click at [326, 137] on div "Facilitate Dual System Operation" at bounding box center [343, 137] width 75 height 6
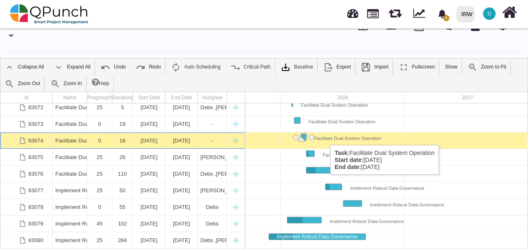
click at [326, 137] on div "Facilitate Dual System Operation" at bounding box center [343, 137] width 75 height 6
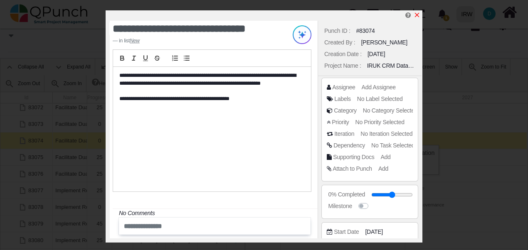
click at [416, 17] on icon "x" at bounding box center [417, 15] width 7 height 7
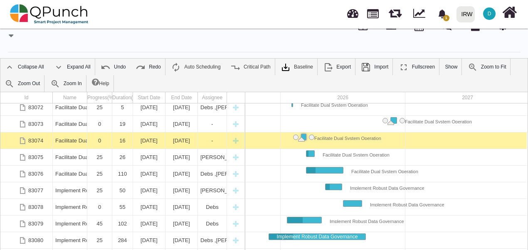
drag, startPoint x: 299, startPoint y: 119, endPoint x: 393, endPoint y: 123, distance: 94.5
drag, startPoint x: 304, startPoint y: 140, endPoint x: 385, endPoint y: 135, distance: 82.1
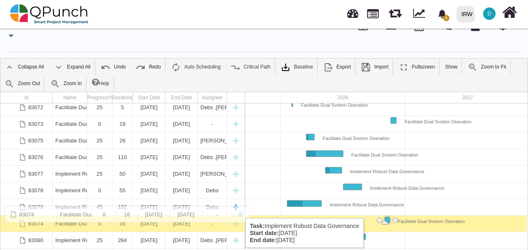
drag, startPoint x: 9, startPoint y: 141, endPoint x: 2, endPoint y: 212, distance: 71.4
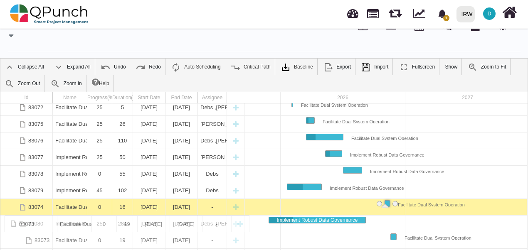
drag, startPoint x: 7, startPoint y: 122, endPoint x: 20, endPoint y: 220, distance: 98.3
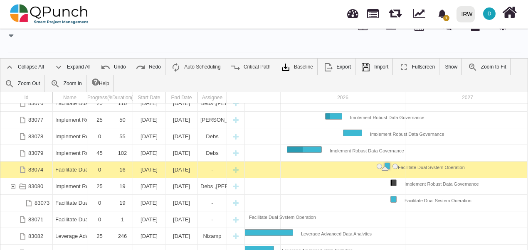
scroll to position [112, 0]
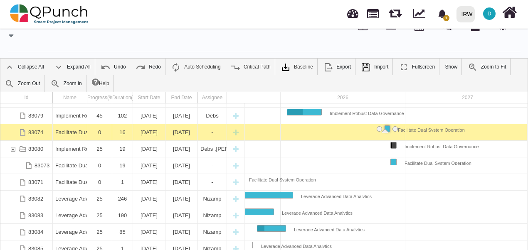
click at [380, 149] on div at bounding box center [280, 149] width 499 height 17
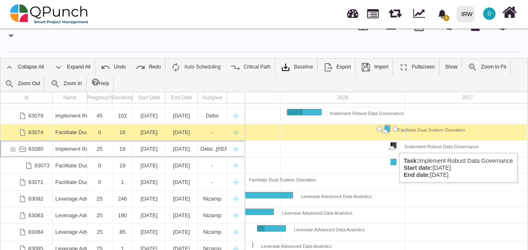
click at [395, 145] on div "Task: Implement Robust Data Governance Start date: 18-11-2026 End date: 06-12-2…" at bounding box center [393, 146] width 5 height 6
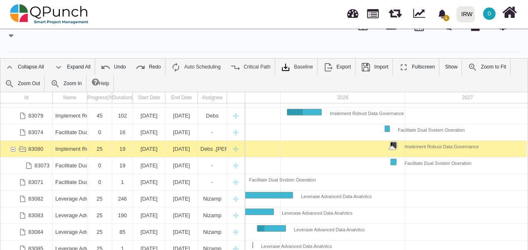
click at [369, 147] on div at bounding box center [280, 149] width 499 height 17
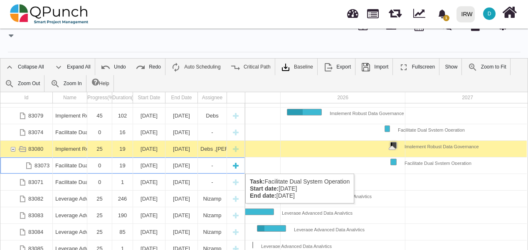
click at [15, 166] on div "83073" at bounding box center [26, 166] width 52 height 16
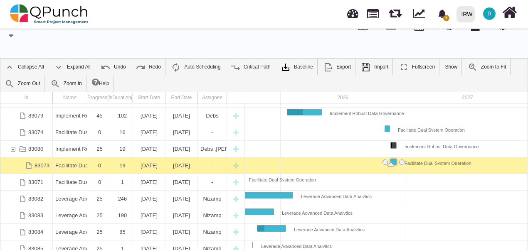
scroll to position [0, 217]
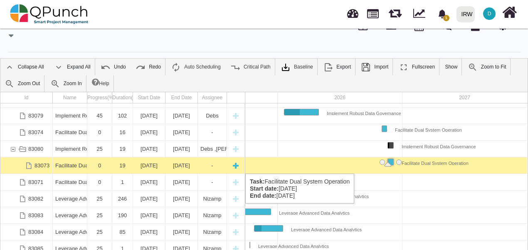
click at [17, 165] on div "83073" at bounding box center [18, 166] width 7 height 16
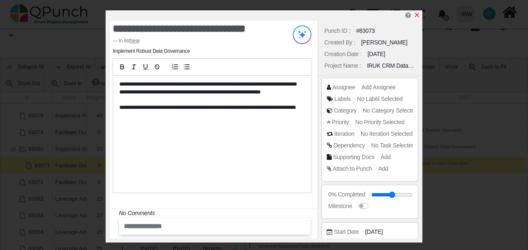
click at [417, 14] on icon "x" at bounding box center [417, 15] width 7 height 7
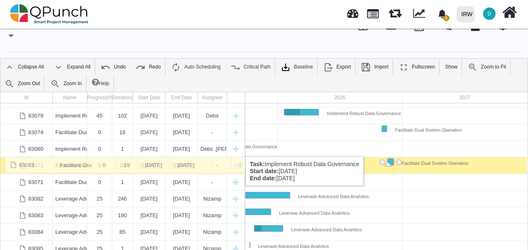
drag, startPoint x: 13, startPoint y: 167, endPoint x: 8, endPoint y: 161, distance: 7.7
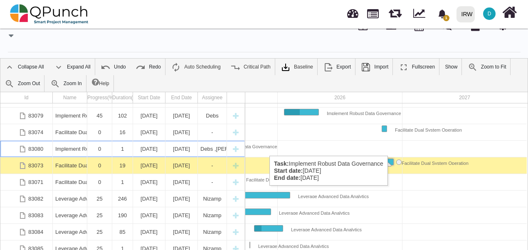
click at [265, 148] on div "Implement Robust Data Governance Implement Robust Data Governance Facilitate Du…" at bounding box center [277, 197] width 499 height 187
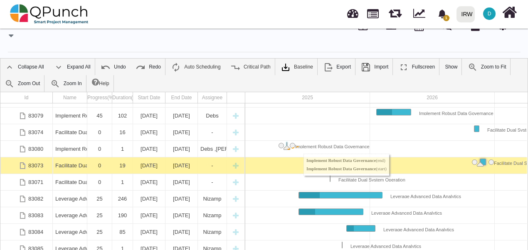
drag, startPoint x: 289, startPoint y: 144, endPoint x: 301, endPoint y: 146, distance: 11.4
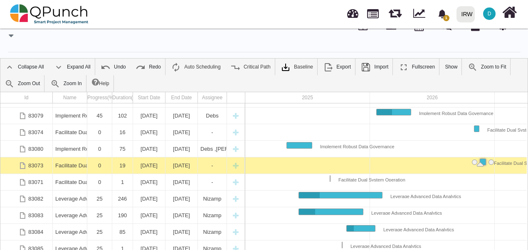
scroll to position [75, 0]
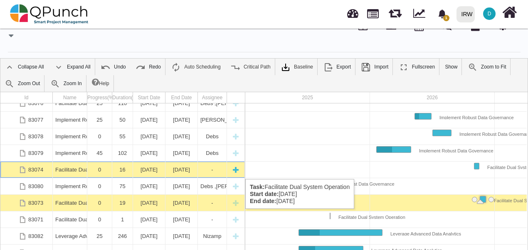
click at [172, 171] on div "[DATE]" at bounding box center [181, 170] width 27 height 16
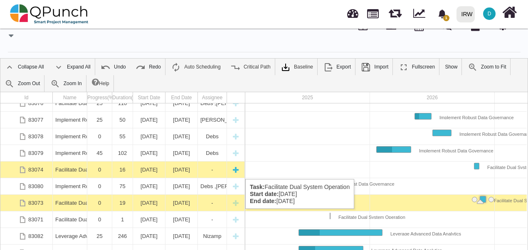
scroll to position [0, 217]
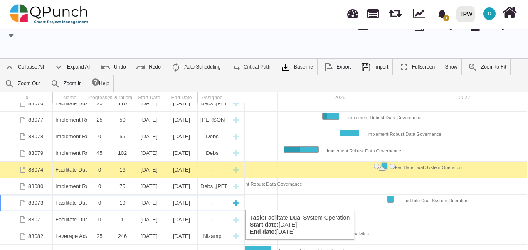
click at [168, 202] on div "[DATE]" at bounding box center [181, 203] width 27 height 16
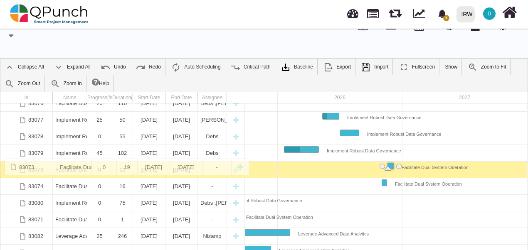
drag, startPoint x: 6, startPoint y: 201, endPoint x: 22, endPoint y: 163, distance: 41.2
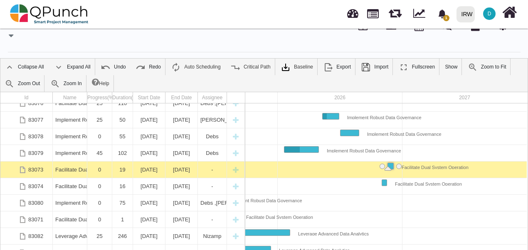
click at [379, 217] on div at bounding box center [277, 220] width 499 height 17
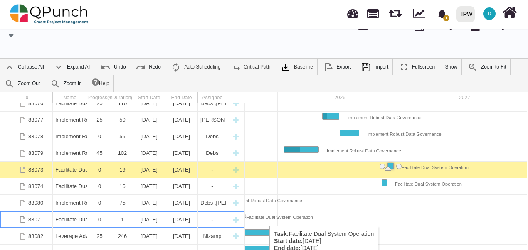
click at [265, 218] on div "Facilitate Dual System Operation Implement Robust Data Governance Implement Rob…" at bounding box center [277, 197] width 499 height 187
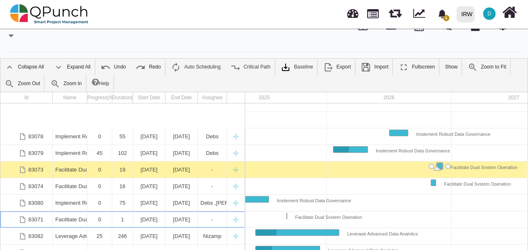
scroll to position [112, 0]
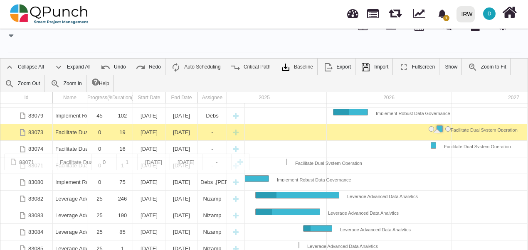
drag, startPoint x: 6, startPoint y: 179, endPoint x: 4, endPoint y: 159, distance: 19.6
click at [291, 163] on div "Task: Facilitate Dual System Operation Start date: 05-09-2025 End date: 05-09-2…" at bounding box center [292, 162] width 5 height 5
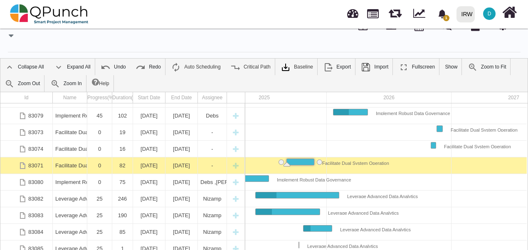
drag, startPoint x: 286, startPoint y: 161, endPoint x: 314, endPoint y: 161, distance: 28.3
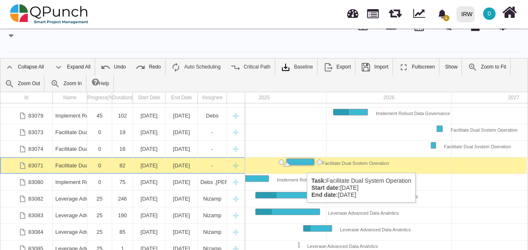
click at [303, 165] on div "Facilitate Dual System Operation" at bounding box center [301, 162] width 28 height 7
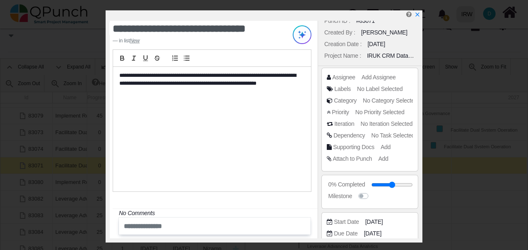
scroll to position [0, 0]
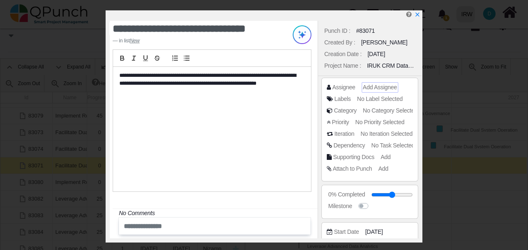
click at [375, 86] on span "Add Assignee" at bounding box center [380, 87] width 34 height 7
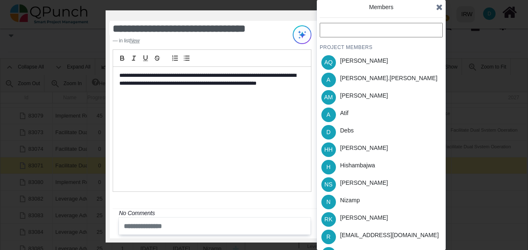
click at [331, 35] on input "text" at bounding box center [381, 30] width 123 height 15
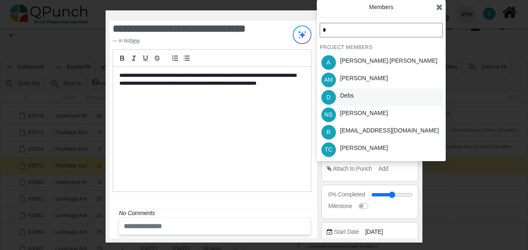
type input "*"
click at [363, 102] on div "D Debs" at bounding box center [381, 97] width 123 height 17
click at [340, 27] on input "*" at bounding box center [381, 30] width 123 height 15
click at [354, 84] on div "[PERSON_NAME]" at bounding box center [364, 79] width 54 height 17
click at [336, 29] on input "*" at bounding box center [381, 30] width 123 height 15
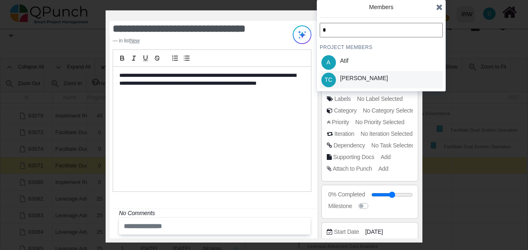
type input "*"
click at [345, 74] on div "[PERSON_NAME]" at bounding box center [364, 78] width 48 height 9
click at [436, 7] on icon at bounding box center [439, 7] width 7 height 8
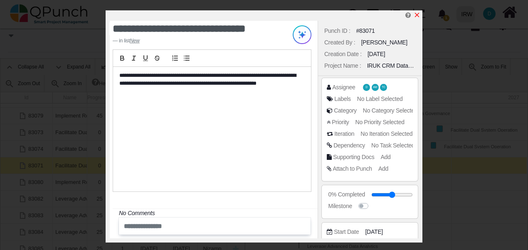
click at [416, 17] on icon "x" at bounding box center [417, 15] width 5 height 5
type input "**"
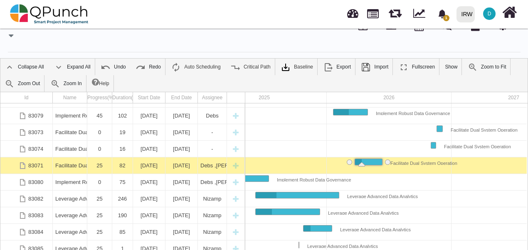
drag, startPoint x: 302, startPoint y: 162, endPoint x: 357, endPoint y: 164, distance: 54.9
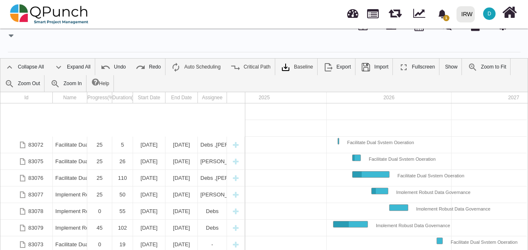
scroll to position [37, 0]
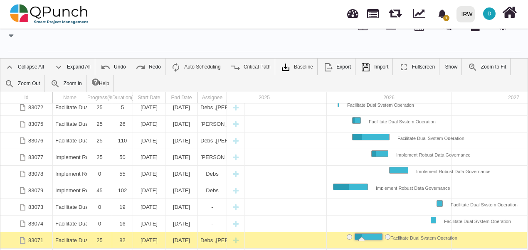
click at [415, 205] on div at bounding box center [326, 207] width 499 height 17
click at [408, 205] on div at bounding box center [326, 207] width 499 height 17
click at [403, 208] on div at bounding box center [326, 207] width 499 height 17
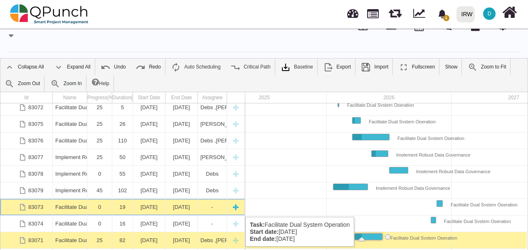
click at [143, 209] on div "[DATE]" at bounding box center [149, 207] width 27 height 16
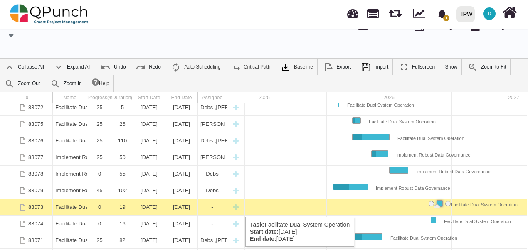
scroll to position [0, 217]
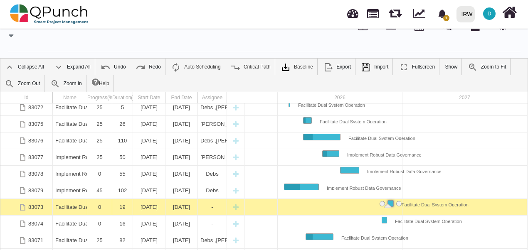
click at [143, 209] on div "[DATE]" at bounding box center [149, 207] width 27 height 16
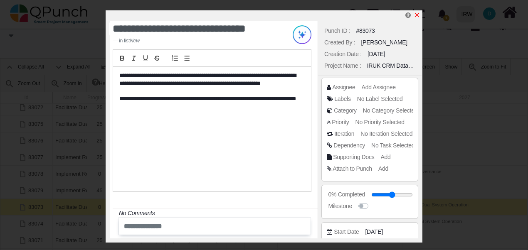
click at [416, 14] on icon "x" at bounding box center [417, 15] width 5 height 5
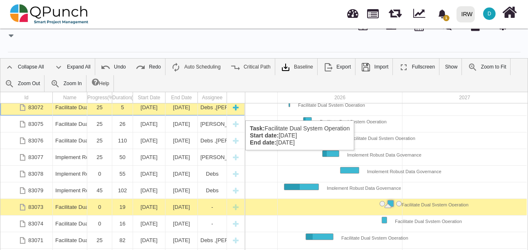
click at [86, 110] on div "83078 Implement Robust Data Governance 0 55 [DATE] [DATE] Debs 83079 Implement …" at bounding box center [122, 197] width 245 height 187
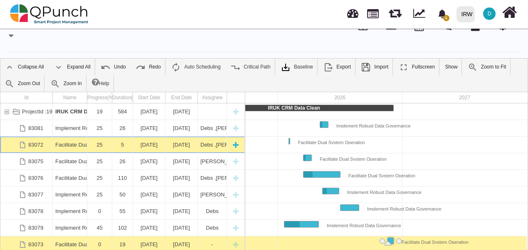
click at [75, 142] on div "Facilitate Dual System Operation" at bounding box center [69, 145] width 29 height 16
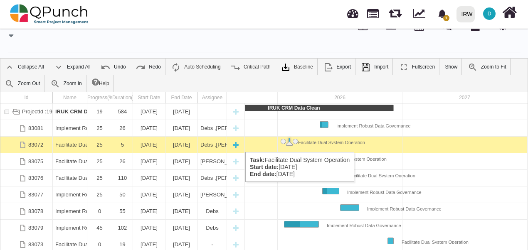
click at [74, 144] on div "Facilitate Dual System Operation" at bounding box center [69, 145] width 29 height 16
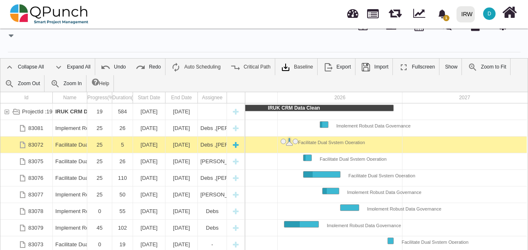
click at [74, 144] on div "Facilitate Dual System Operation" at bounding box center [69, 145] width 29 height 16
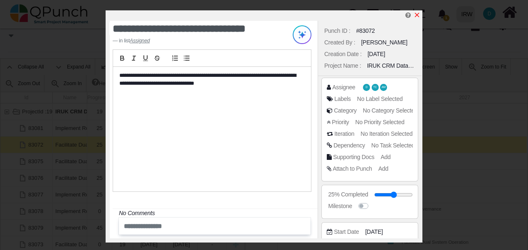
click at [419, 12] on link at bounding box center [417, 15] width 7 height 7
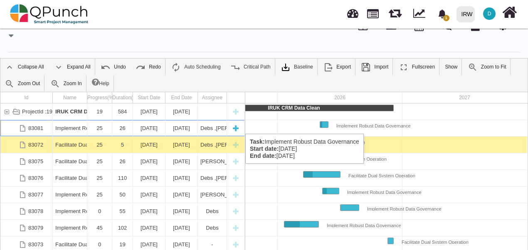
click at [72, 126] on div "Implement Robust Data Governance" at bounding box center [69, 128] width 29 height 16
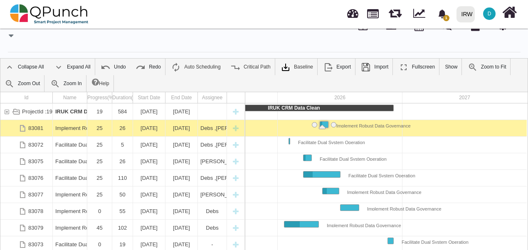
click at [72, 126] on div "Implement Robust Data Governance" at bounding box center [69, 128] width 29 height 16
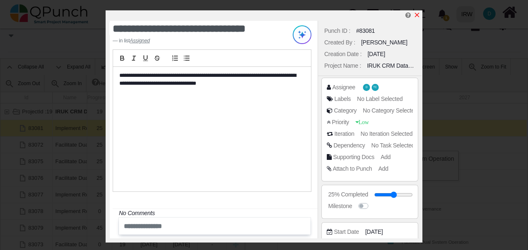
click at [418, 15] on icon "x" at bounding box center [417, 15] width 5 height 5
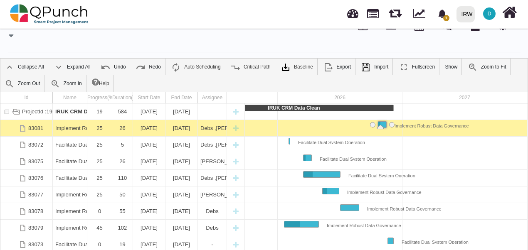
drag, startPoint x: 327, startPoint y: 125, endPoint x: 387, endPoint y: 126, distance: 60.3
drag, startPoint x: 388, startPoint y: 123, endPoint x: 405, endPoint y: 126, distance: 17.3
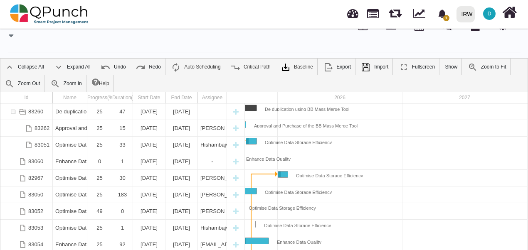
scroll to position [337, 0]
